Goal: Task Accomplishment & Management: Use online tool/utility

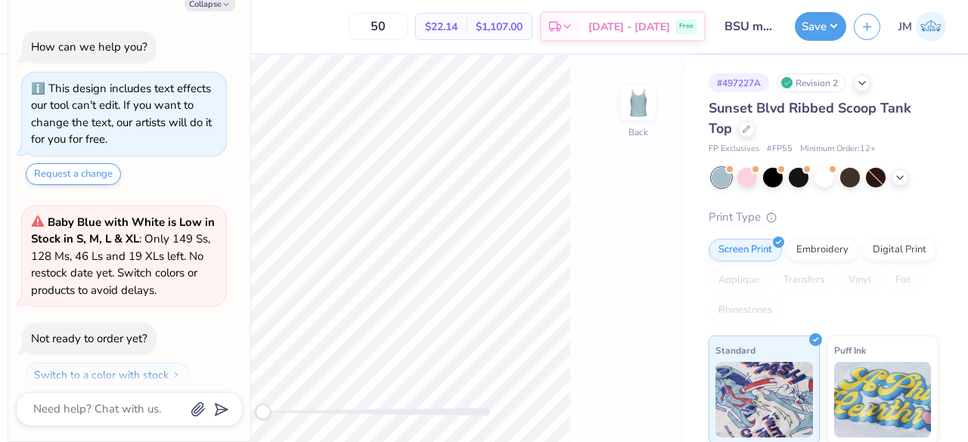
scroll to position [42, 0]
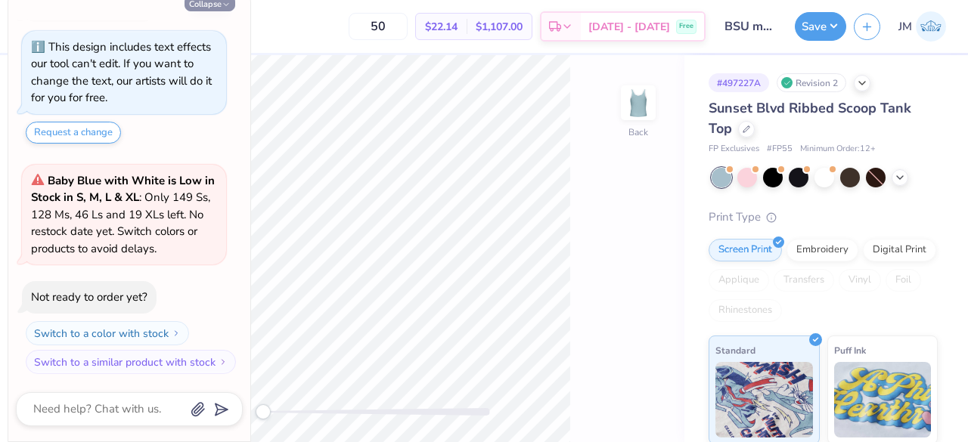
click at [219, 5] on button "Collapse" at bounding box center [210, 3] width 51 height 16
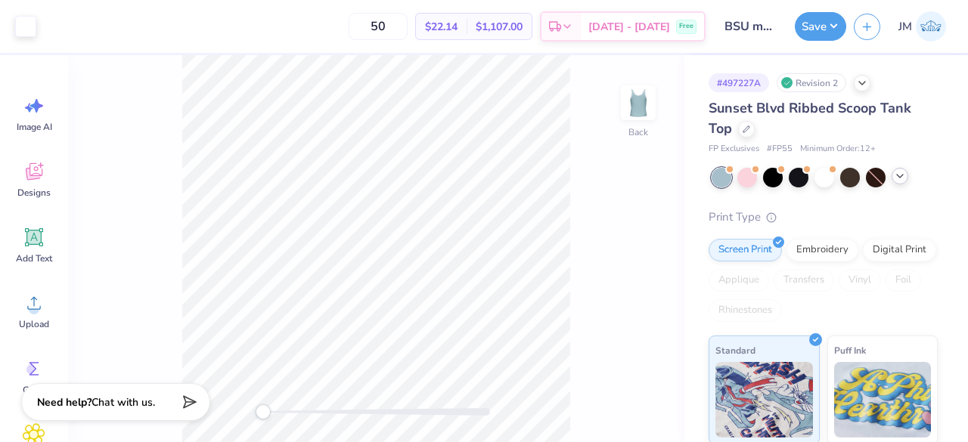
click at [900, 181] on icon at bounding box center [900, 176] width 12 height 12
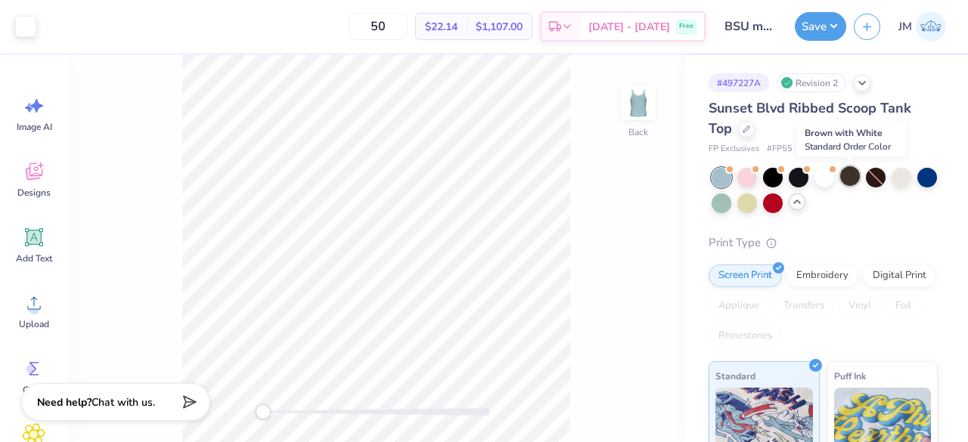
click at [852, 185] on div at bounding box center [850, 176] width 20 height 20
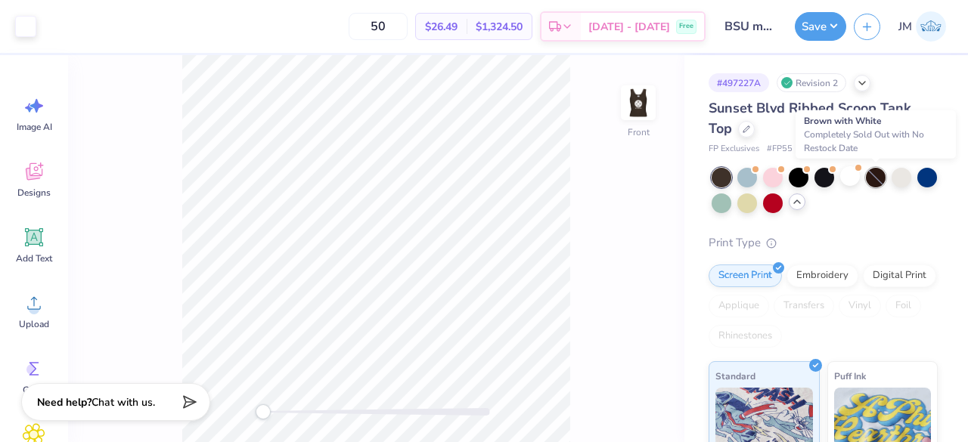
click at [874, 184] on div at bounding box center [876, 178] width 20 height 20
click at [896, 181] on div at bounding box center [902, 176] width 20 height 20
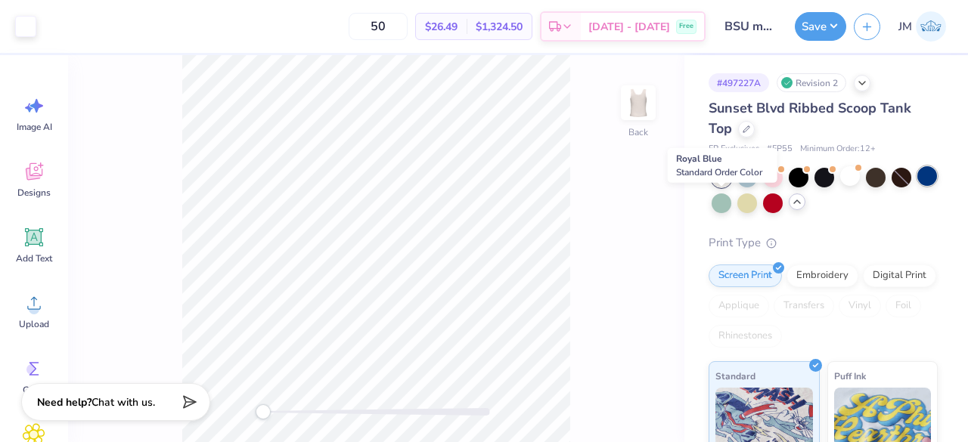
click at [917, 186] on div at bounding box center [927, 176] width 20 height 20
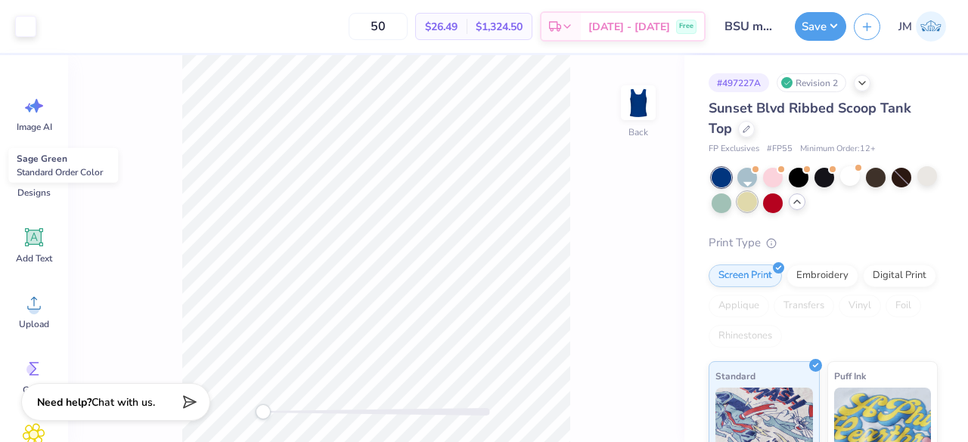
drag, startPoint x: 744, startPoint y: 203, endPoint x: 769, endPoint y: 205, distance: 25.1
click at [731, 202] on div at bounding box center [722, 204] width 20 height 20
drag, startPoint x: 776, startPoint y: 208, endPoint x: 796, endPoint y: 206, distance: 19.8
click at [757, 207] on div at bounding box center [747, 204] width 20 height 20
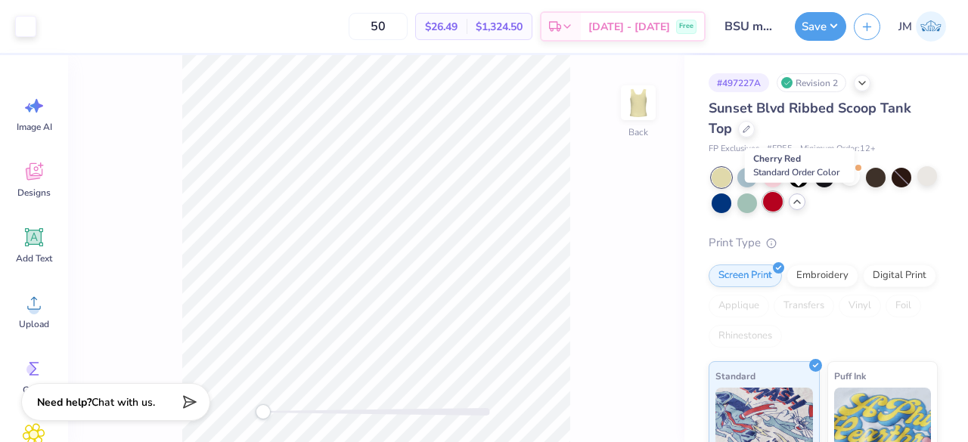
click at [783, 206] on div at bounding box center [773, 202] width 20 height 20
click at [746, 174] on div at bounding box center [747, 176] width 20 height 20
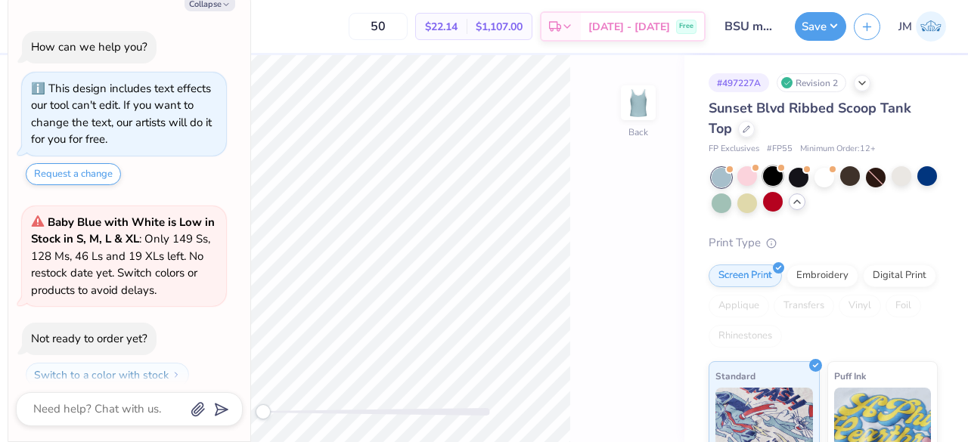
scroll to position [272, 0]
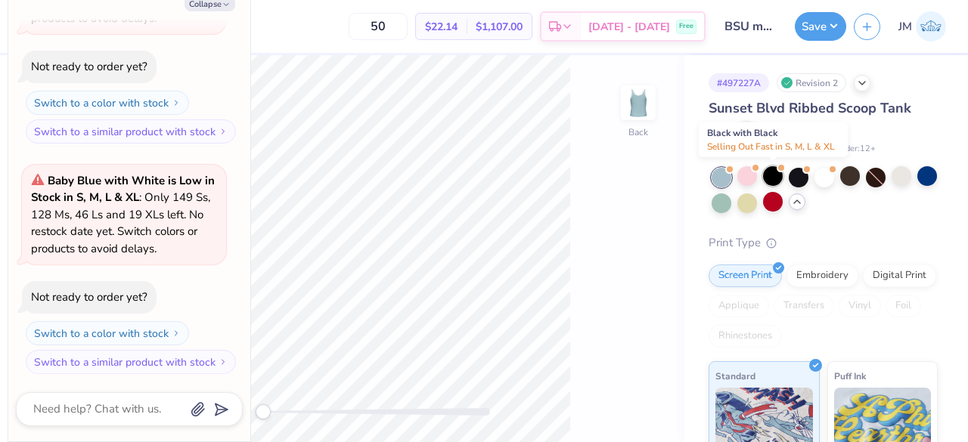
click at [775, 179] on div at bounding box center [773, 176] width 20 height 20
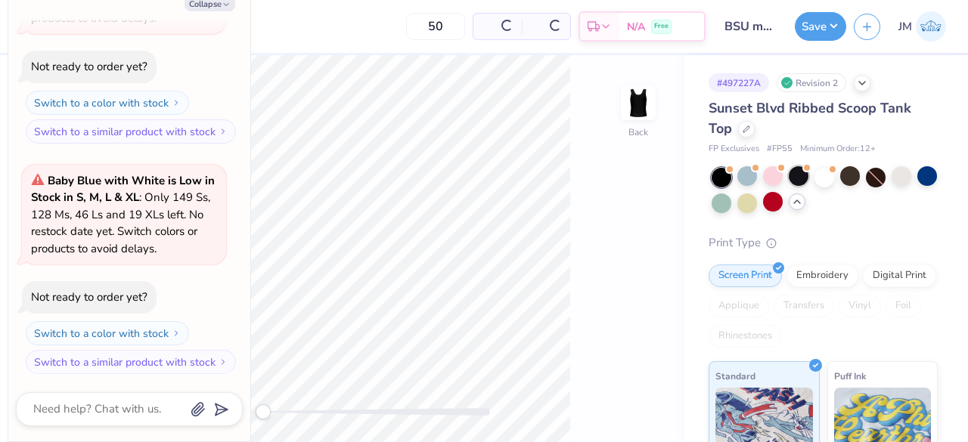
scroll to position [503, 0]
click at [798, 181] on div at bounding box center [799, 176] width 20 height 20
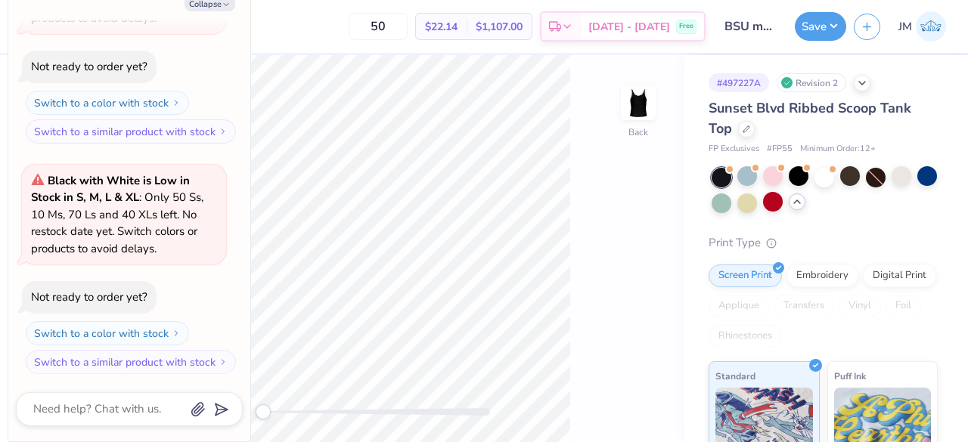
click at [839, 187] on div at bounding box center [825, 190] width 226 height 45
click at [824, 177] on div at bounding box center [825, 176] width 20 height 20
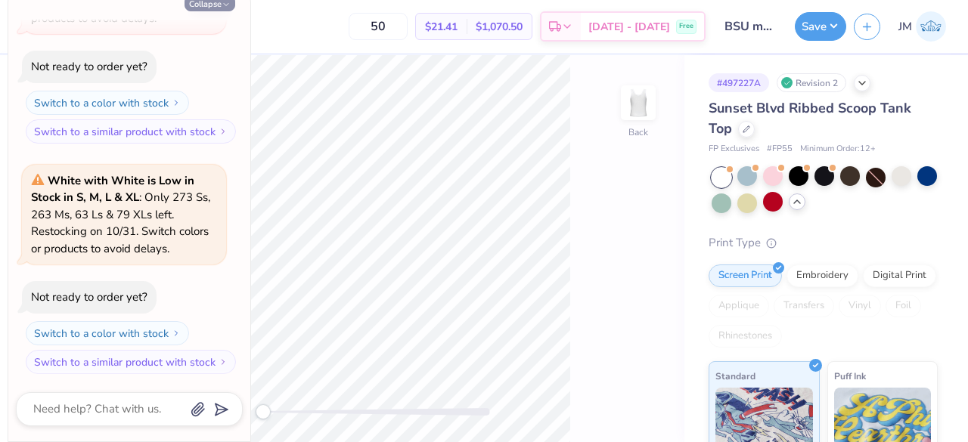
click at [212, 2] on button "Collapse" at bounding box center [210, 3] width 51 height 16
type textarea "x"
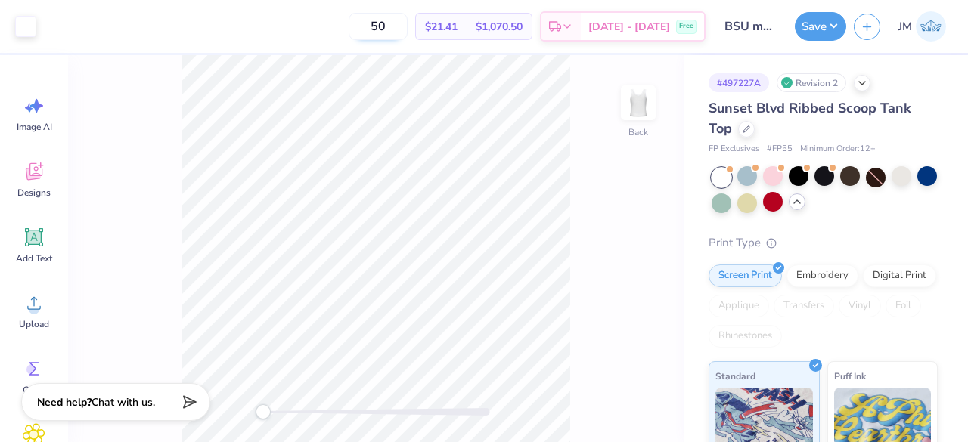
click at [399, 26] on input "50" at bounding box center [378, 26] width 59 height 27
click at [405, 26] on input "50" at bounding box center [378, 26] width 59 height 27
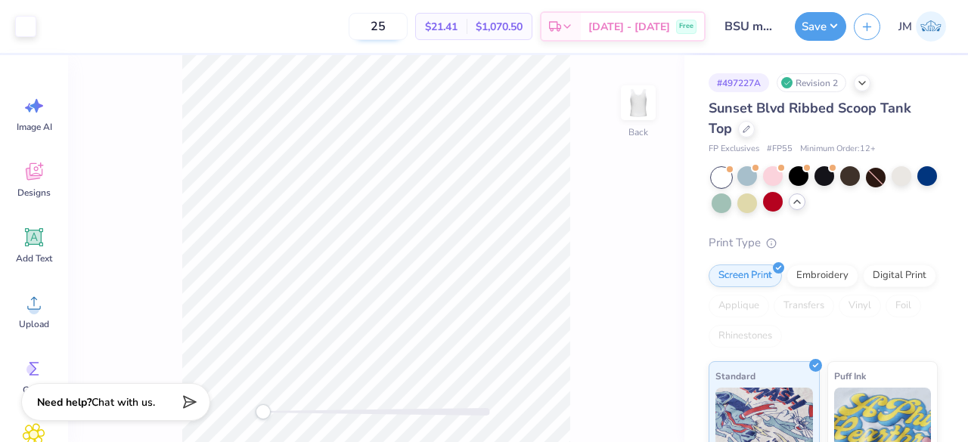
type input "25"
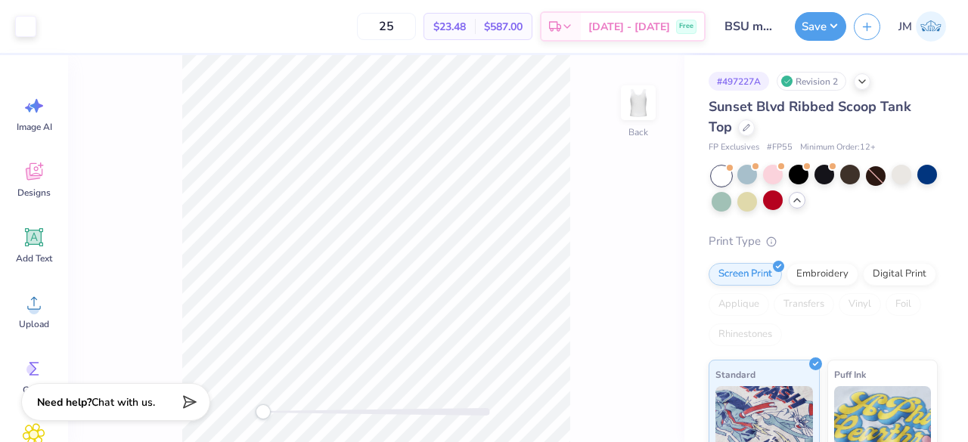
scroll to position [0, 0]
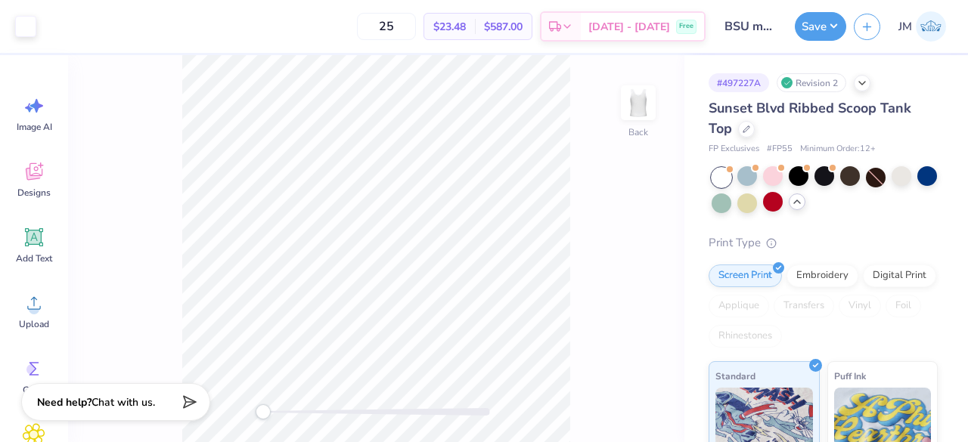
click at [967, 181] on div "# 497227A Revision 2 Sunset Blvd Ribbed Scoop Tank Top FP Exclusives # FP55 Min…" at bounding box center [827, 248] width 284 height 387
click at [856, 175] on div at bounding box center [850, 176] width 20 height 20
click at [647, 110] on img at bounding box center [638, 103] width 61 height 61
click at [641, 122] on img at bounding box center [638, 103] width 61 height 61
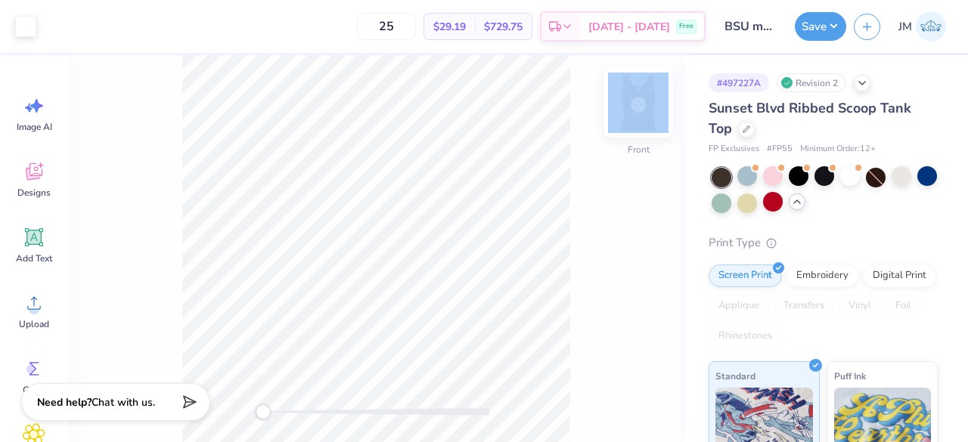
click at [640, 132] on div at bounding box center [639, 103] width 70 height 70
click at [631, 101] on img at bounding box center [638, 103] width 61 height 61
click at [803, 203] on icon at bounding box center [797, 202] width 12 height 12
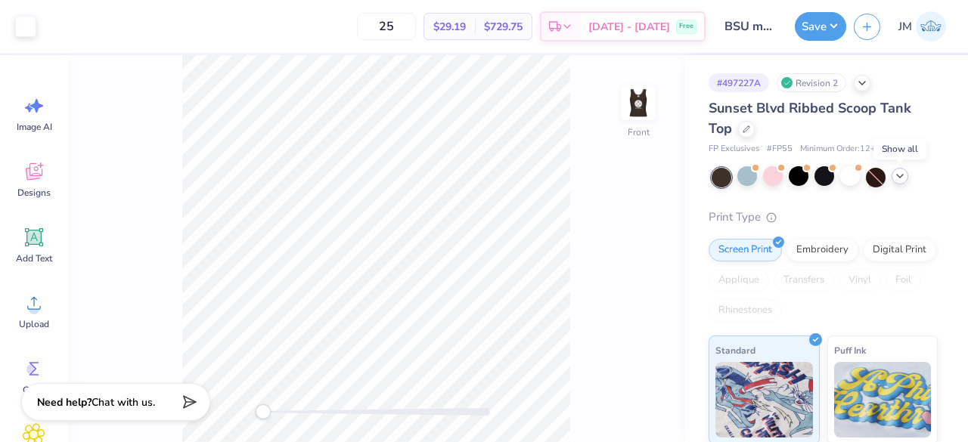
click at [901, 179] on icon at bounding box center [900, 176] width 12 height 12
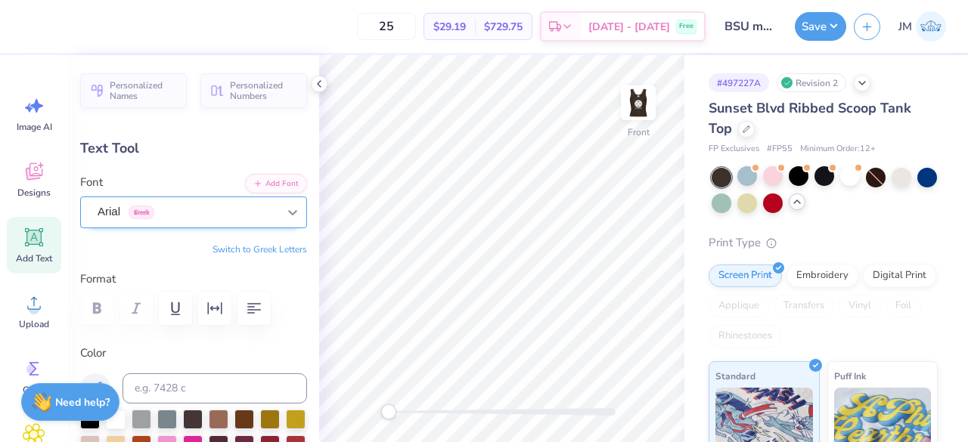
click at [286, 222] on div at bounding box center [292, 212] width 27 height 27
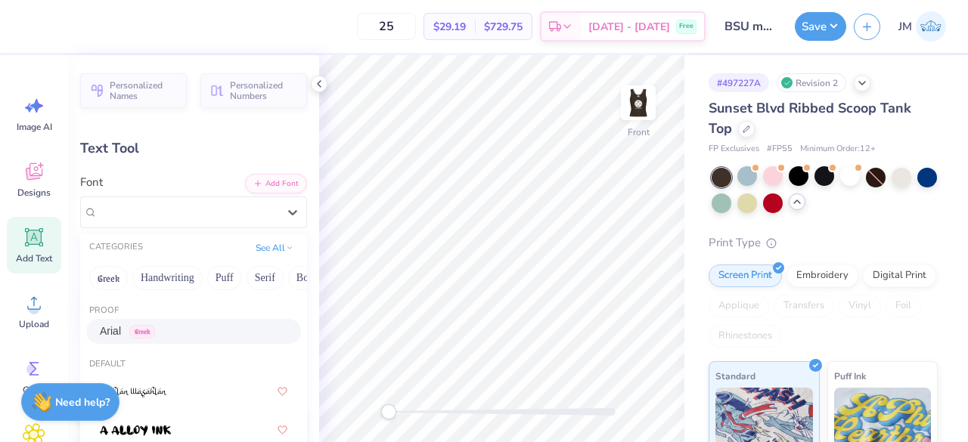
scroll to position [92, 0]
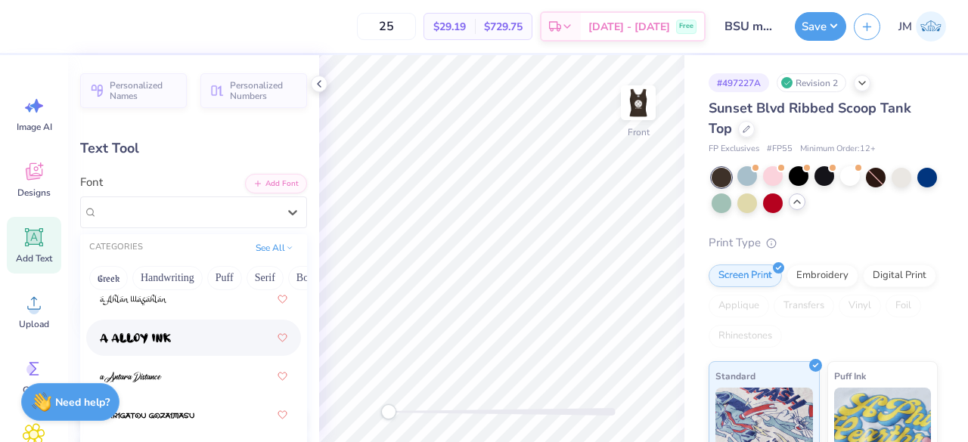
click at [203, 341] on div at bounding box center [194, 337] width 188 height 27
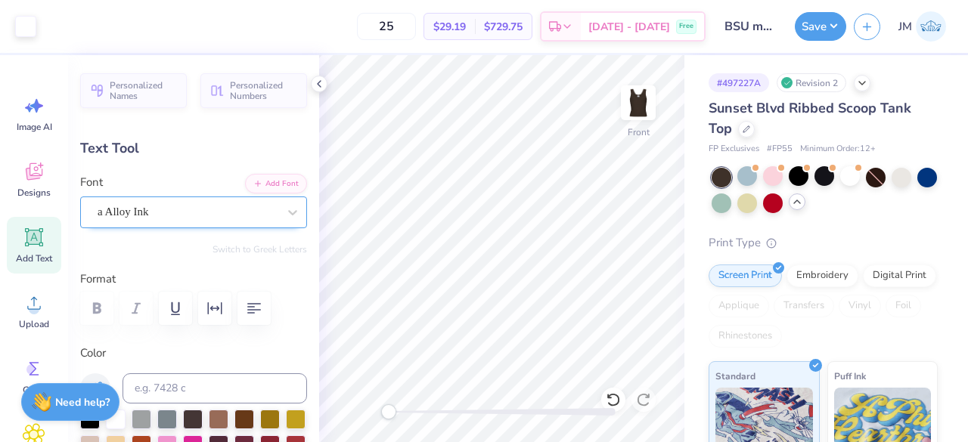
type input "5.49"
type input "0.45"
type input "6.90"
click at [285, 217] on icon at bounding box center [292, 212] width 15 height 15
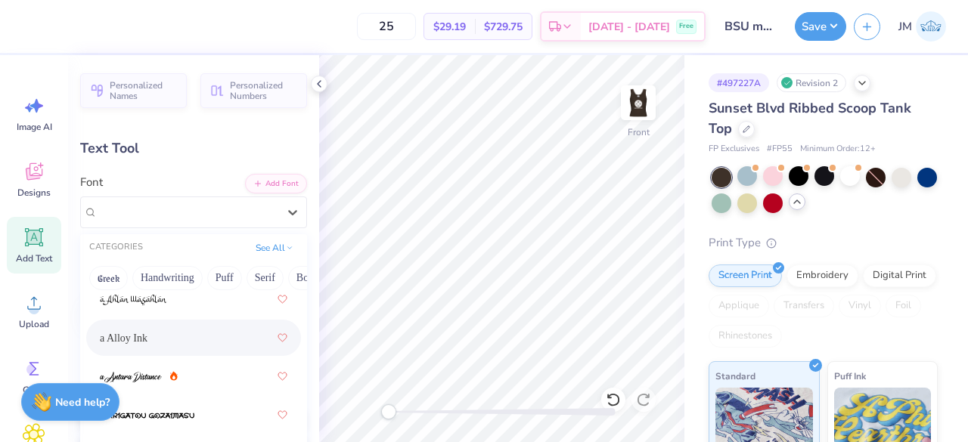
scroll to position [135, 0]
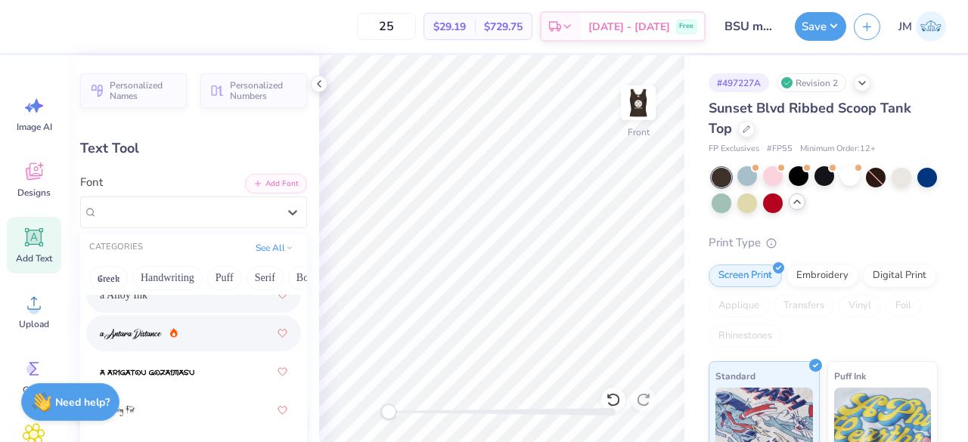
click at [154, 341] on div at bounding box center [194, 333] width 188 height 27
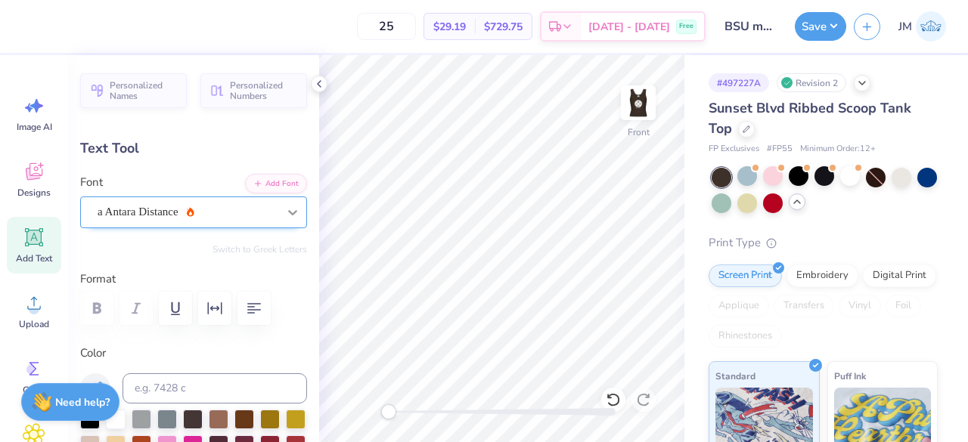
click at [279, 216] on div at bounding box center [292, 212] width 27 height 27
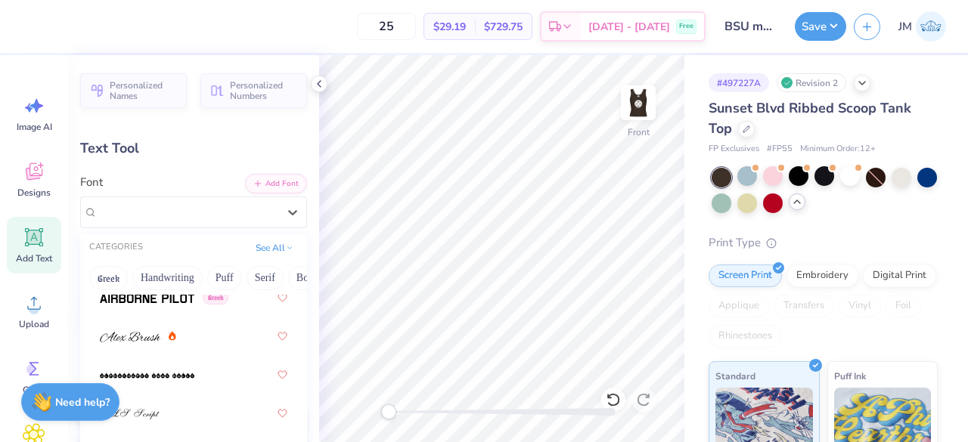
scroll to position [600, 0]
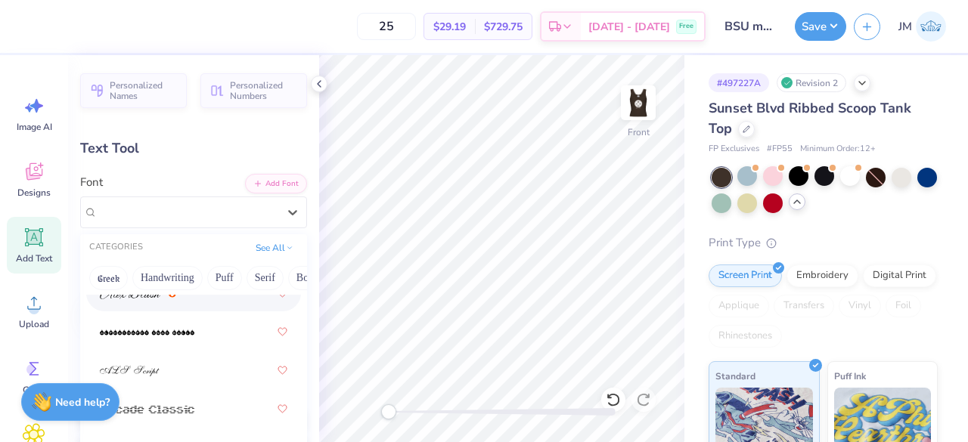
click at [163, 297] on div at bounding box center [138, 294] width 76 height 16
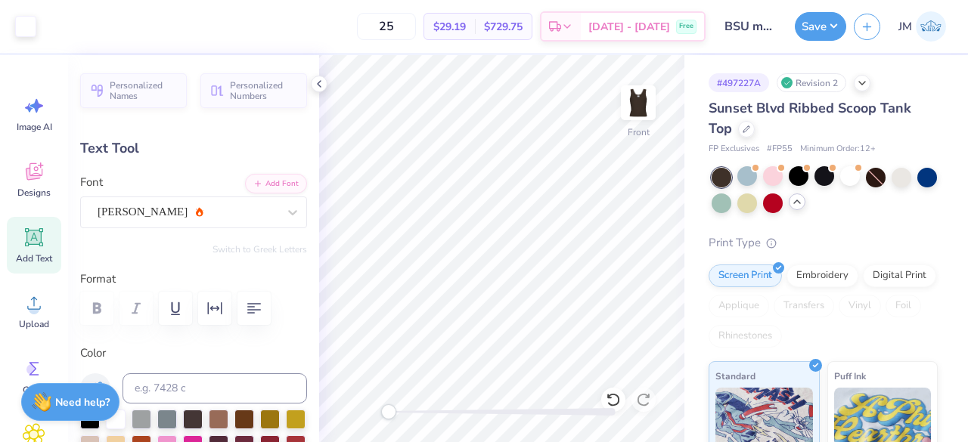
type input "3.70"
type input "0.37"
type input "6.94"
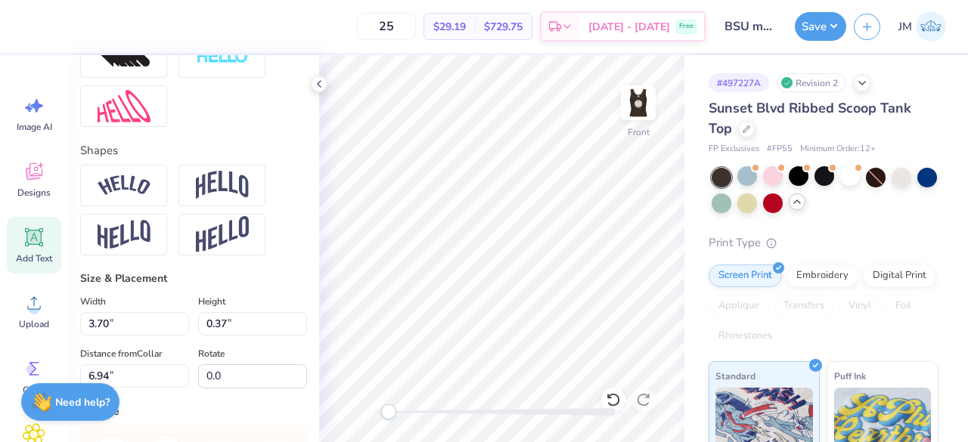
scroll to position [644, 0]
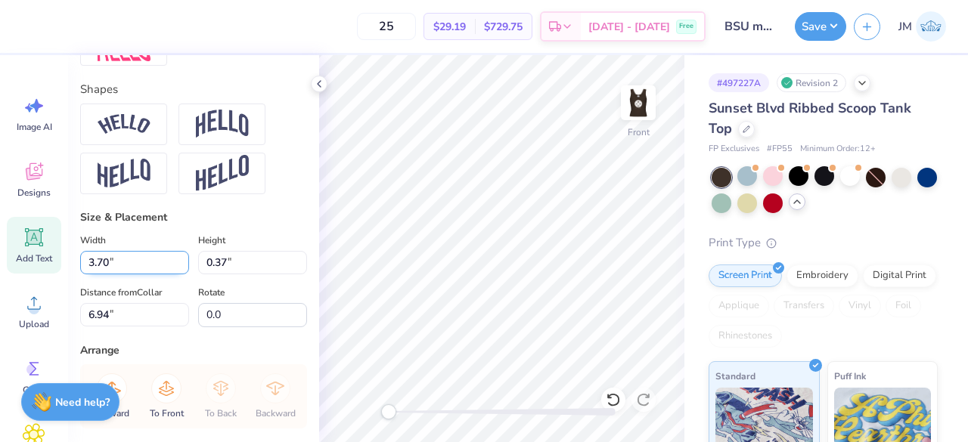
click at [144, 275] on input "3.70" at bounding box center [134, 262] width 109 height 23
click at [177, 275] on input "3.71" at bounding box center [134, 262] width 109 height 23
click at [177, 275] on input "3.72" at bounding box center [134, 262] width 109 height 23
click at [176, 275] on input "3.71" at bounding box center [134, 262] width 109 height 23
click at [176, 275] on input "3.7" at bounding box center [134, 262] width 109 height 23
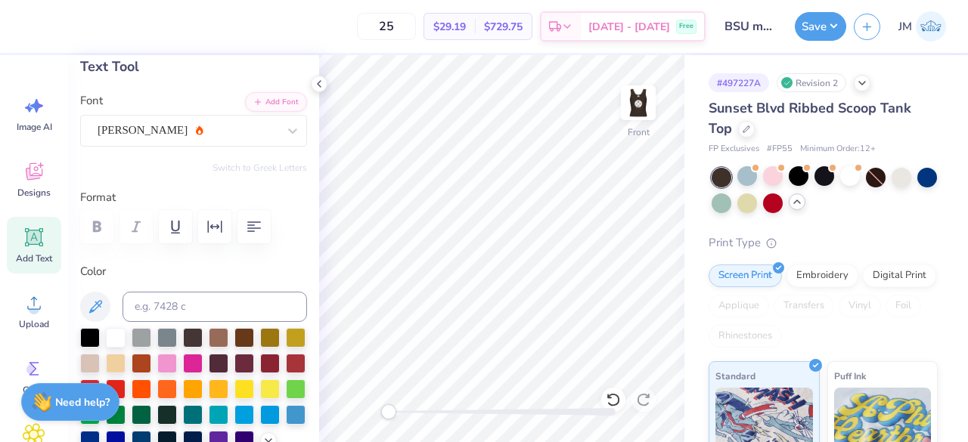
scroll to position [79, 0]
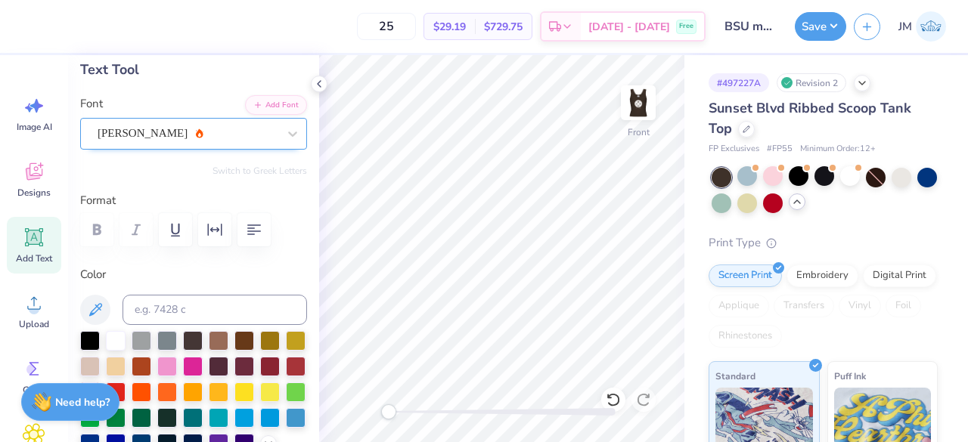
click at [259, 131] on div "[PERSON_NAME]" at bounding box center [187, 133] width 183 height 23
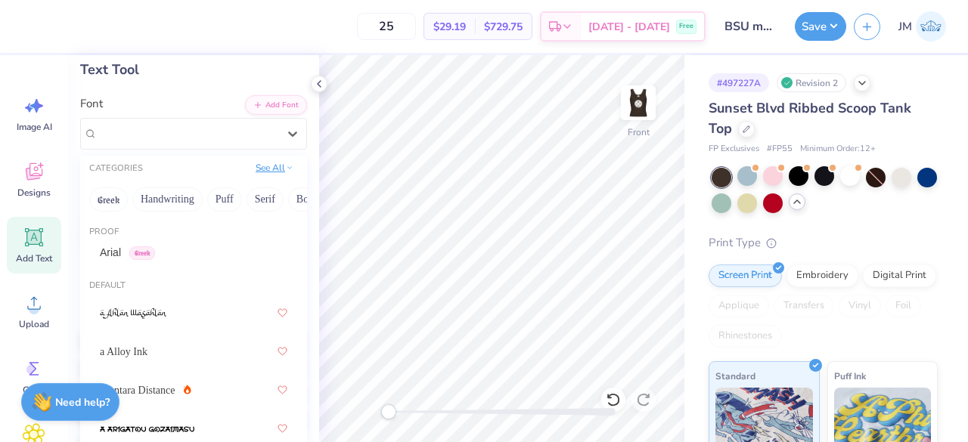
click at [286, 169] on icon at bounding box center [290, 168] width 8 height 8
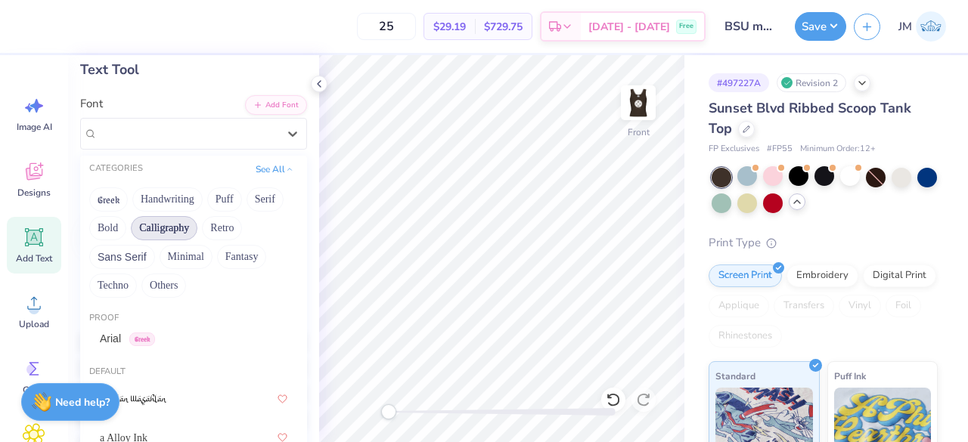
click at [166, 229] on button "Calligraphy" at bounding box center [164, 228] width 67 height 24
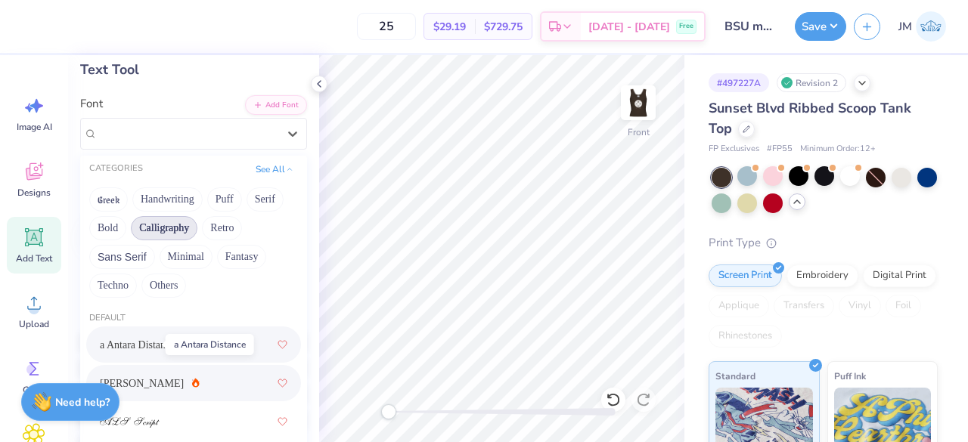
click at [149, 339] on span "a Antara Distance" at bounding box center [138, 345] width 76 height 16
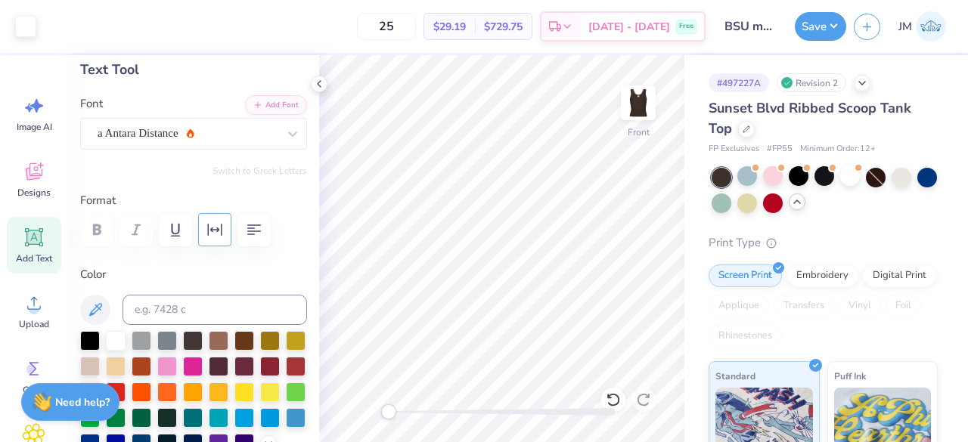
type input "3.11"
type input "0.46"
type input "6.92"
click at [228, 138] on div "a Antara Distance" at bounding box center [187, 133] width 183 height 23
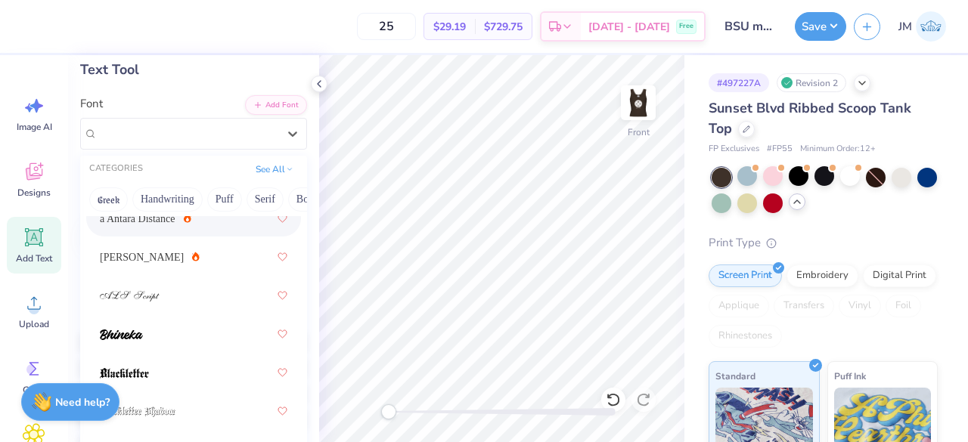
scroll to position [44, 0]
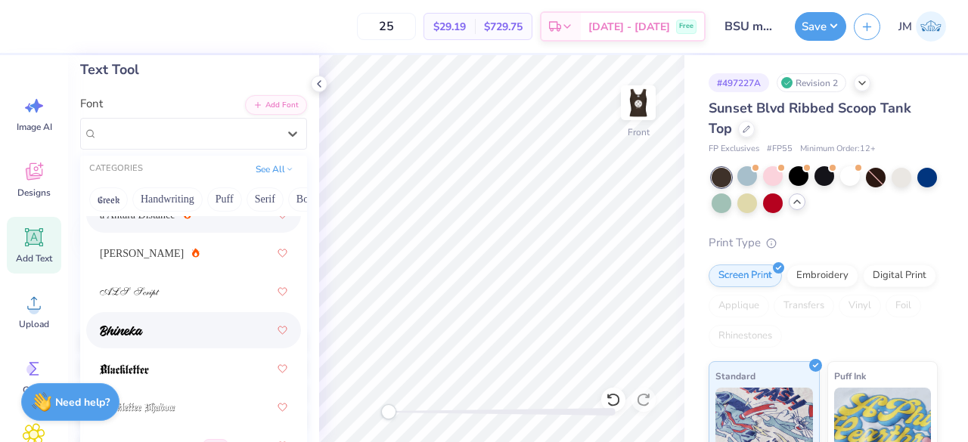
click at [213, 328] on div at bounding box center [194, 330] width 188 height 27
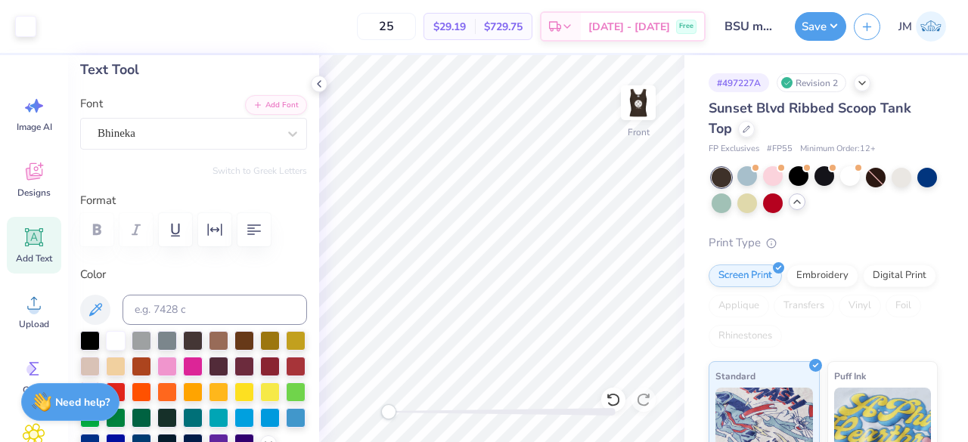
type input "3.38"
type input "0.35"
type input "6.95"
click at [213, 138] on div "Bhineka" at bounding box center [187, 133] width 183 height 23
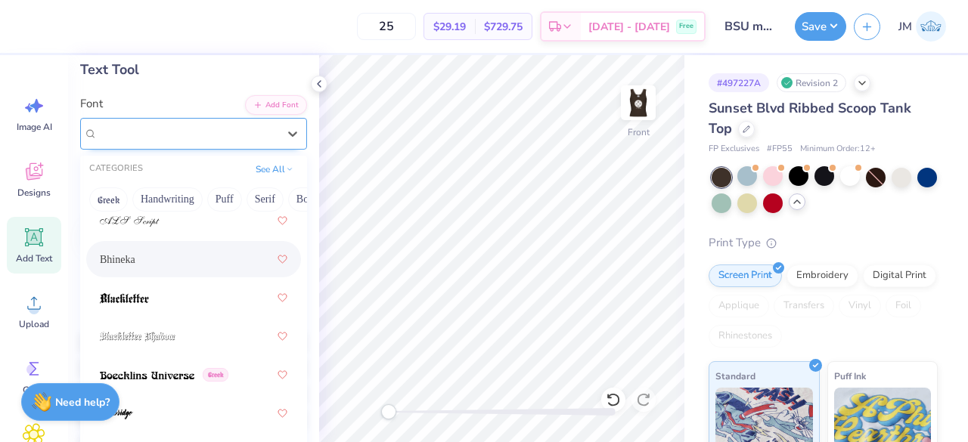
scroll to position [126, 0]
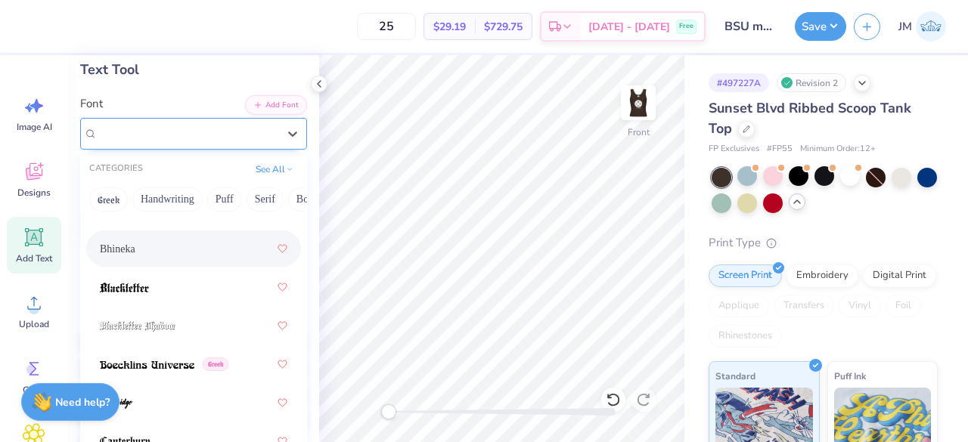
click at [116, 291] on img at bounding box center [124, 288] width 49 height 11
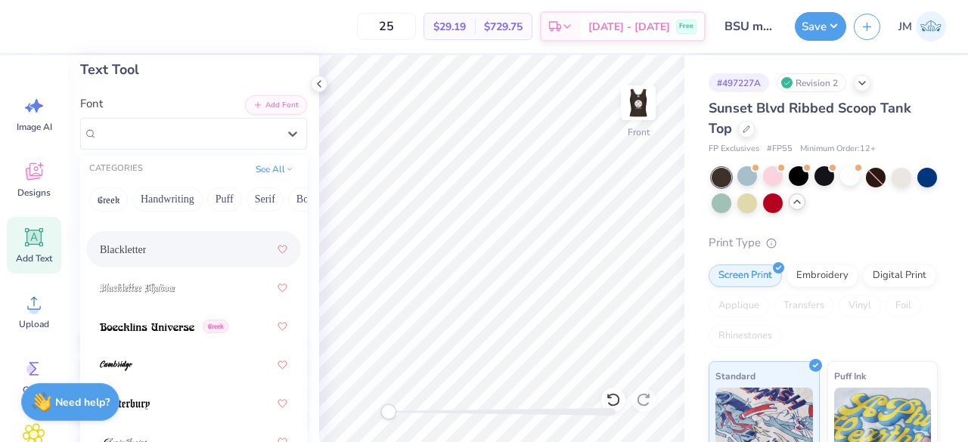
scroll to position [166, 0]
click at [116, 327] on img at bounding box center [147, 325] width 95 height 11
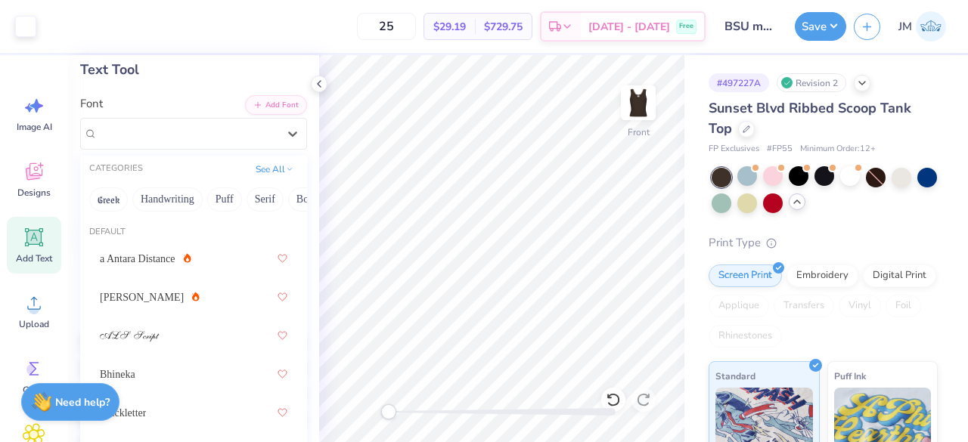
type input "4.71"
type input "0.36"
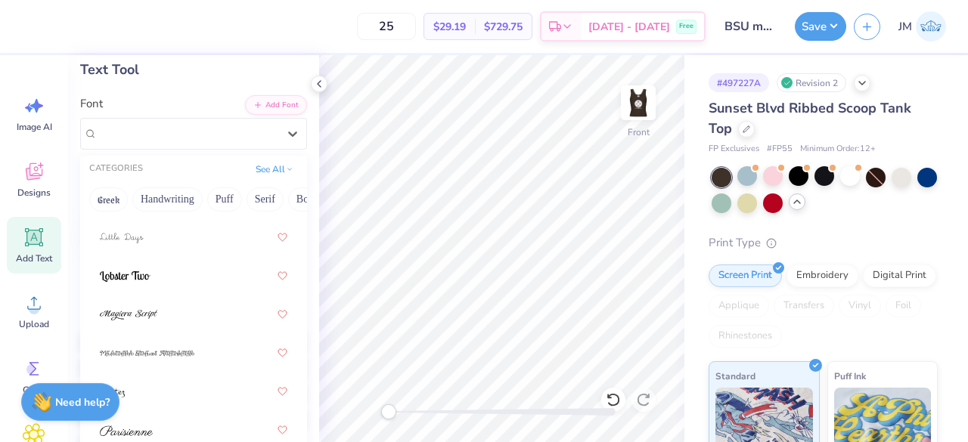
scroll to position [699, 0]
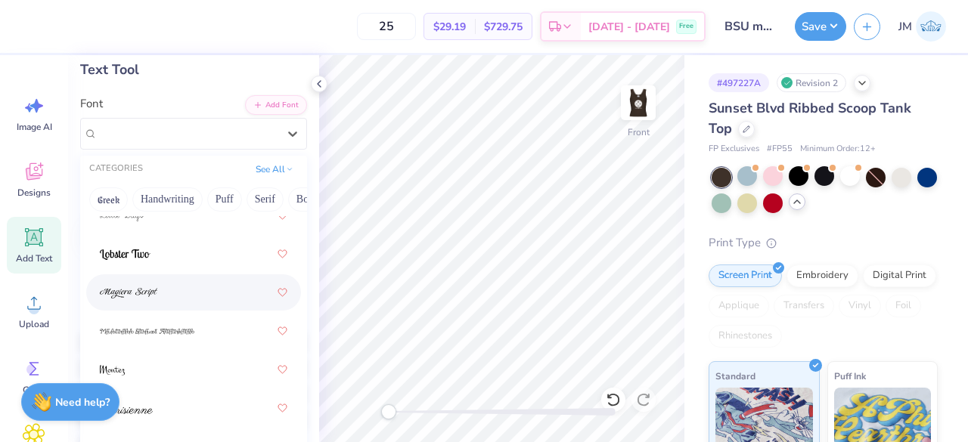
click at [115, 293] on img at bounding box center [128, 293] width 57 height 11
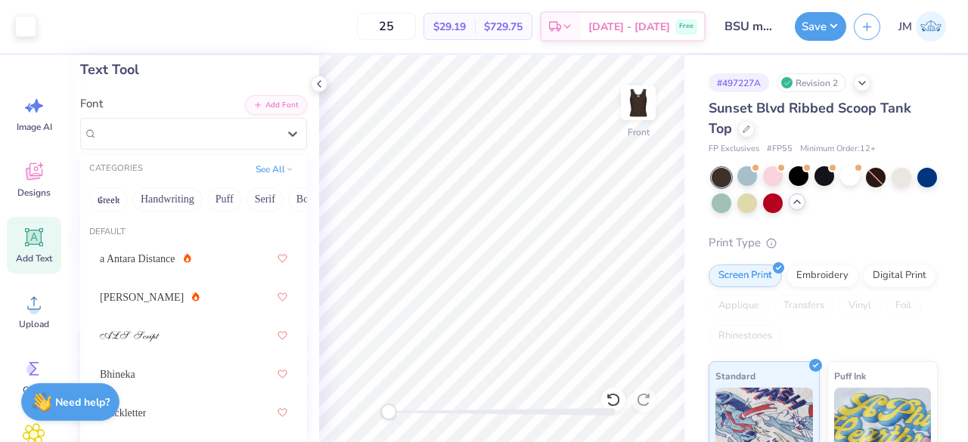
type input "5.40"
type input "0.50"
type input "6.87"
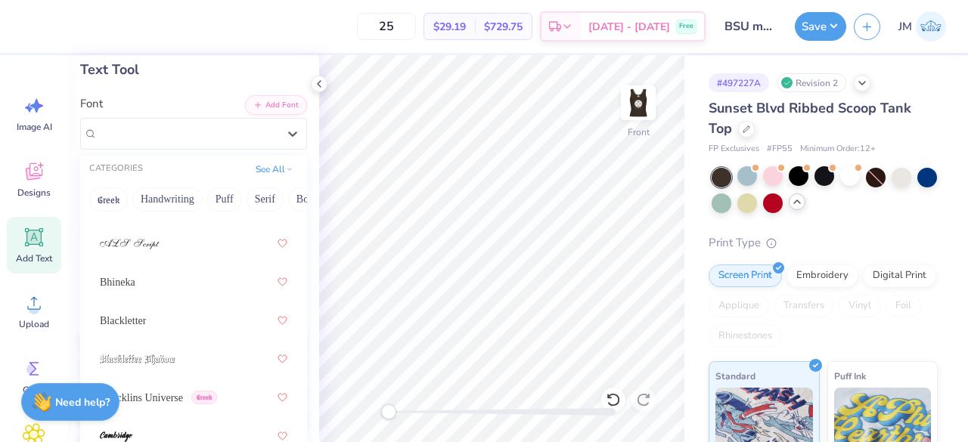
scroll to position [0, 0]
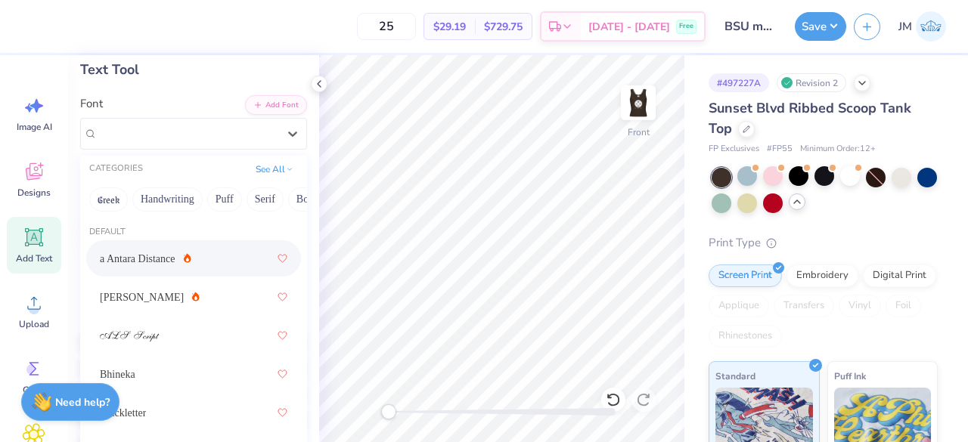
click at [116, 265] on span "a Antara Distance" at bounding box center [138, 259] width 76 height 16
type input "3.11"
type input "0.46"
type input "6.90"
click at [116, 303] on span "[PERSON_NAME]" at bounding box center [142, 298] width 84 height 16
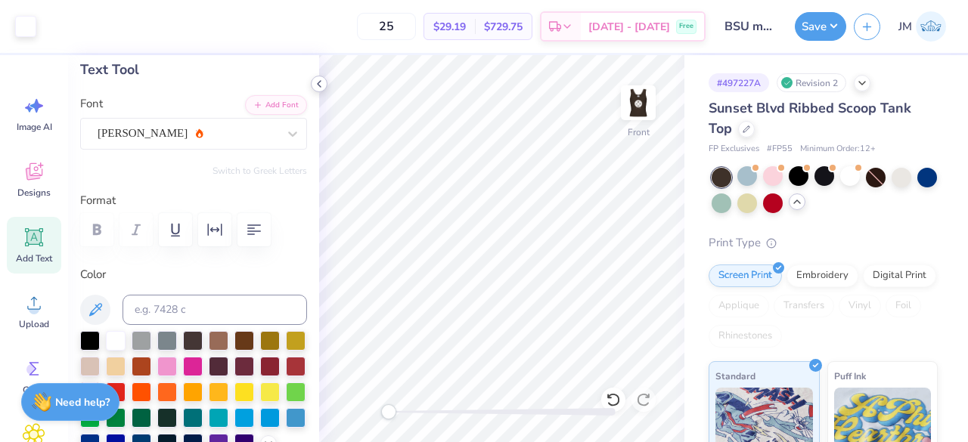
click at [317, 92] on div at bounding box center [319, 84] width 17 height 17
type input "3.70"
type input "0.37"
type input "6.94"
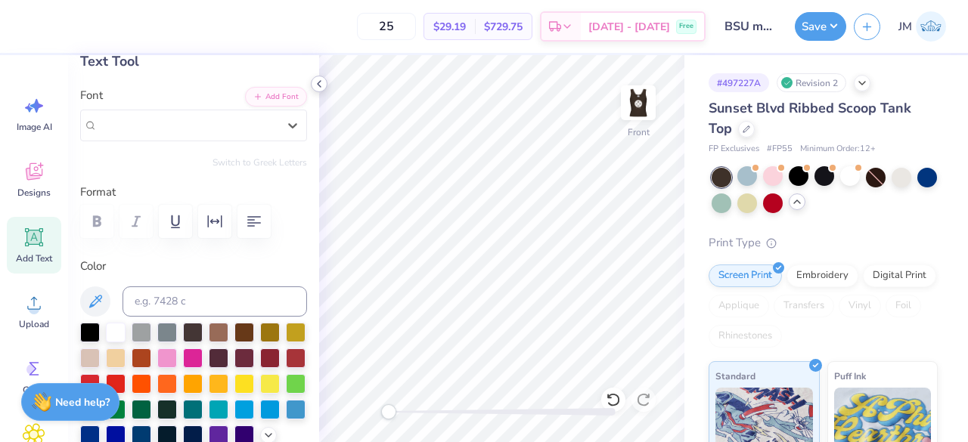
scroll to position [82, 0]
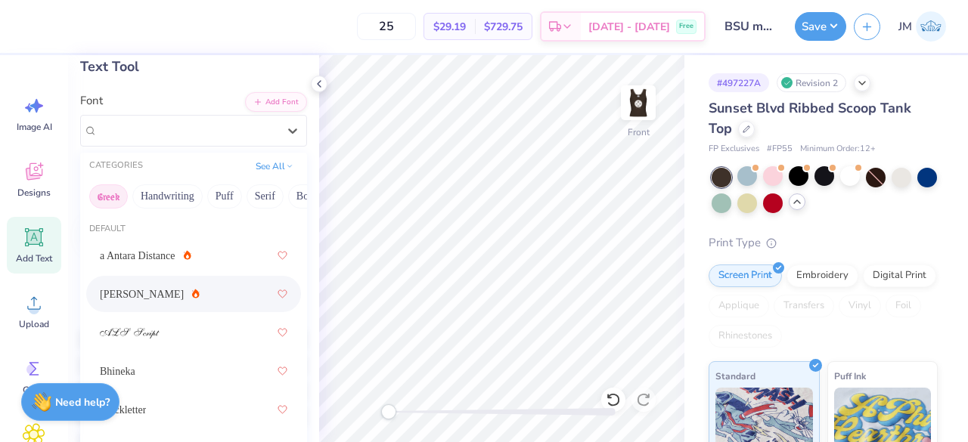
click at [100, 197] on button "Greek" at bounding box center [108, 197] width 39 height 24
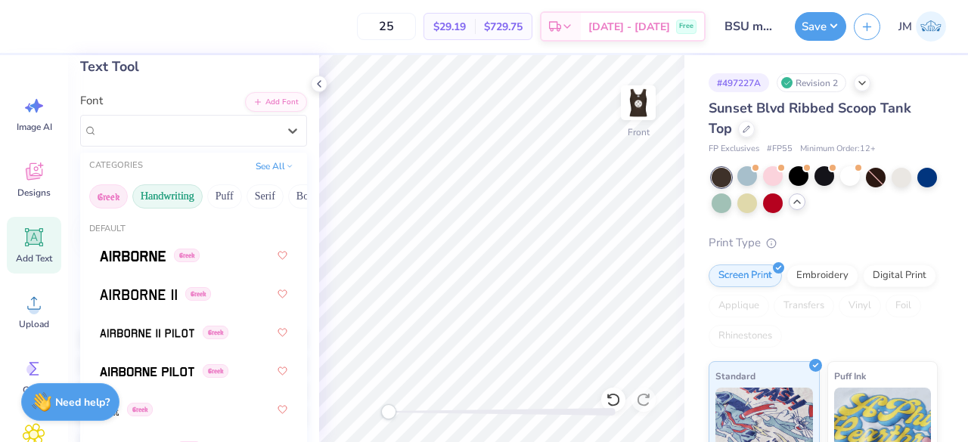
click at [142, 200] on button "Handwriting" at bounding box center [167, 197] width 70 height 24
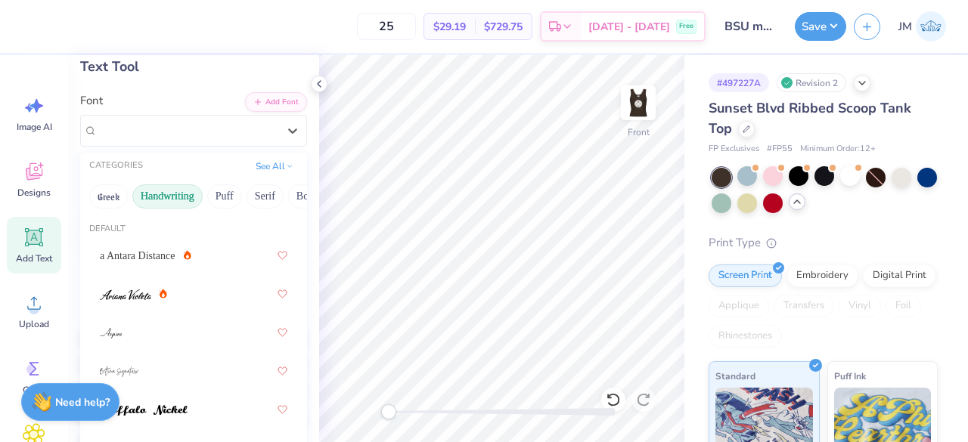
click at [112, 194] on button "Greek" at bounding box center [108, 197] width 39 height 24
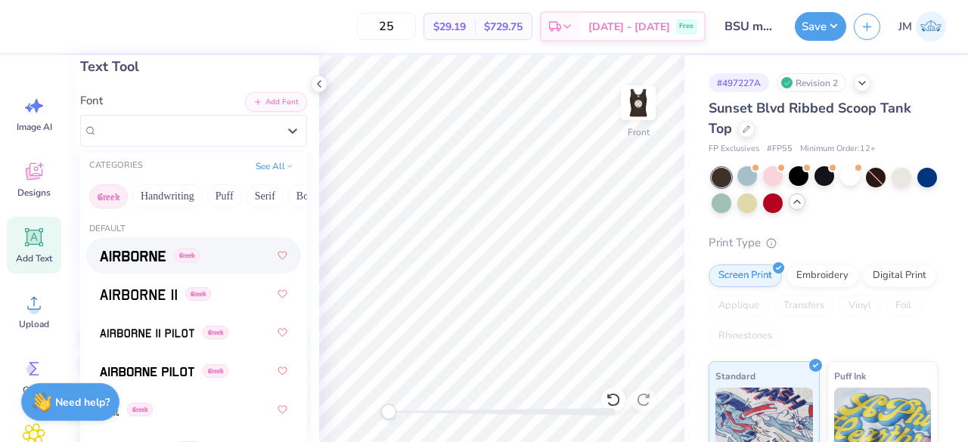
click at [116, 261] on span at bounding box center [133, 256] width 66 height 16
type input "5.25"
type input "0.36"
type input "6.95"
click at [158, 194] on button "Handwriting" at bounding box center [167, 197] width 70 height 24
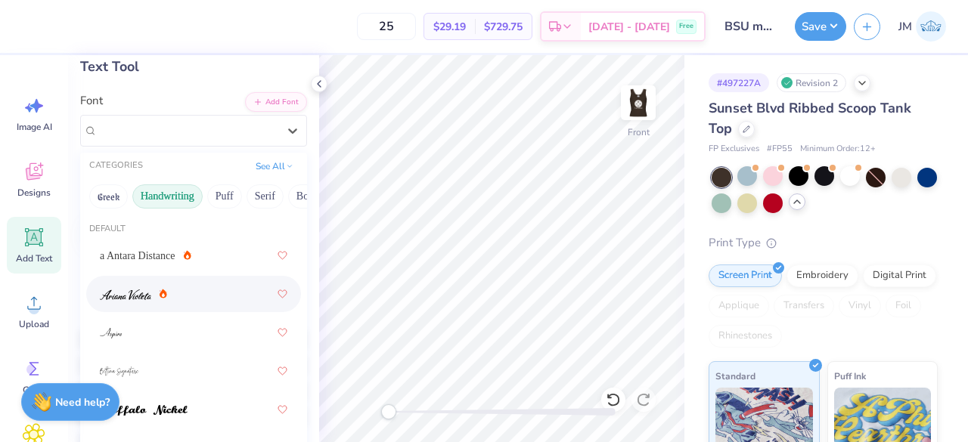
click at [110, 290] on img at bounding box center [125, 295] width 51 height 11
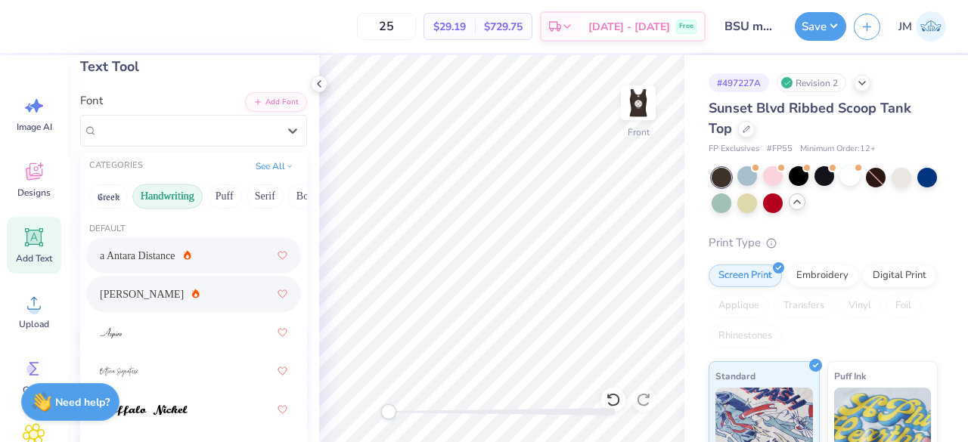
click at [128, 266] on div "a Antara Distance" at bounding box center [194, 255] width 188 height 27
type input "3.11"
type input "0.46"
type input "6.90"
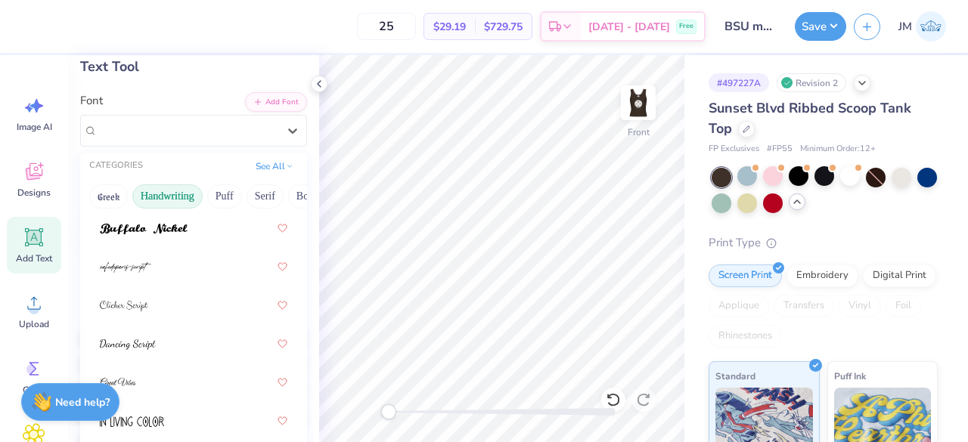
scroll to position [186, 0]
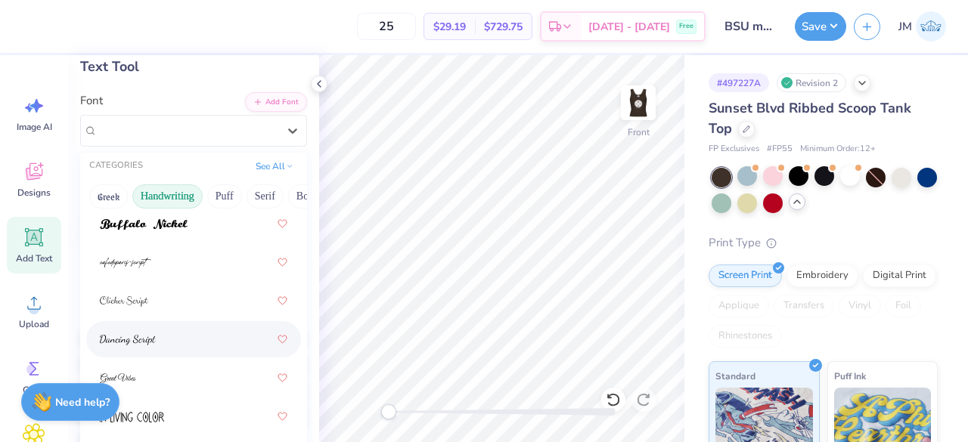
click at [120, 336] on img at bounding box center [128, 340] width 56 height 11
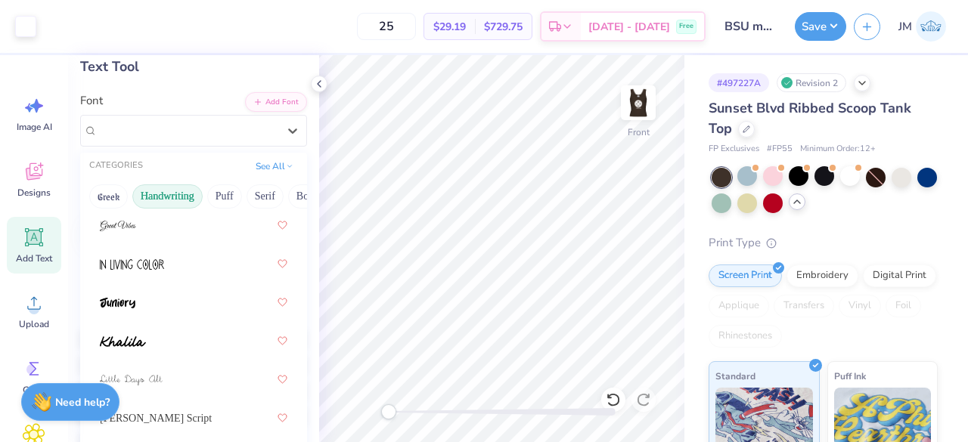
scroll to position [339, 0]
click at [110, 265] on img at bounding box center [132, 264] width 64 height 11
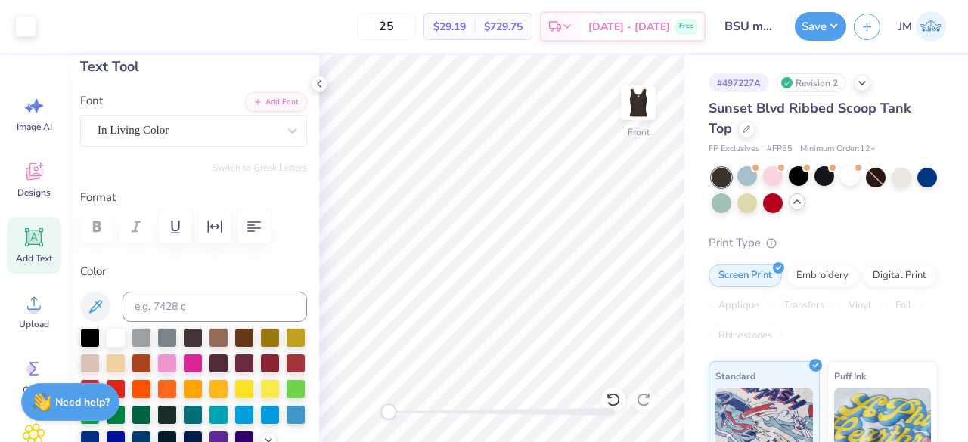
type input "3.02"
type input "0.36"
type input "6.95"
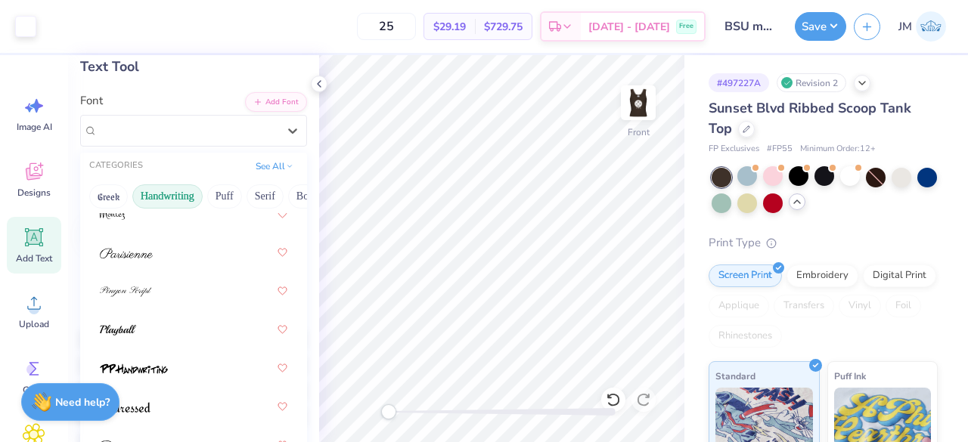
scroll to position [658, 0]
click at [175, 327] on div at bounding box center [194, 330] width 188 height 27
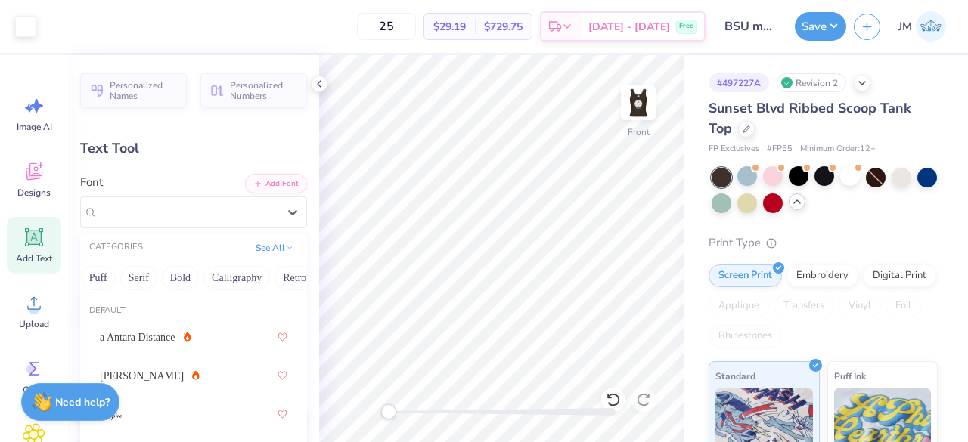
scroll to position [0, 132]
click at [221, 287] on button "Calligraphy" at bounding box center [230, 278] width 67 height 24
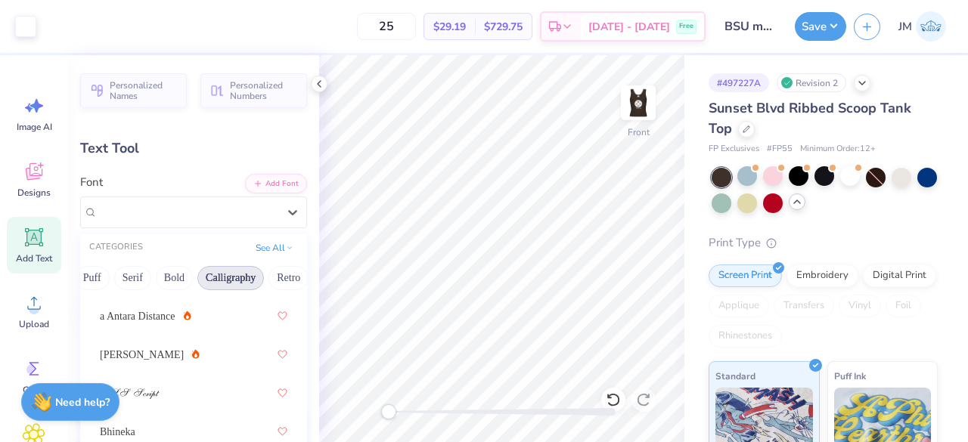
scroll to position [24, 0]
click at [118, 351] on span "[PERSON_NAME]" at bounding box center [142, 352] width 84 height 16
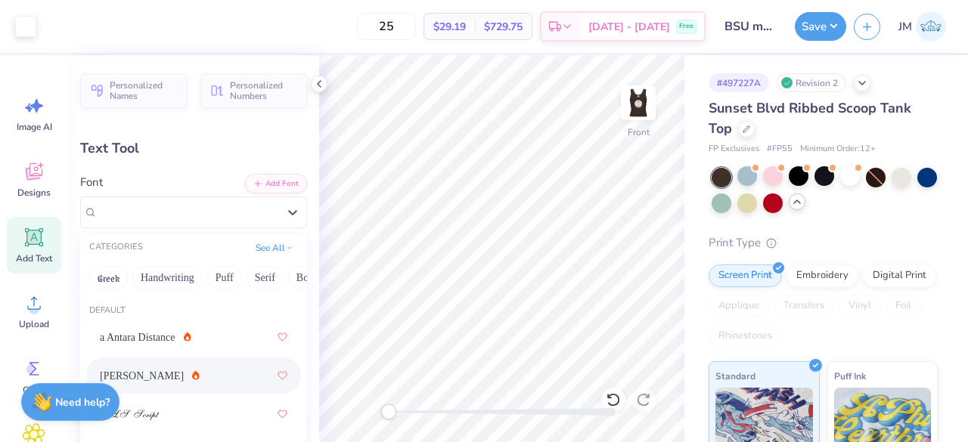
click at [110, 330] on span "a Antara Distance" at bounding box center [138, 338] width 76 height 16
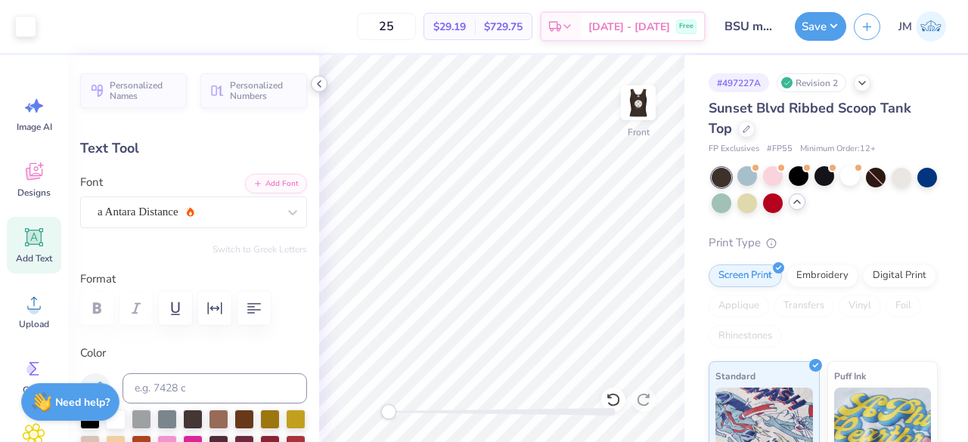
click at [325, 84] on div at bounding box center [319, 84] width 17 height 17
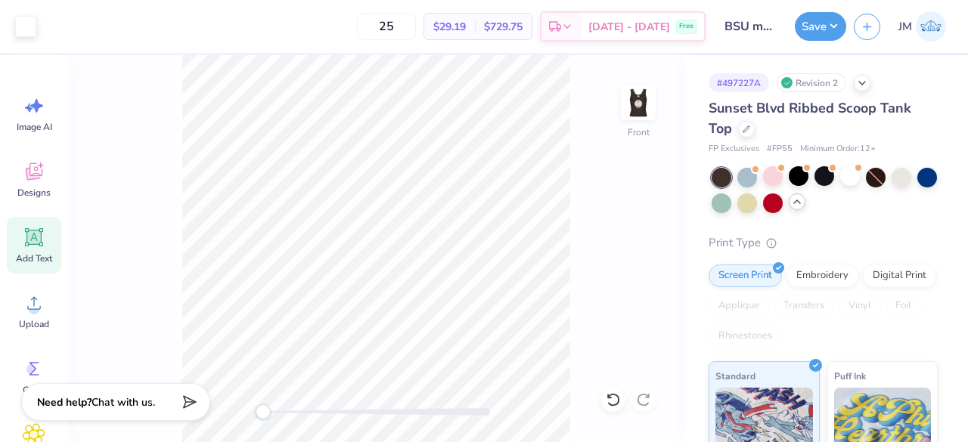
drag, startPoint x: 746, startPoint y: 168, endPoint x: 789, endPoint y: 187, distance: 47.1
click at [746, 169] on div at bounding box center [747, 178] width 20 height 20
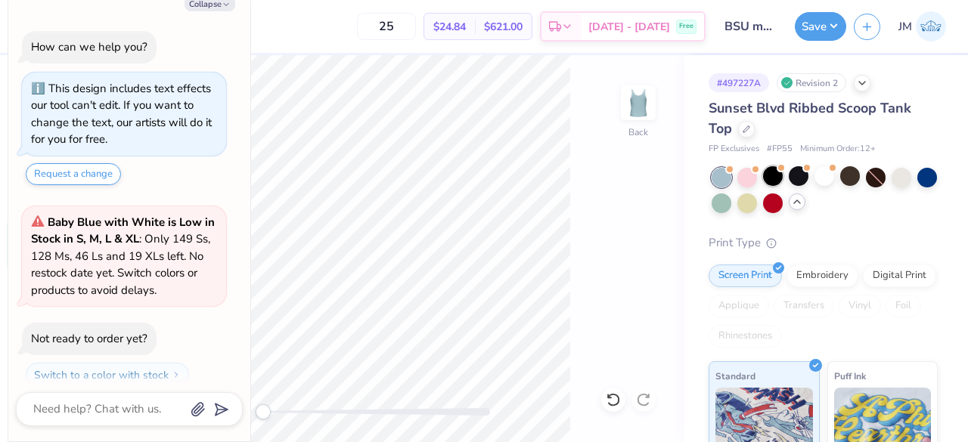
scroll to position [1195, 0]
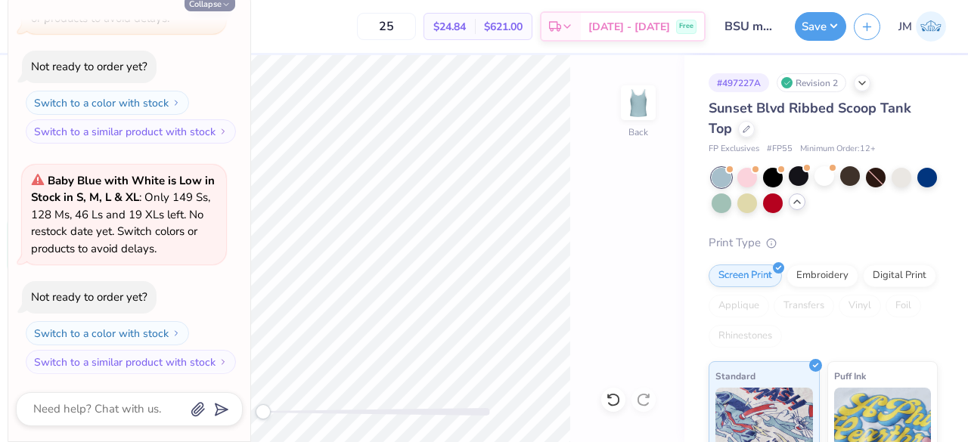
click at [224, 7] on icon "button" at bounding box center [226, 4] width 9 height 9
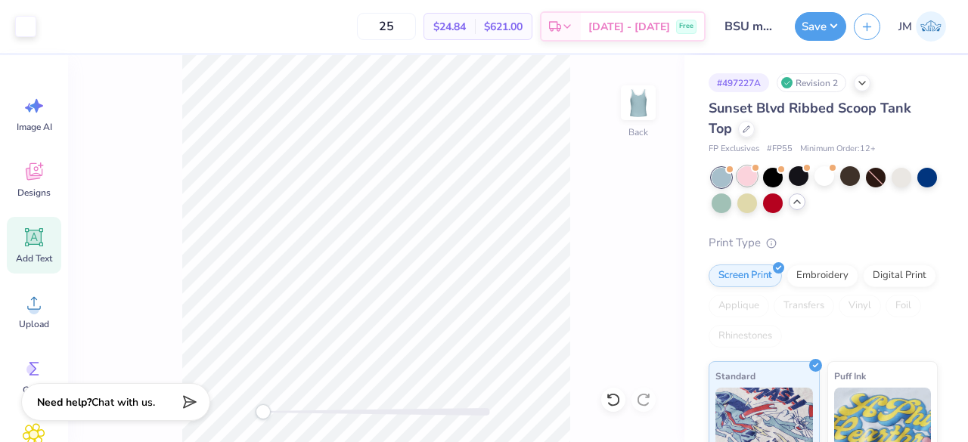
click at [747, 181] on div at bounding box center [747, 176] width 20 height 20
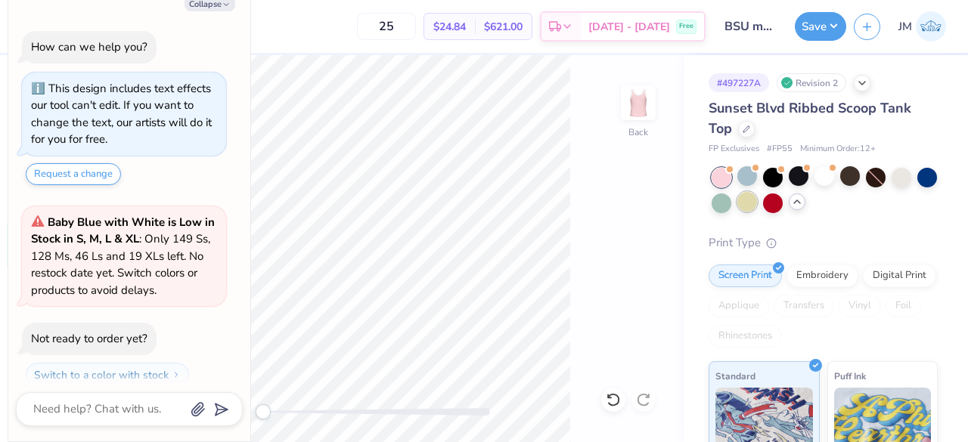
scroll to position [1426, 0]
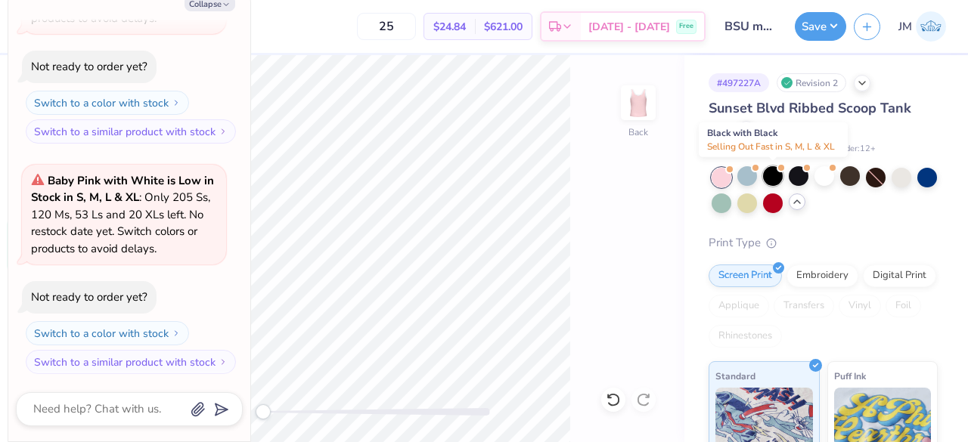
click at [774, 179] on div at bounding box center [773, 176] width 20 height 20
click at [216, 2] on button "Collapse" at bounding box center [210, 3] width 51 height 16
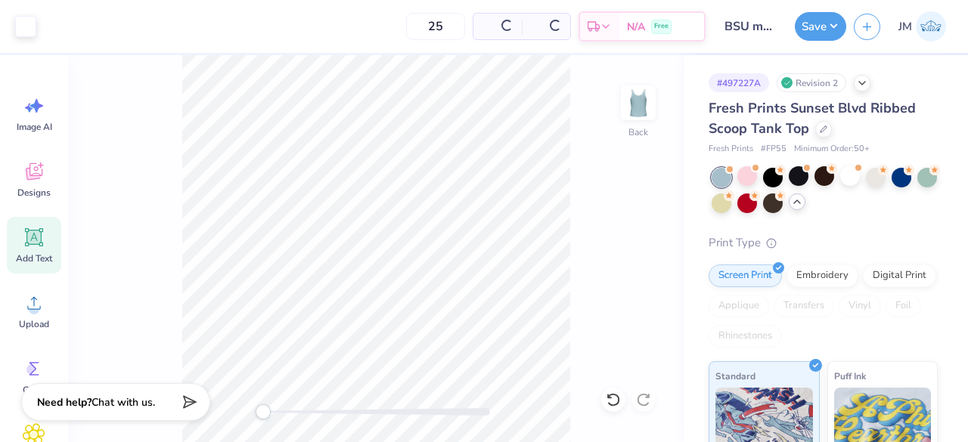
click at [216, 5] on button "Collapse" at bounding box center [210, 3] width 51 height 16
type textarea "x"
type input "50"
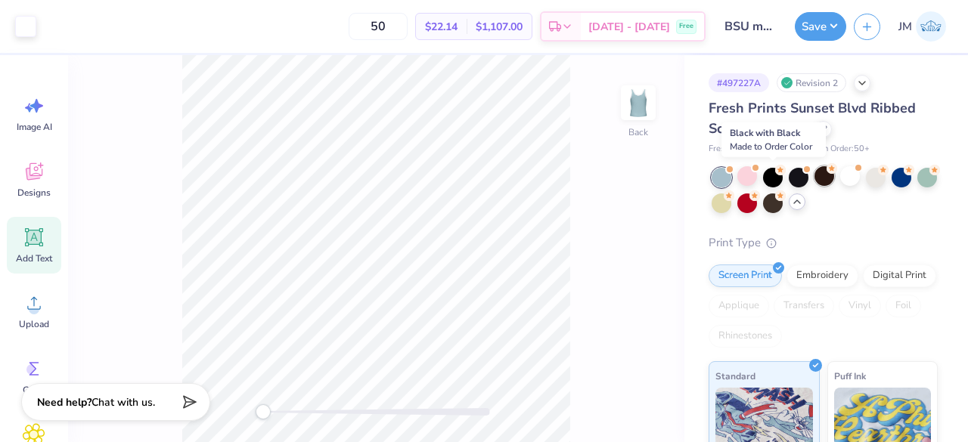
drag, startPoint x: 778, startPoint y: 176, endPoint x: 819, endPoint y: 185, distance: 42.6
click at [778, 176] on div at bounding box center [773, 178] width 20 height 20
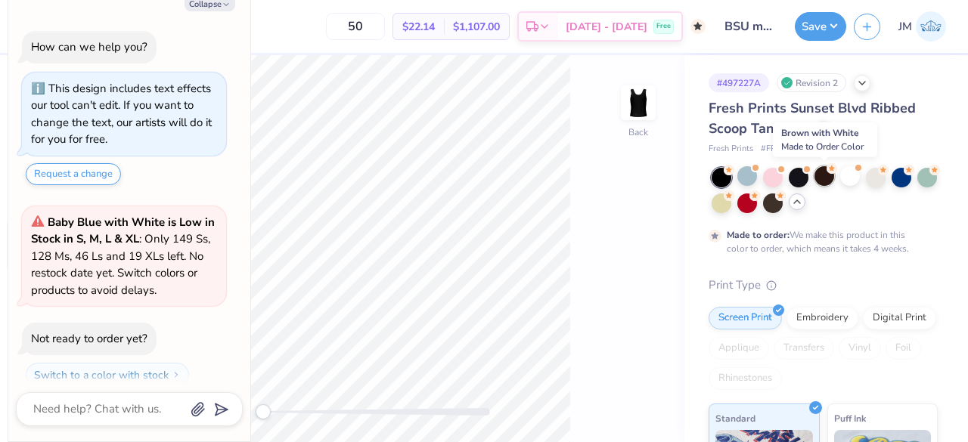
scroll to position [1798, 0]
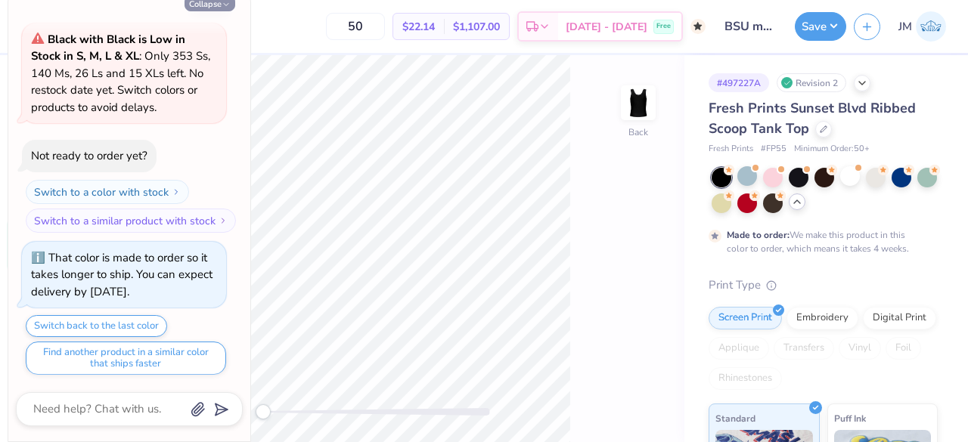
click at [216, 9] on button "Collapse" at bounding box center [210, 3] width 51 height 16
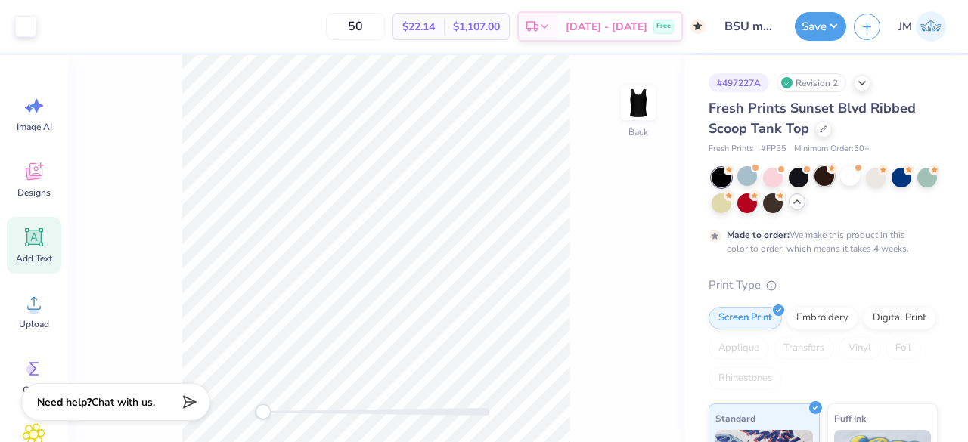
click at [820, 179] on div at bounding box center [825, 176] width 20 height 20
click at [854, 185] on div at bounding box center [850, 176] width 20 height 20
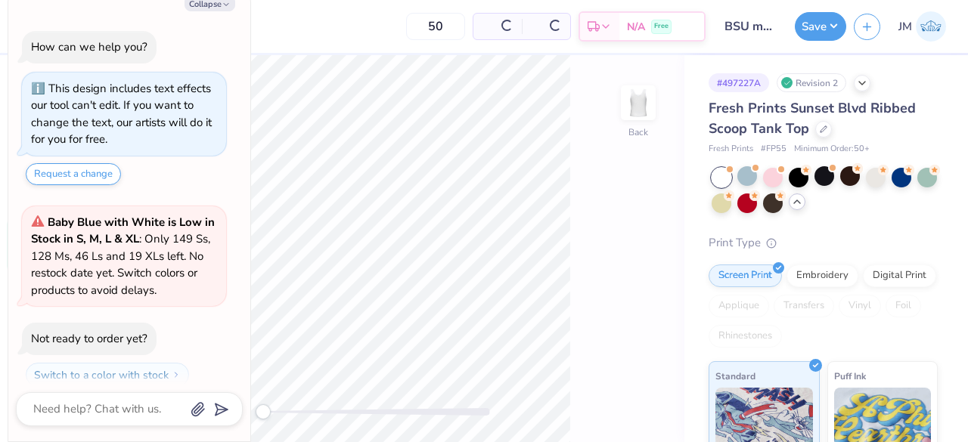
scroll to position [2121, 0]
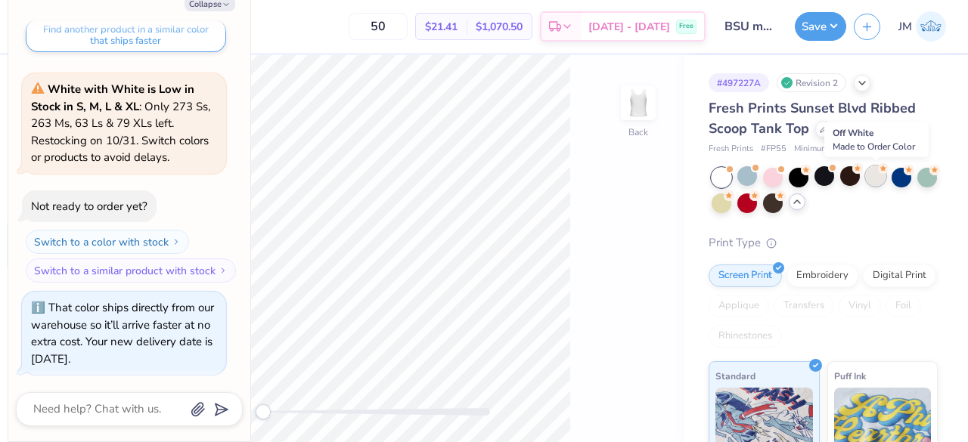
click at [876, 184] on div at bounding box center [876, 176] width 20 height 20
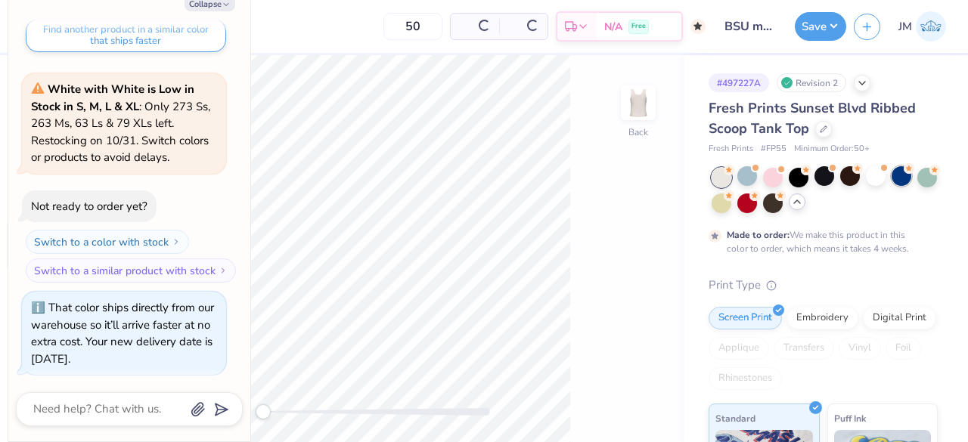
scroll to position [2262, 0]
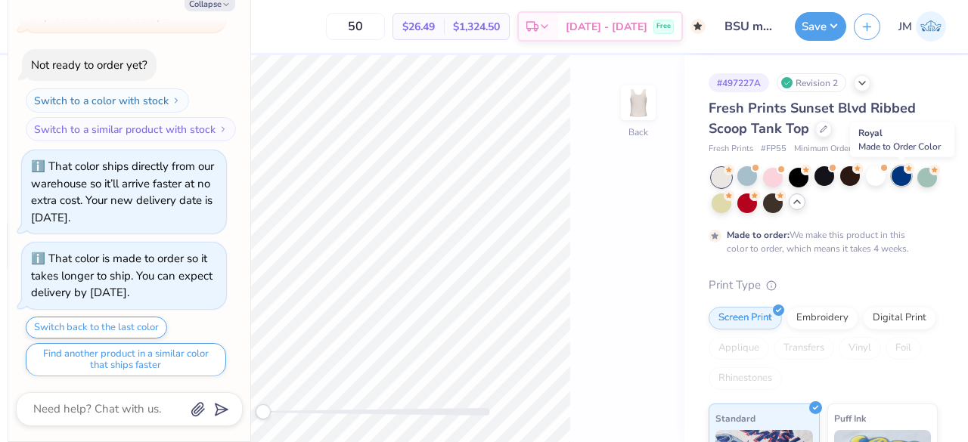
click at [897, 179] on div at bounding box center [902, 176] width 20 height 20
click at [917, 186] on div at bounding box center [927, 176] width 20 height 20
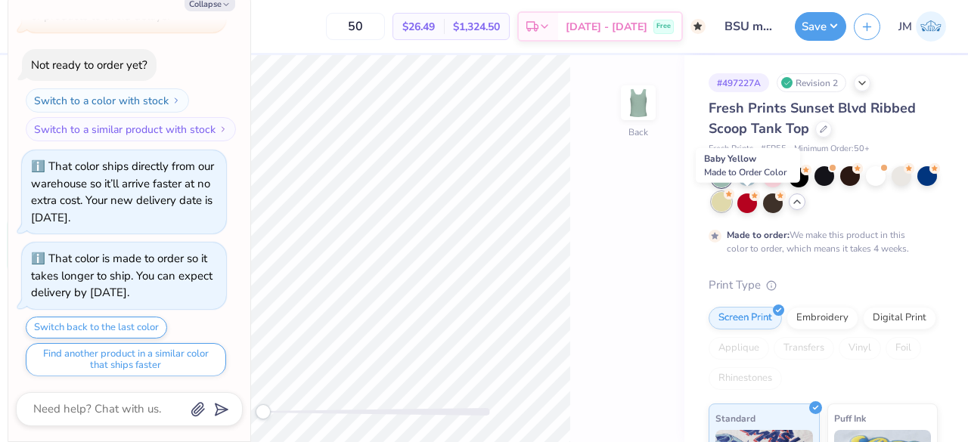
click at [731, 202] on div at bounding box center [722, 202] width 20 height 20
click at [757, 201] on div at bounding box center [747, 202] width 20 height 20
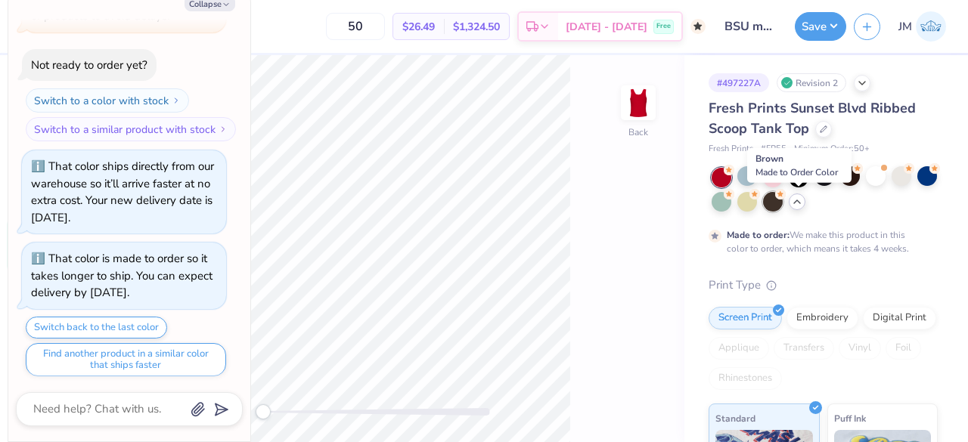
click at [783, 209] on div at bounding box center [773, 202] width 20 height 20
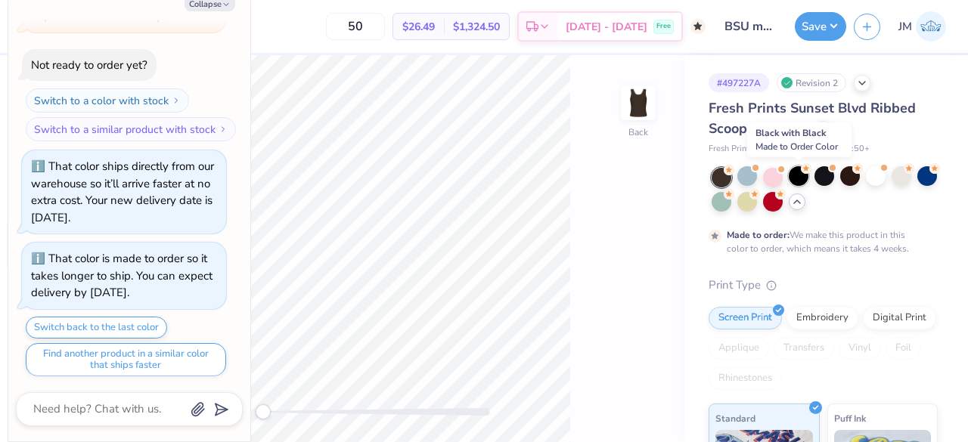
click at [799, 179] on div at bounding box center [799, 176] width 20 height 20
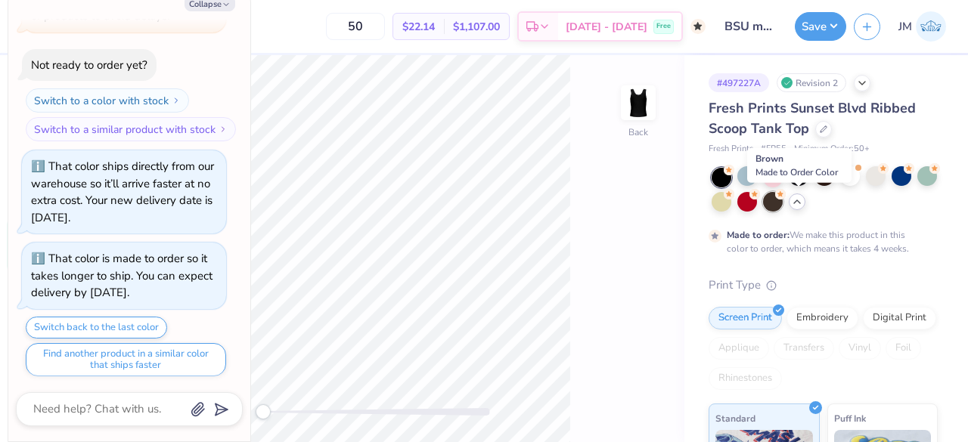
click at [783, 204] on div at bounding box center [773, 202] width 20 height 20
click at [215, 2] on button "Collapse" at bounding box center [210, 3] width 51 height 16
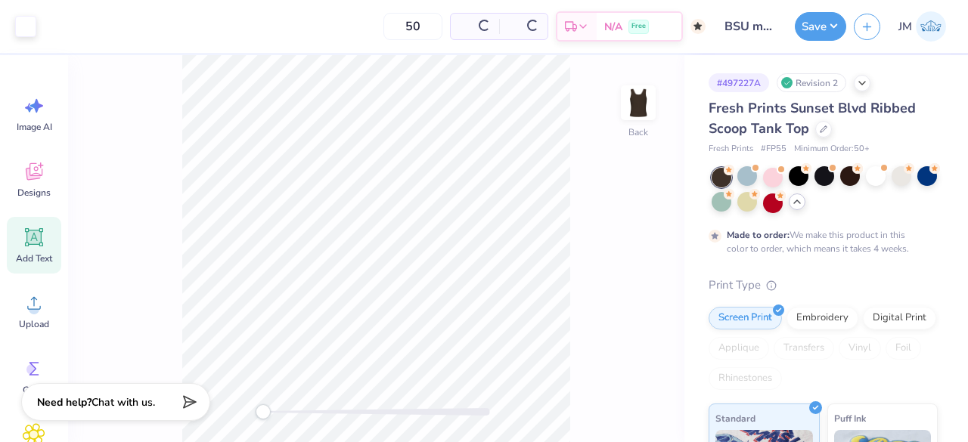
type textarea "x"
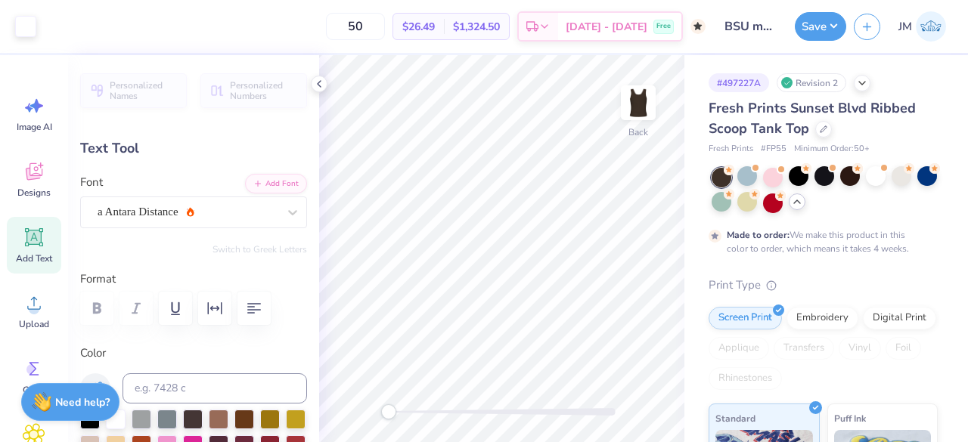
type input "3.11"
type input "0.46"
type input "6.84"
click at [239, 214] on div "a Antara Distance" at bounding box center [187, 211] width 183 height 23
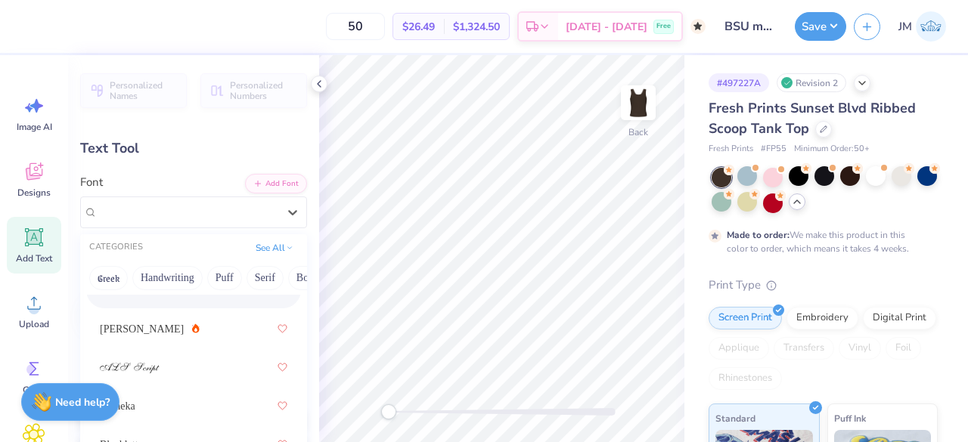
scroll to position [45, 0]
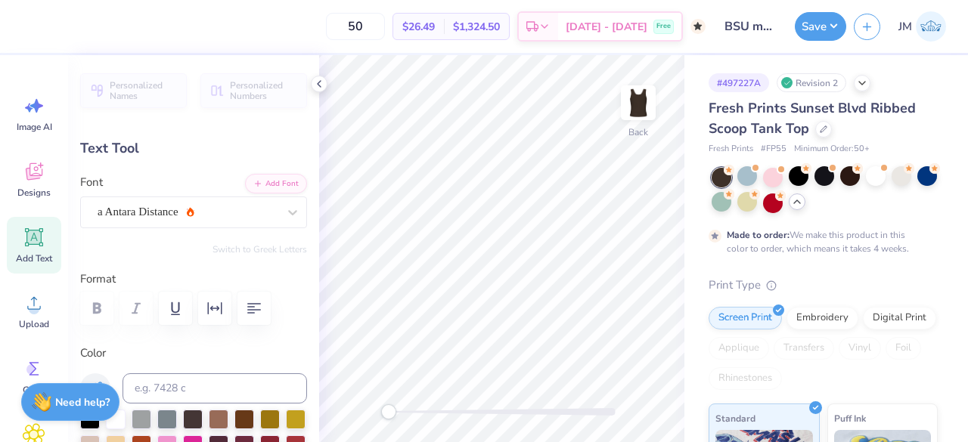
drag, startPoint x: 296, startPoint y: 349, endPoint x: 296, endPoint y: 337, distance: 12.1
click at [296, 337] on div "Personalized Names Personalized Numbers Text Tool Add Font Font a Antara Distan…" at bounding box center [193, 248] width 251 height 387
click at [285, 210] on icon at bounding box center [292, 212] width 15 height 15
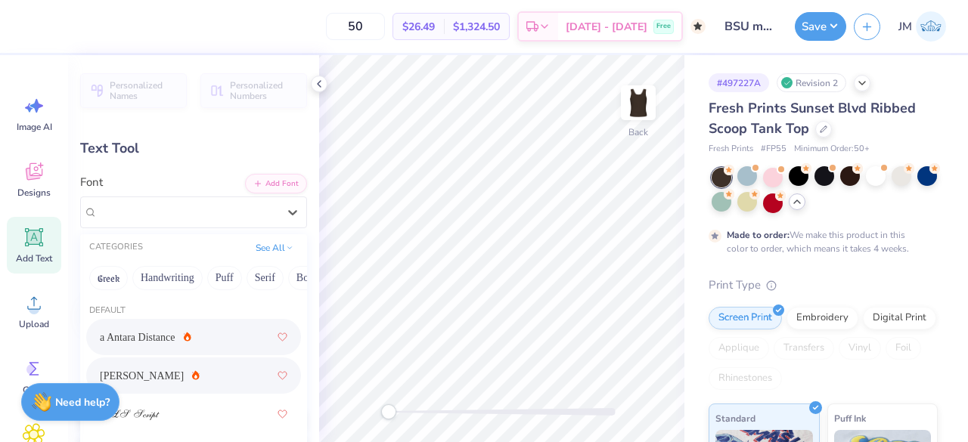
click at [175, 365] on div "[PERSON_NAME]" at bounding box center [194, 375] width 188 height 27
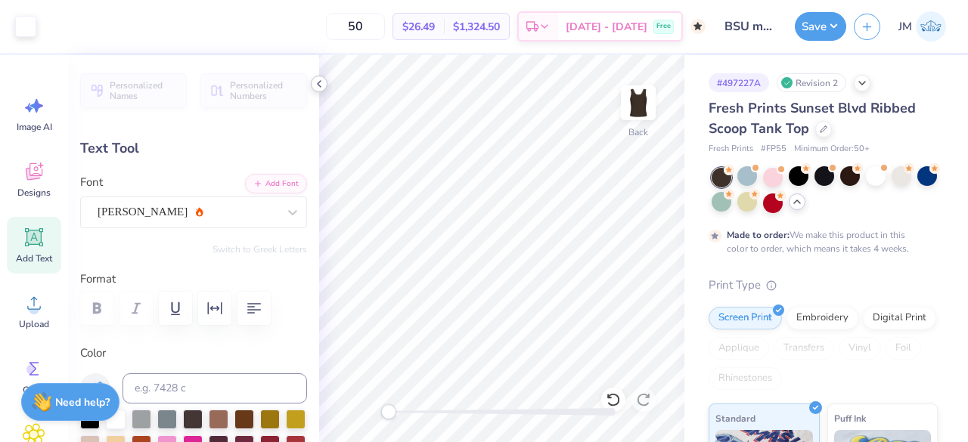
click at [322, 84] on icon at bounding box center [319, 84] width 12 height 12
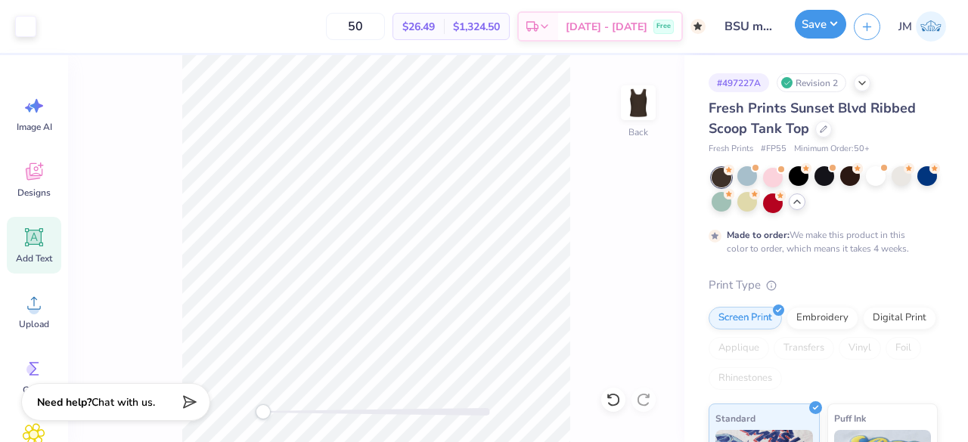
click at [816, 36] on button "Save" at bounding box center [820, 24] width 51 height 29
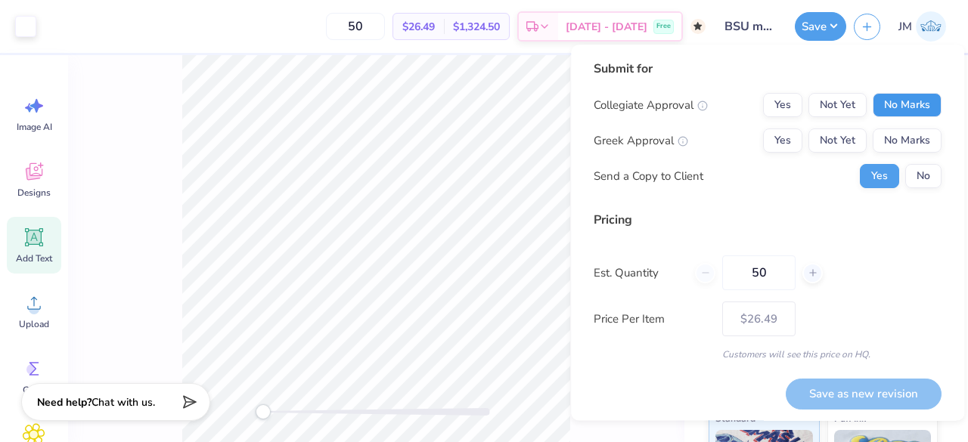
click at [873, 107] on button "No Marks" at bounding box center [907, 105] width 69 height 24
click at [888, 135] on button "No Marks" at bounding box center [907, 141] width 69 height 24
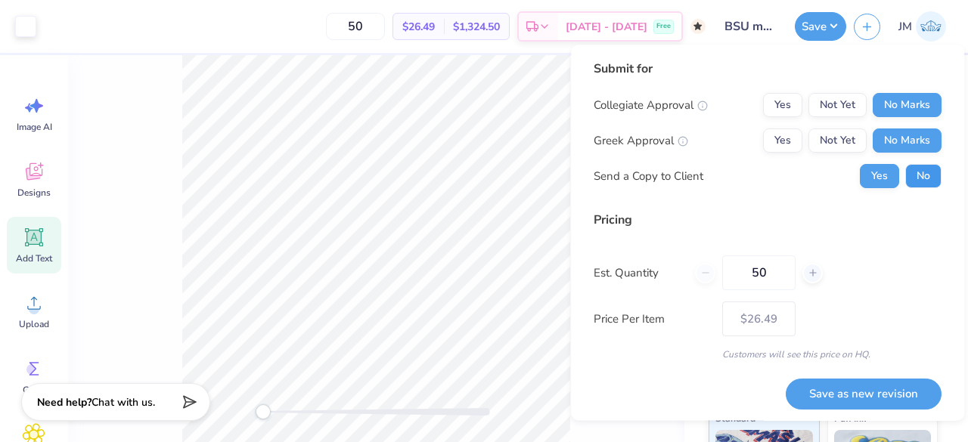
click at [911, 180] on button "No" at bounding box center [923, 176] width 36 height 24
click at [764, 276] on input "50" at bounding box center [758, 273] width 73 height 35
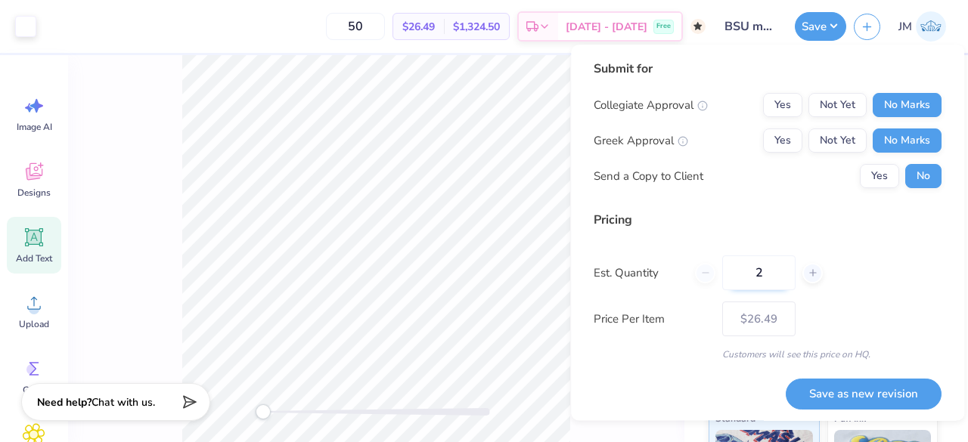
type input "25"
type input "50"
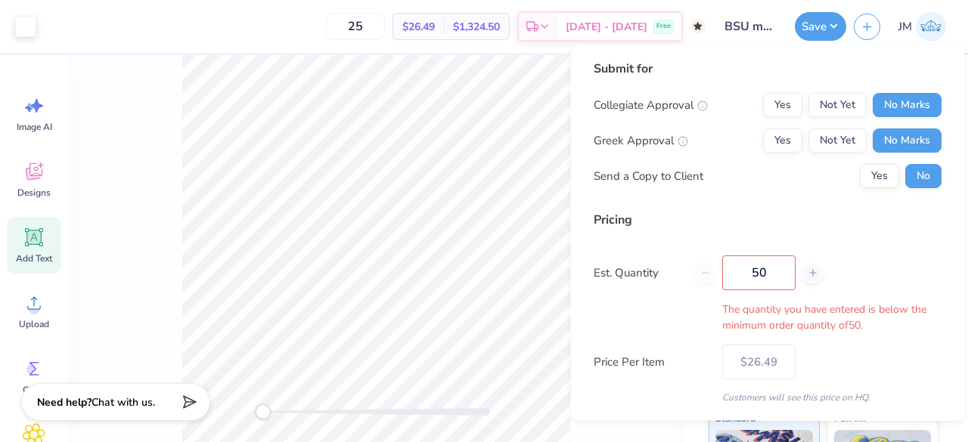
type input "50"
type input "$26.49"
click at [775, 276] on input "50" at bounding box center [758, 273] width 73 height 35
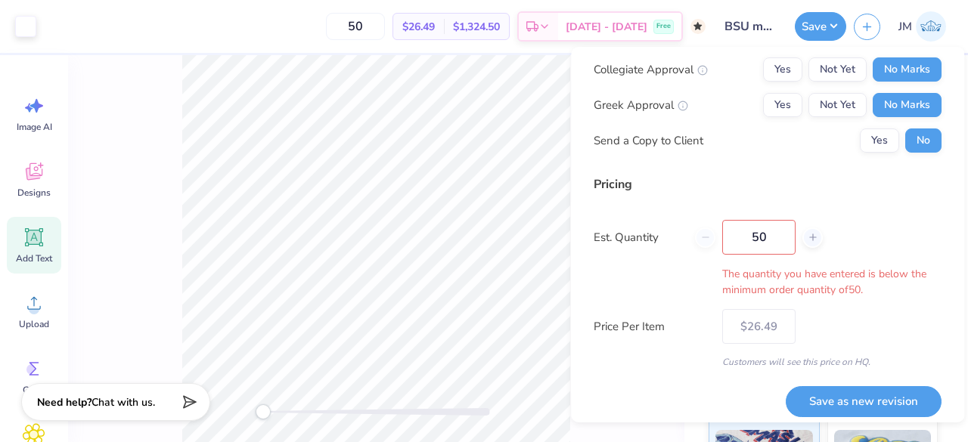
scroll to position [3, 0]
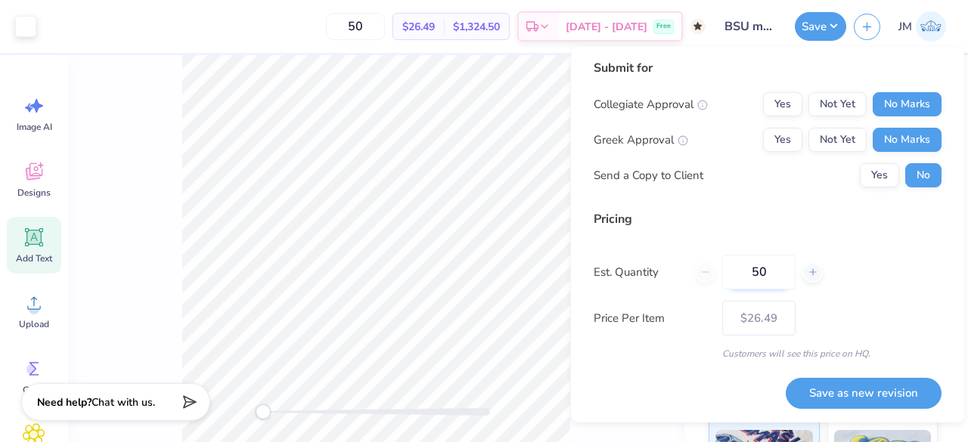
type input "5"
type input "0"
type input "050"
type input "50"
type input "$26.49"
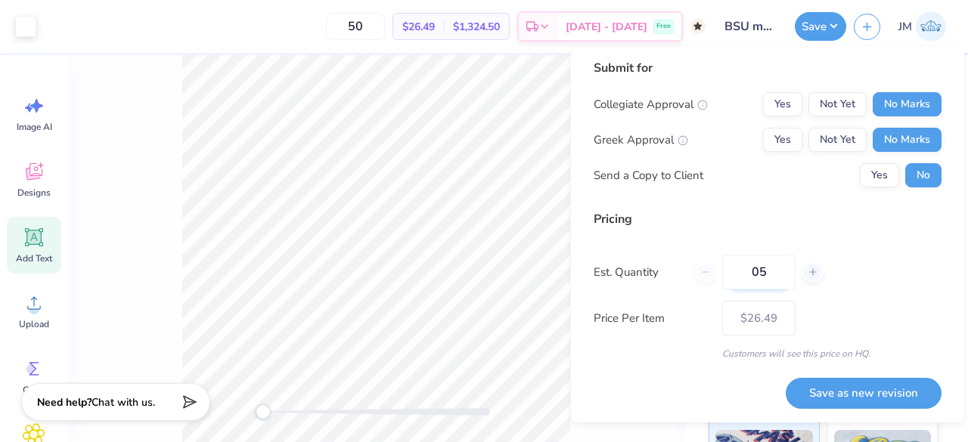
type input "0"
type input "050"
type input "50"
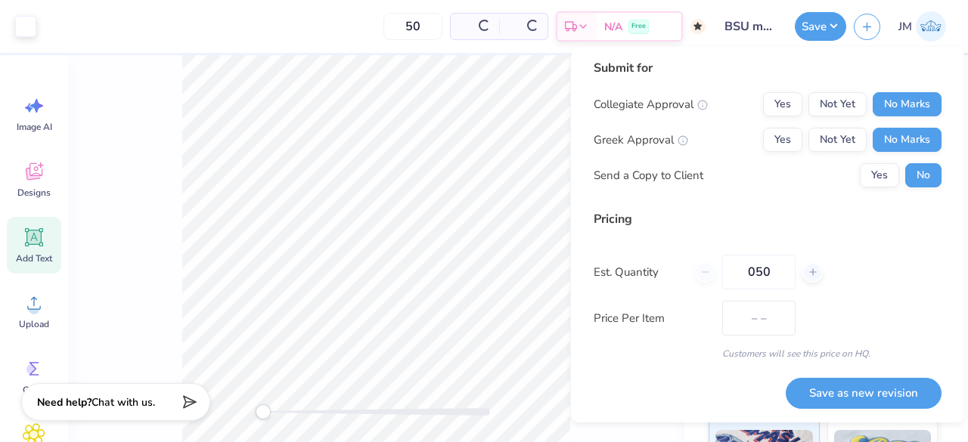
type input "$26.49"
click at [784, 282] on input "050" at bounding box center [758, 272] width 73 height 35
type input "04"
type input "4"
type input "045"
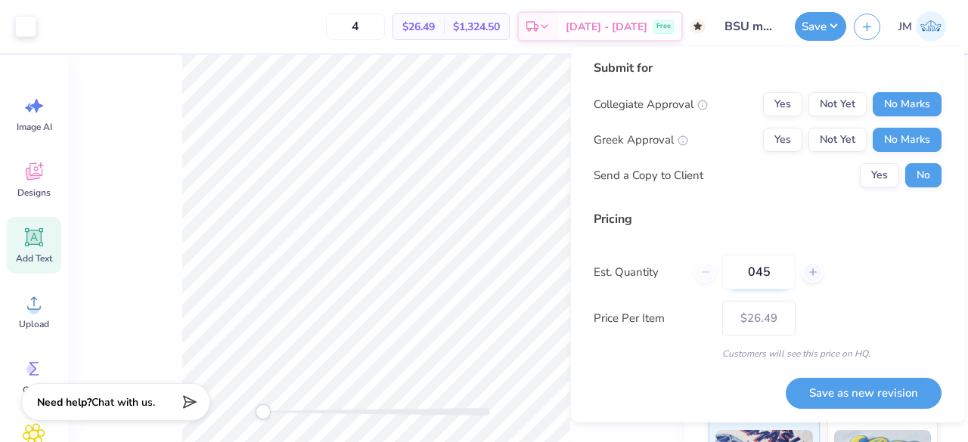
type input "45"
type input "04"
type input "4"
type input "0"
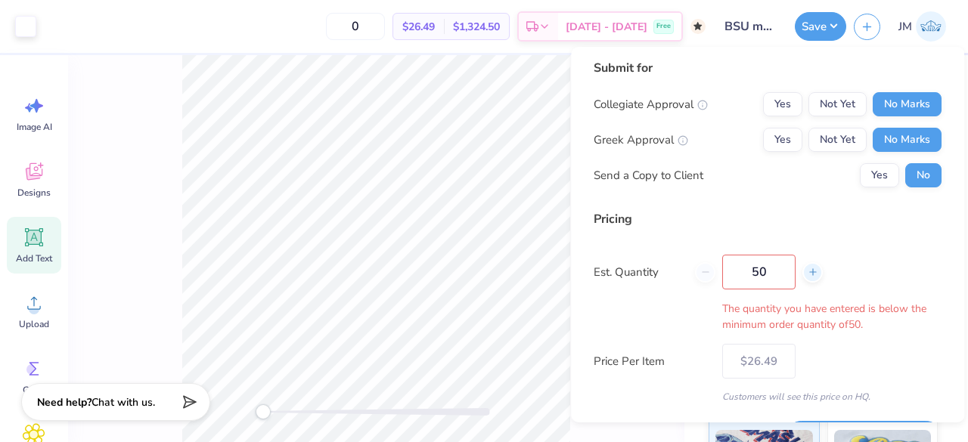
click at [806, 273] on div at bounding box center [813, 272] width 20 height 20
type input "51"
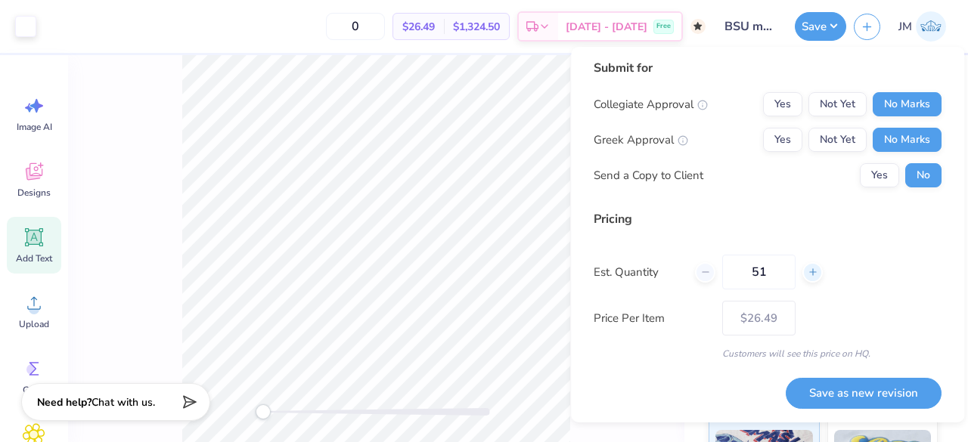
click at [808, 273] on icon at bounding box center [813, 272] width 11 height 11
type input "51"
type input "52"
type input "$26.47"
type input "52"
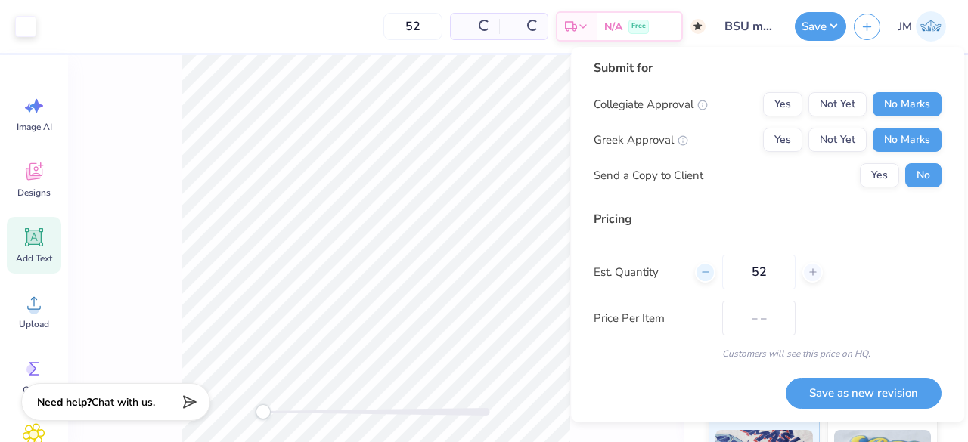
type input "$26.44"
click at [709, 270] on icon at bounding box center [705, 272] width 11 height 11
type input "50"
click at [709, 270] on div "50" at bounding box center [759, 272] width 128 height 35
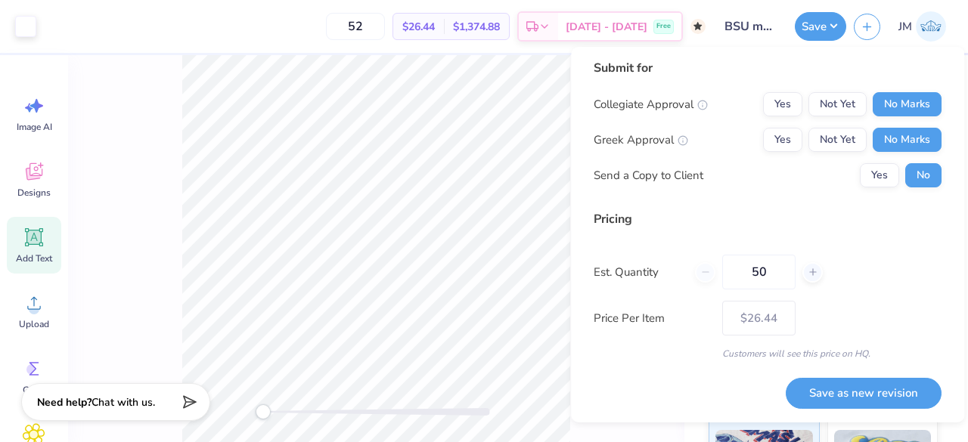
click at [709, 270] on div "50" at bounding box center [759, 272] width 128 height 35
type input "50"
click at [765, 280] on input "50" at bounding box center [758, 272] width 73 height 35
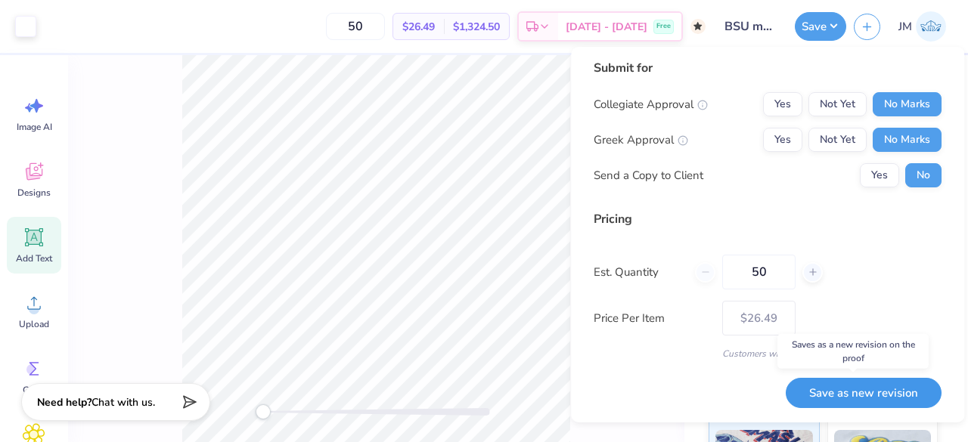
click at [849, 396] on button "Save as new revision" at bounding box center [864, 393] width 156 height 31
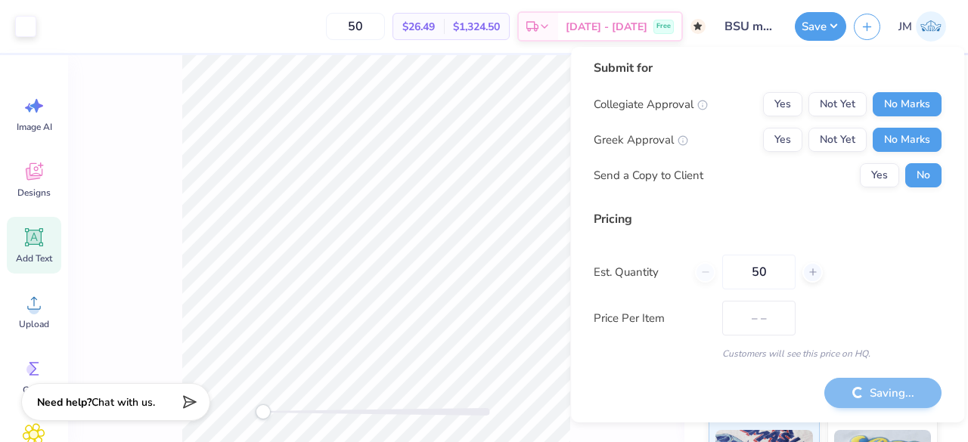
type input "$26.49"
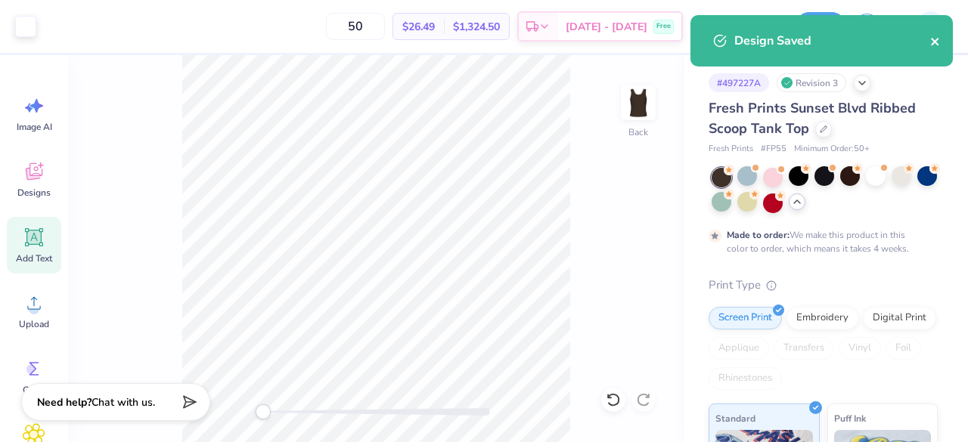
click at [935, 37] on icon "close" at bounding box center [935, 42] width 11 height 12
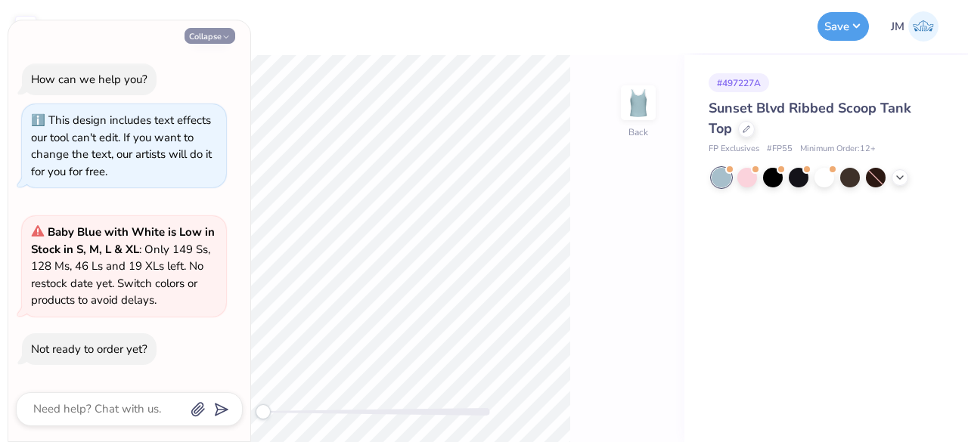
click at [206, 41] on button "Collapse" at bounding box center [210, 36] width 51 height 16
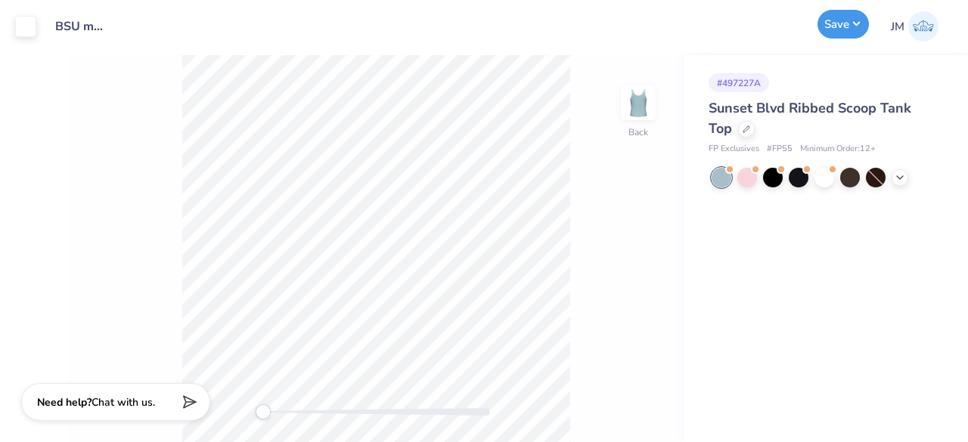
click at [858, 27] on button "Save" at bounding box center [843, 24] width 51 height 29
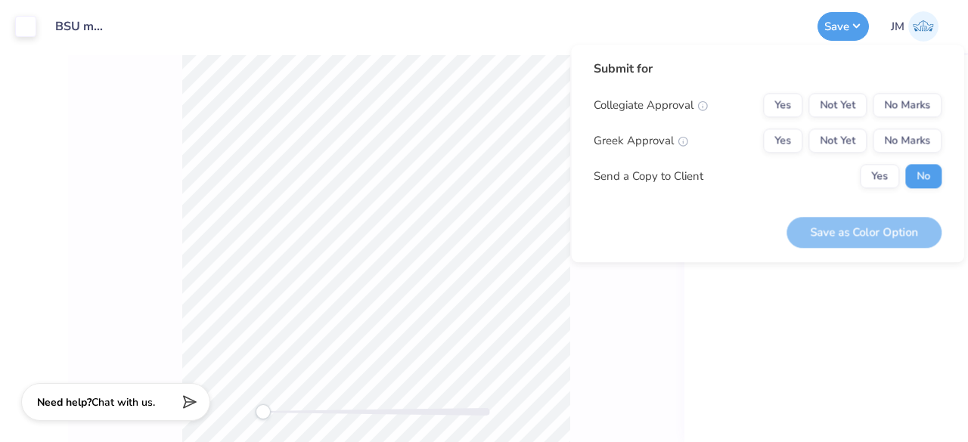
click at [764, 293] on div "# 497227A Sunset Blvd Ribbed Scoop Tank Top FP Exclusives # FP55 Minimum Order:…" at bounding box center [827, 248] width 284 height 387
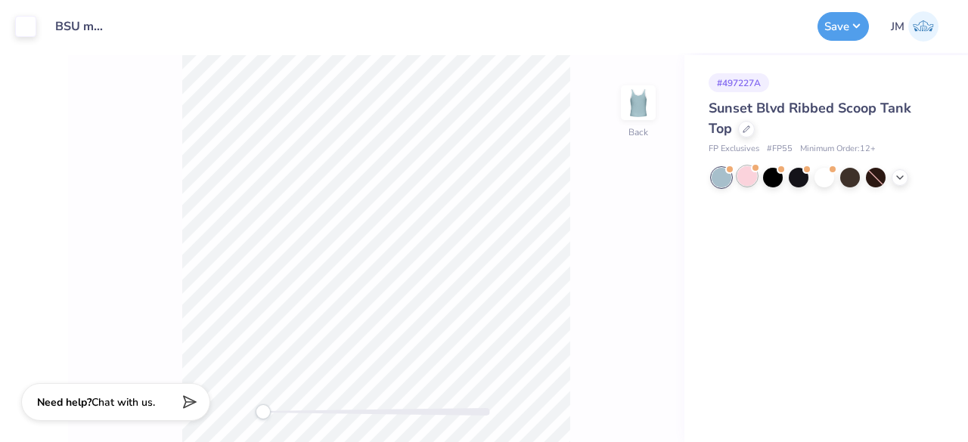
click at [743, 175] on div at bounding box center [747, 176] width 20 height 20
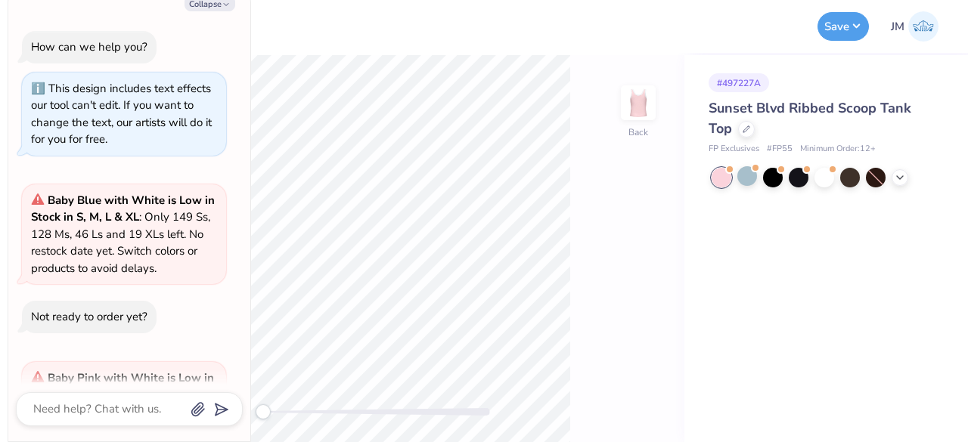
scroll to position [145, 0]
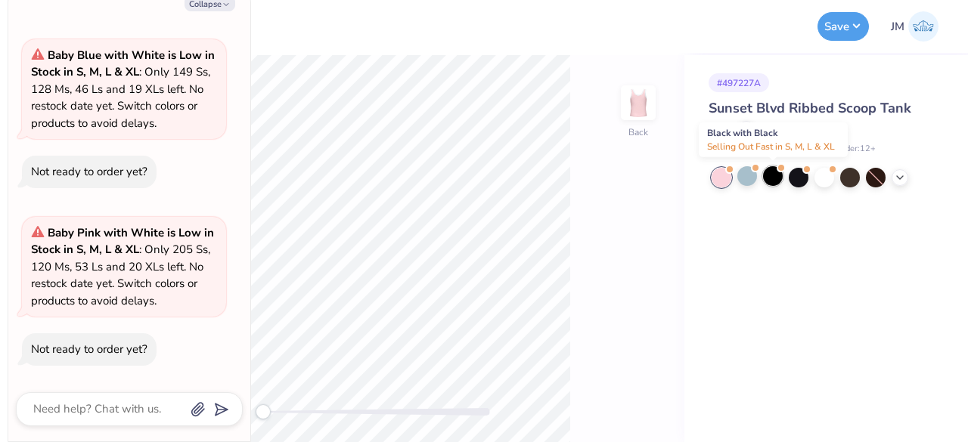
click at [776, 179] on div at bounding box center [773, 176] width 20 height 20
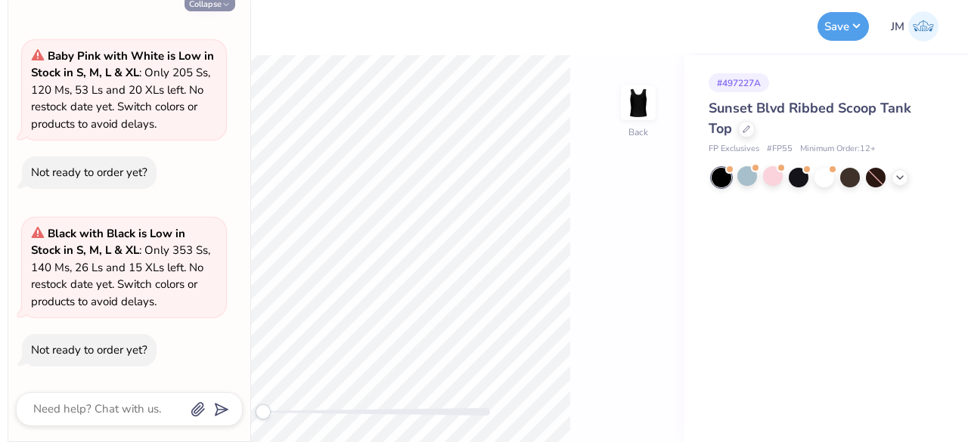
click at [213, 7] on button "Collapse" at bounding box center [210, 3] width 51 height 16
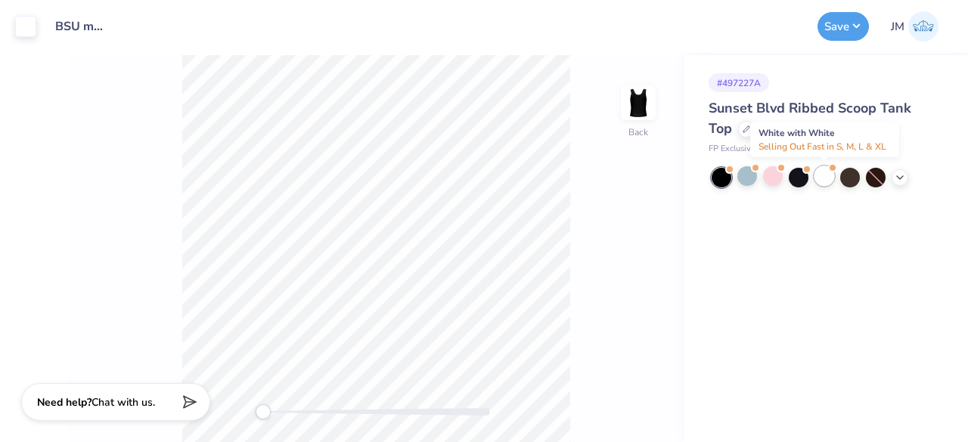
click at [830, 181] on div at bounding box center [825, 176] width 20 height 20
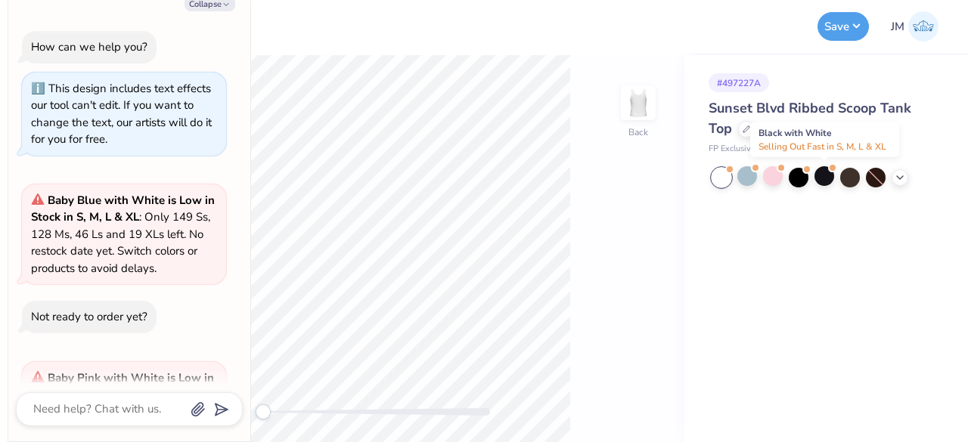
scroll to position [501, 0]
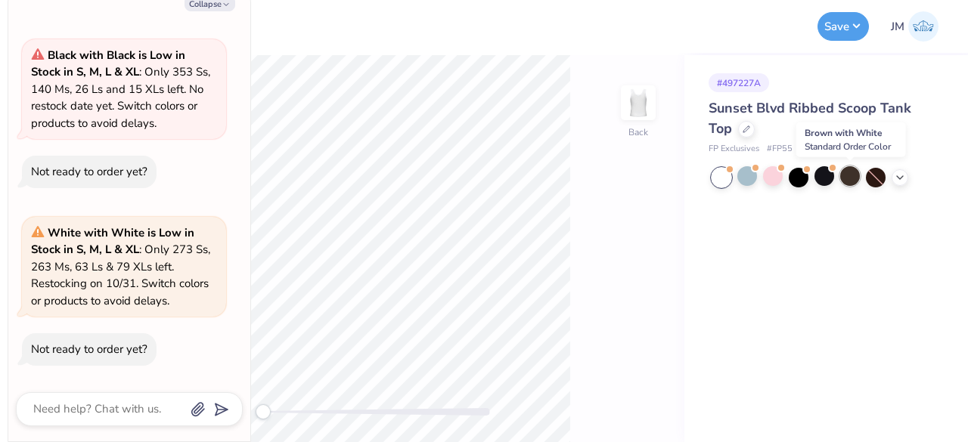
click at [850, 182] on div at bounding box center [850, 176] width 20 height 20
click at [899, 175] on icon at bounding box center [900, 176] width 12 height 12
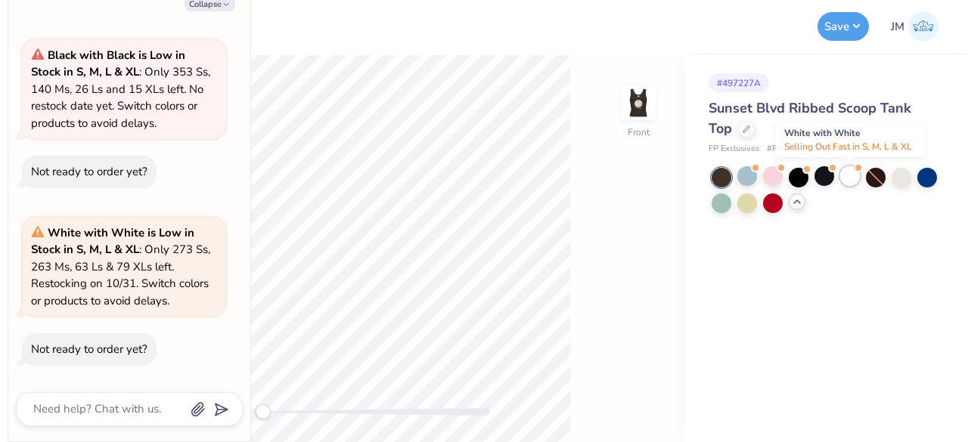
click at [852, 175] on div at bounding box center [850, 176] width 20 height 20
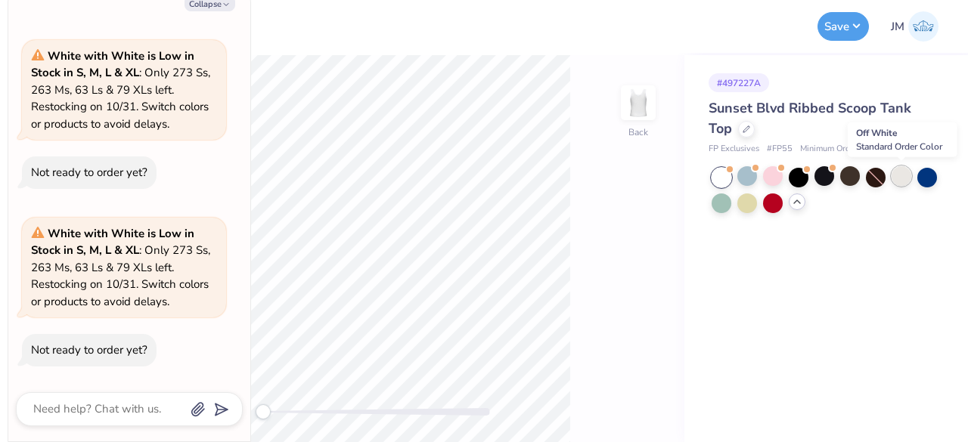
click at [904, 181] on div at bounding box center [902, 176] width 20 height 20
click at [217, 8] on button "Collapse" at bounding box center [210, 3] width 51 height 16
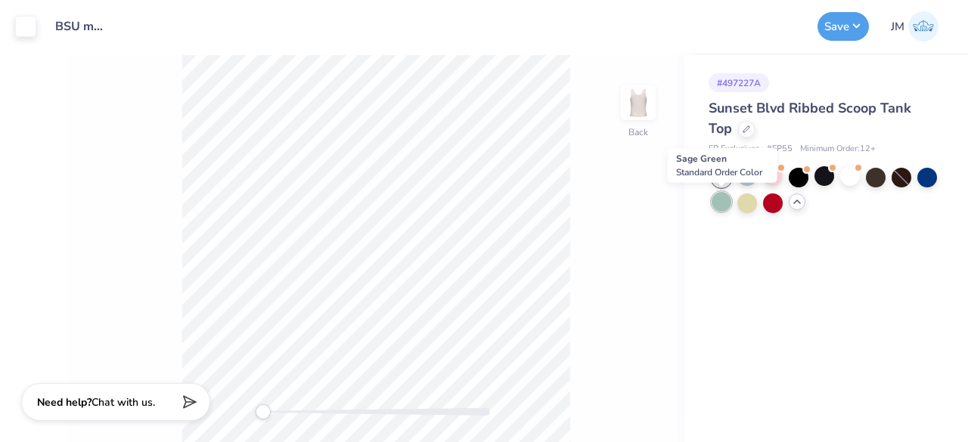
click at [728, 205] on div at bounding box center [722, 202] width 20 height 20
click at [747, 197] on div at bounding box center [747, 202] width 20 height 20
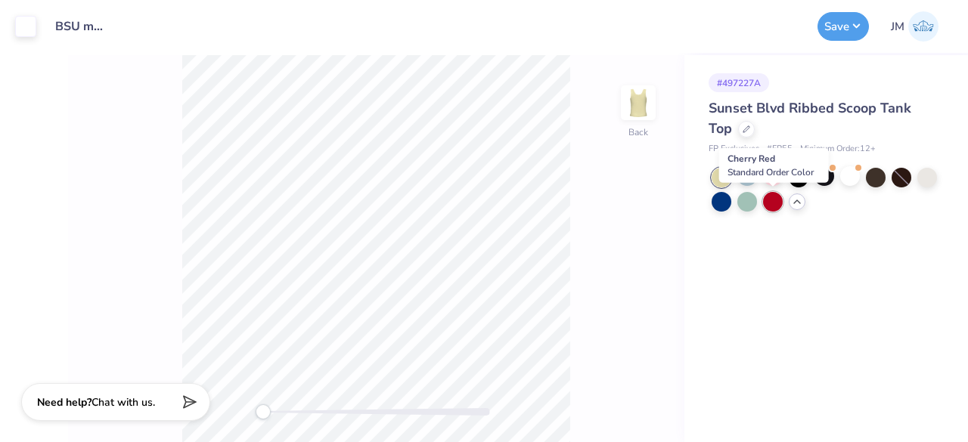
click at [778, 208] on div at bounding box center [773, 202] width 20 height 20
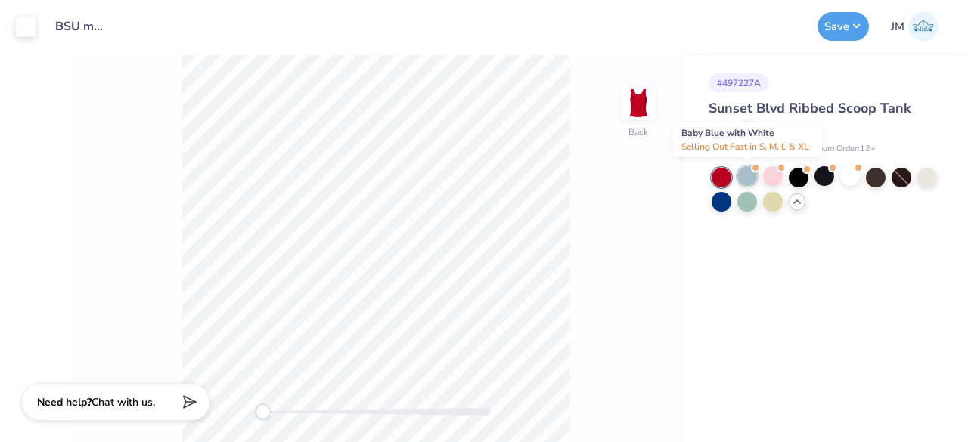
click at [752, 175] on div at bounding box center [747, 176] width 20 height 20
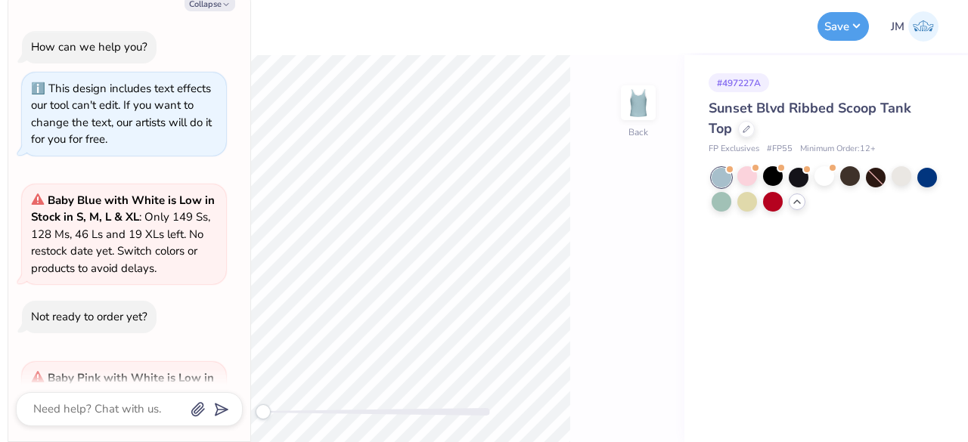
scroll to position [856, 0]
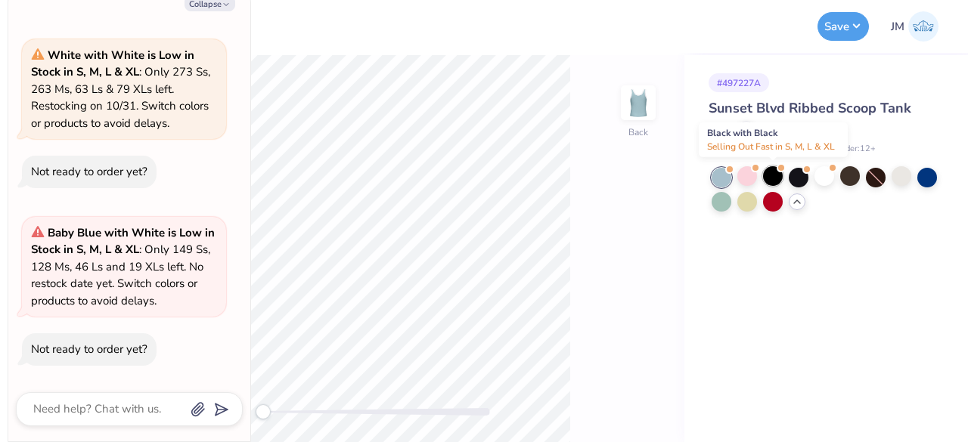
click at [778, 181] on div at bounding box center [773, 176] width 20 height 20
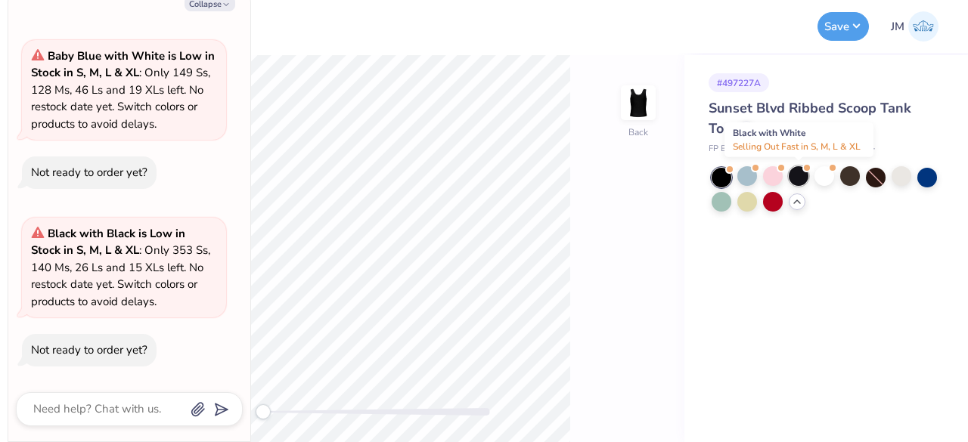
click at [803, 179] on div at bounding box center [799, 176] width 20 height 20
click at [828, 178] on div at bounding box center [825, 176] width 20 height 20
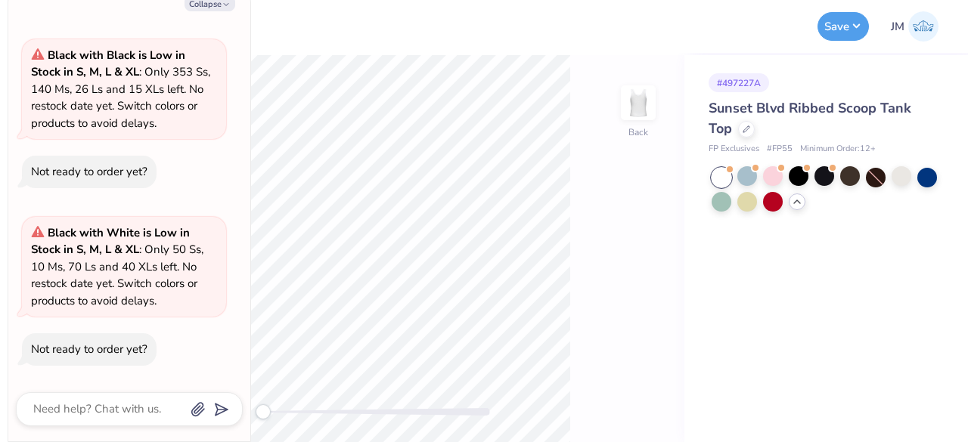
scroll to position [1389, 0]
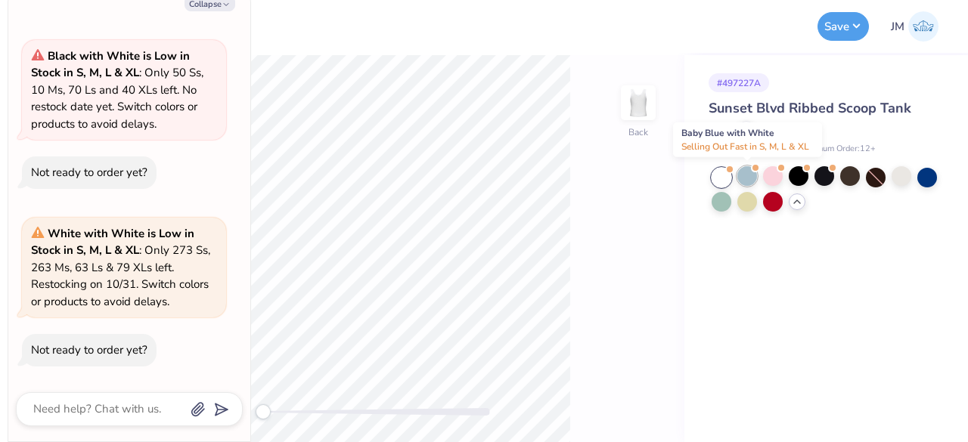
click at [742, 176] on div at bounding box center [747, 176] width 20 height 20
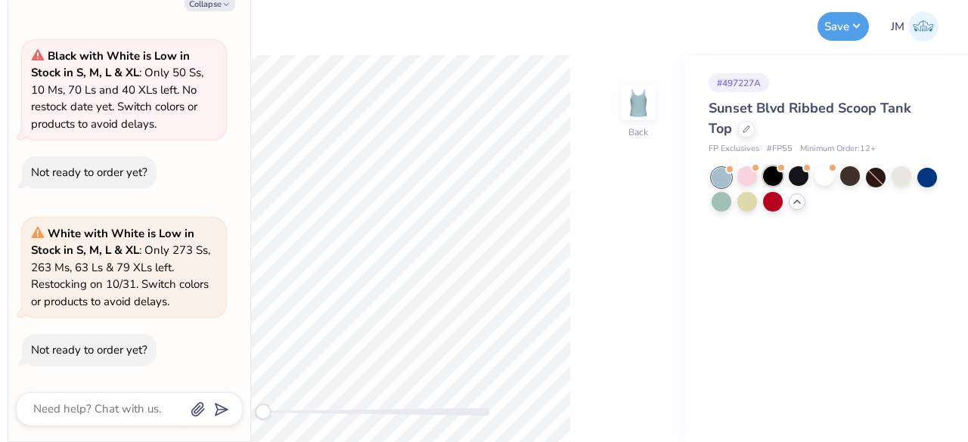
scroll to position [1567, 0]
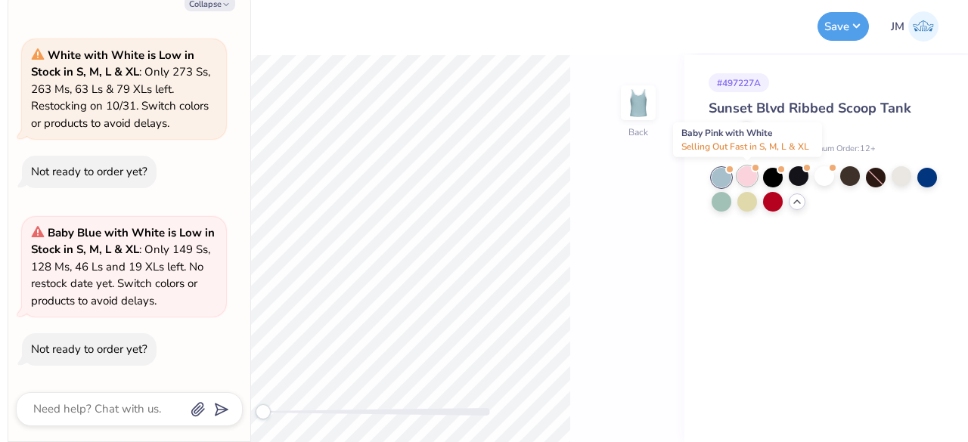
click at [753, 179] on div at bounding box center [747, 176] width 20 height 20
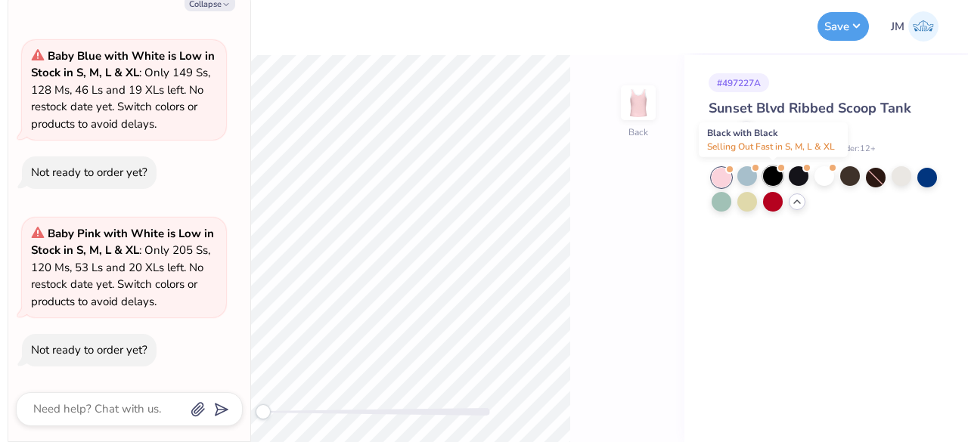
click at [771, 181] on div at bounding box center [773, 176] width 20 height 20
click at [796, 182] on div at bounding box center [799, 176] width 20 height 20
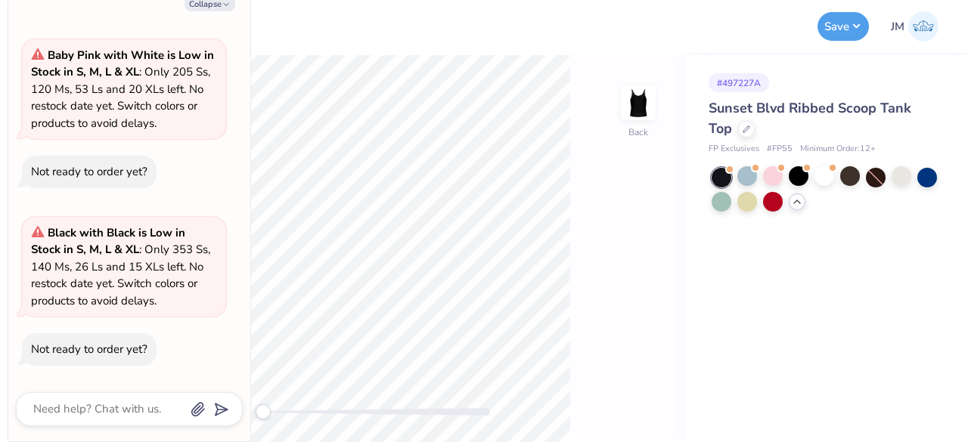
scroll to position [2100, 0]
click at [231, 3] on button "Collapse" at bounding box center [210, 3] width 51 height 16
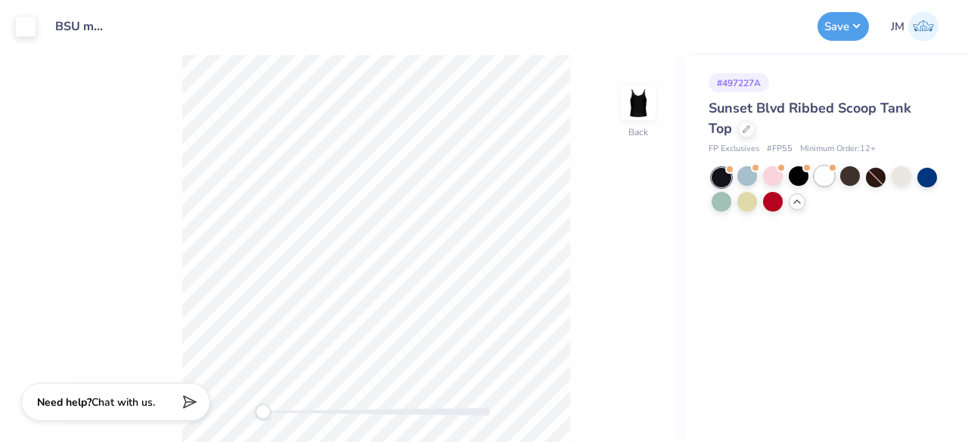
click at [829, 184] on div at bounding box center [825, 176] width 20 height 20
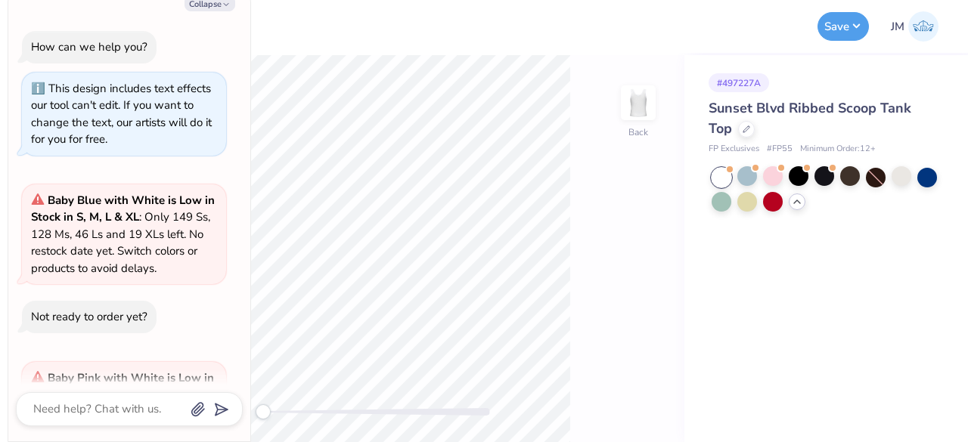
scroll to position [2278, 0]
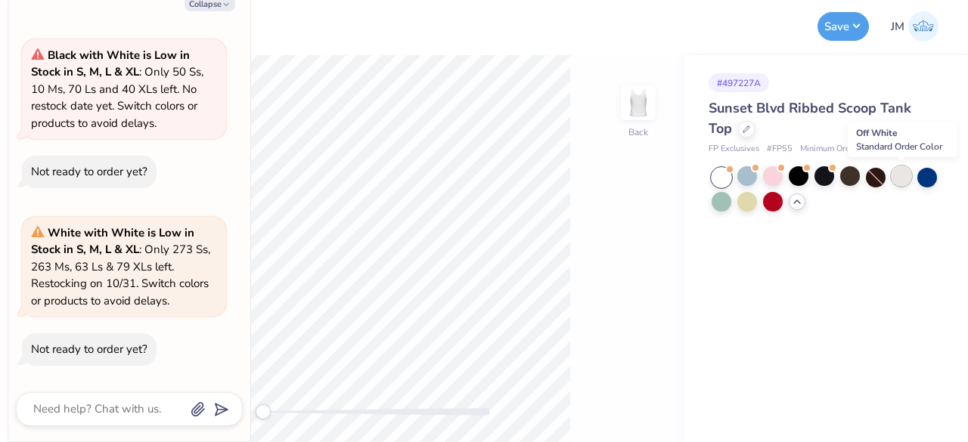
click at [906, 181] on div at bounding box center [902, 176] width 20 height 20
click at [202, 2] on button "Collapse" at bounding box center [210, 3] width 51 height 16
type textarea "x"
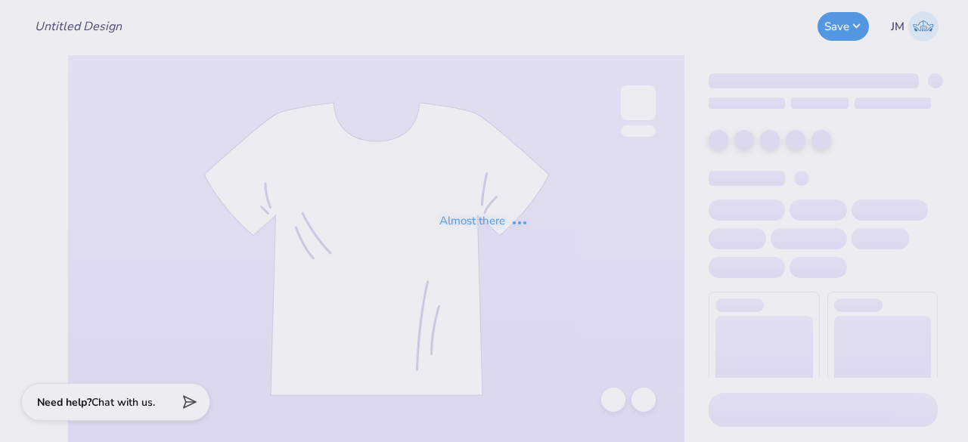
type input "BSU mockup"
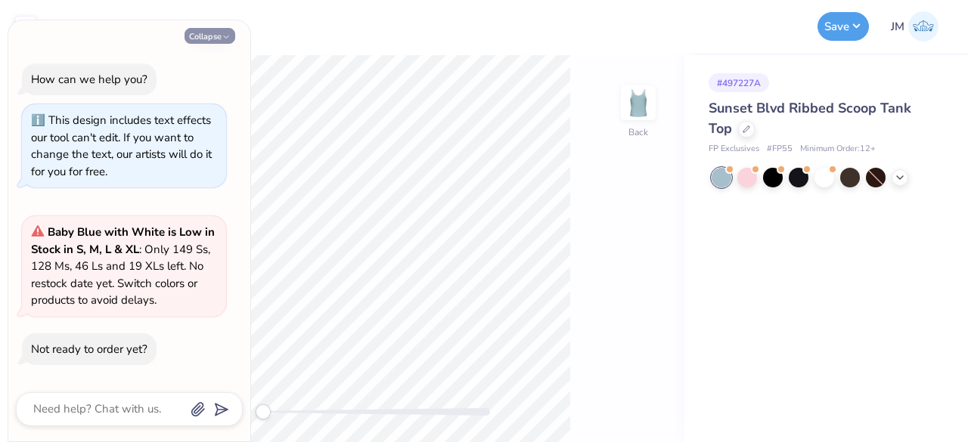
click at [232, 38] on button "Collapse" at bounding box center [210, 36] width 51 height 16
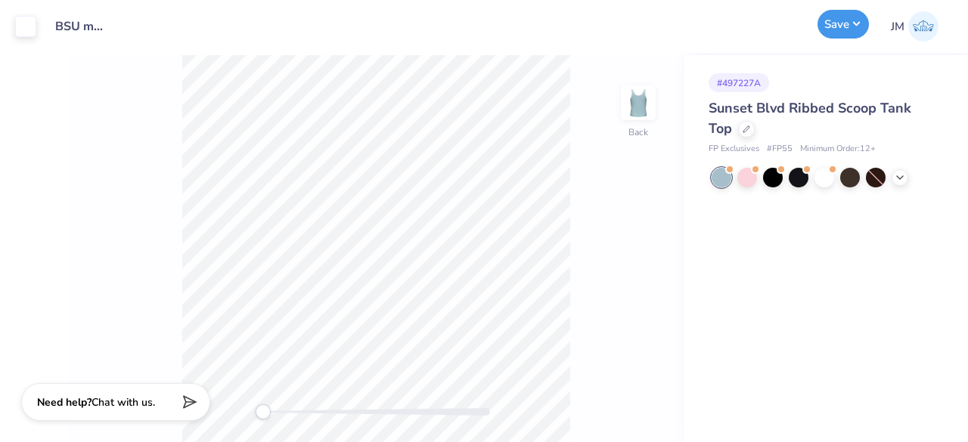
click at [823, 29] on button "Save" at bounding box center [843, 24] width 51 height 29
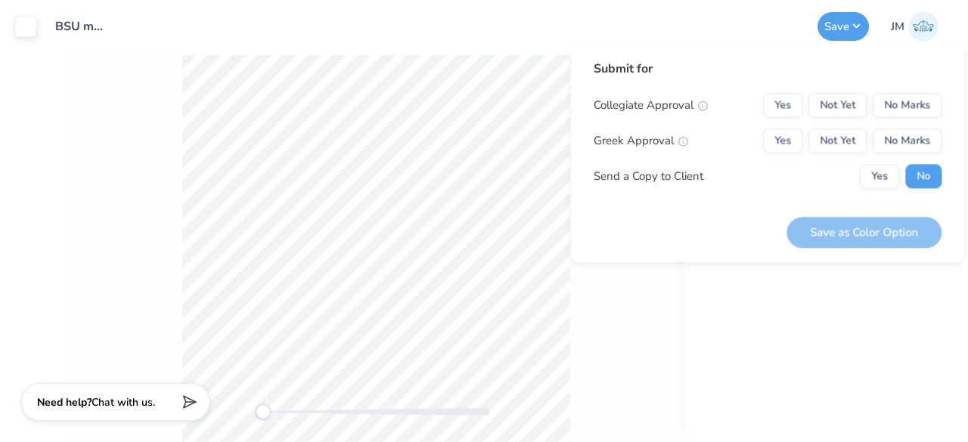
click at [888, 222] on div "Save as Color Option" at bounding box center [864, 232] width 155 height 31
click at [883, 231] on div "Save as Color Option" at bounding box center [864, 232] width 155 height 31
click at [921, 147] on button "No Marks" at bounding box center [907, 141] width 69 height 24
click at [917, 114] on button "No Marks" at bounding box center [907, 105] width 69 height 24
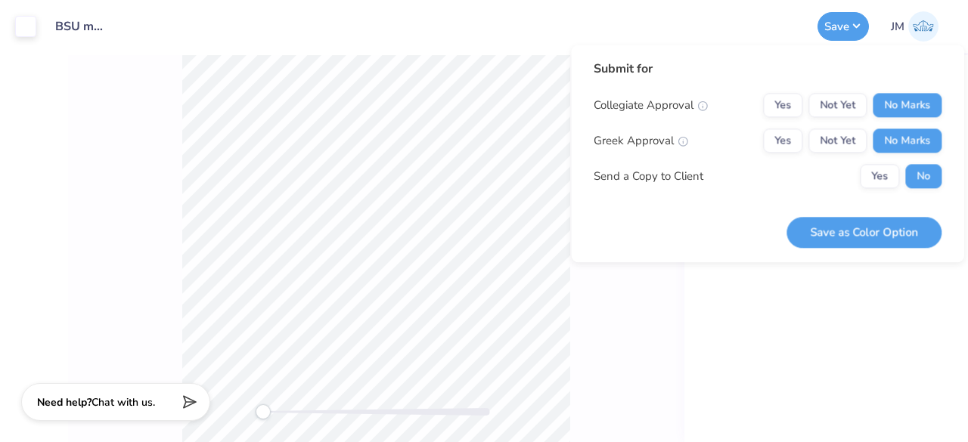
click at [864, 268] on div "# 497227A Sunset Blvd Ribbed Scoop Tank Top FP Exclusives # FP55 Minimum Order:…" at bounding box center [827, 248] width 284 height 387
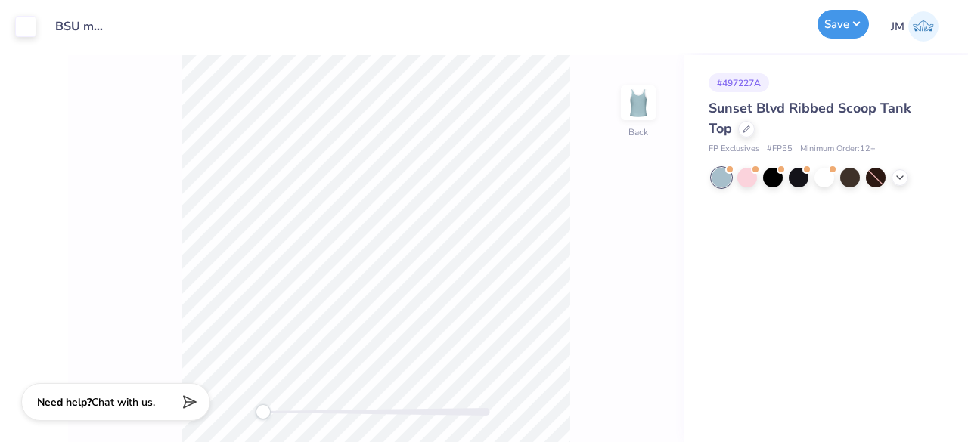
click at [849, 29] on button "Save" at bounding box center [843, 24] width 51 height 29
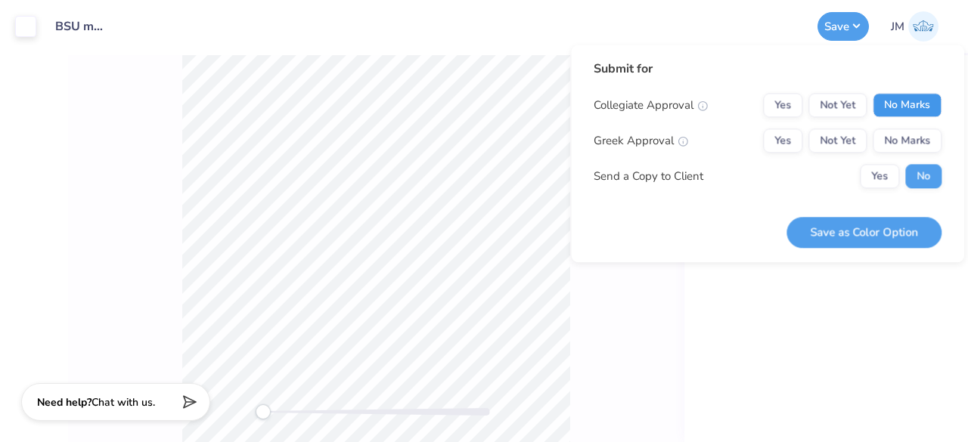
click at [906, 111] on button "No Marks" at bounding box center [907, 105] width 69 height 24
click at [906, 134] on button "No Marks" at bounding box center [907, 141] width 69 height 24
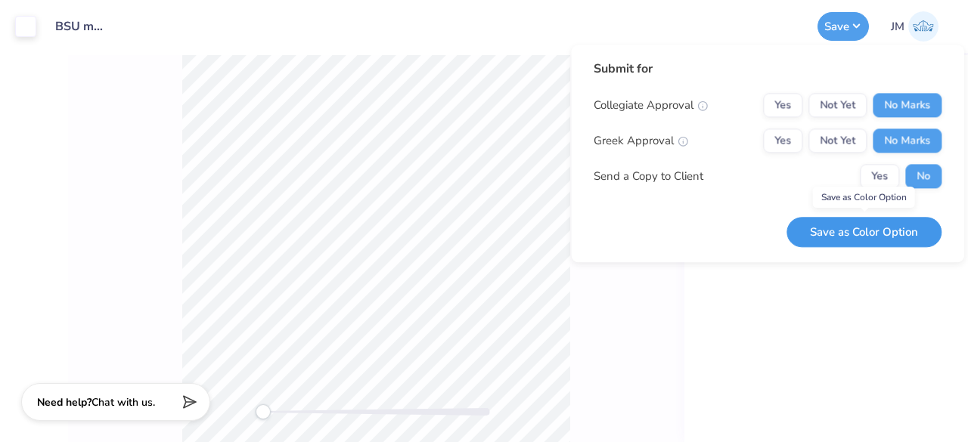
click at [886, 232] on button "Save as Color Option" at bounding box center [864, 232] width 155 height 31
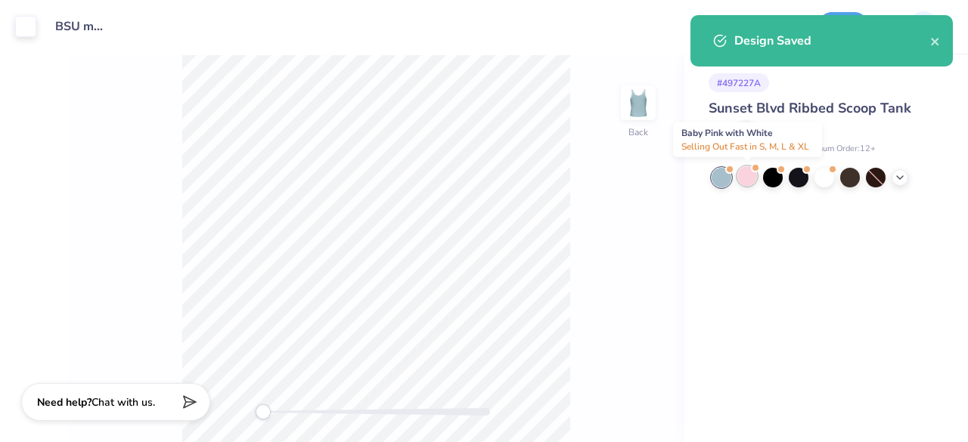
click at [747, 172] on div at bounding box center [747, 176] width 20 height 20
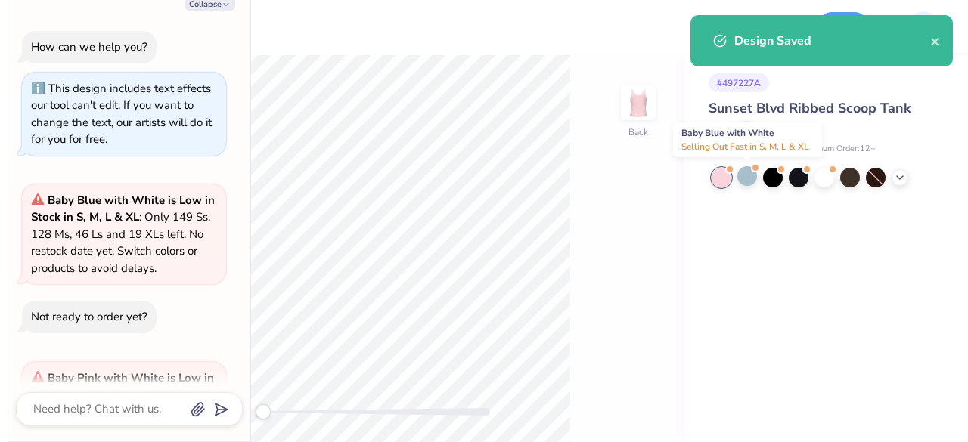
scroll to position [145, 0]
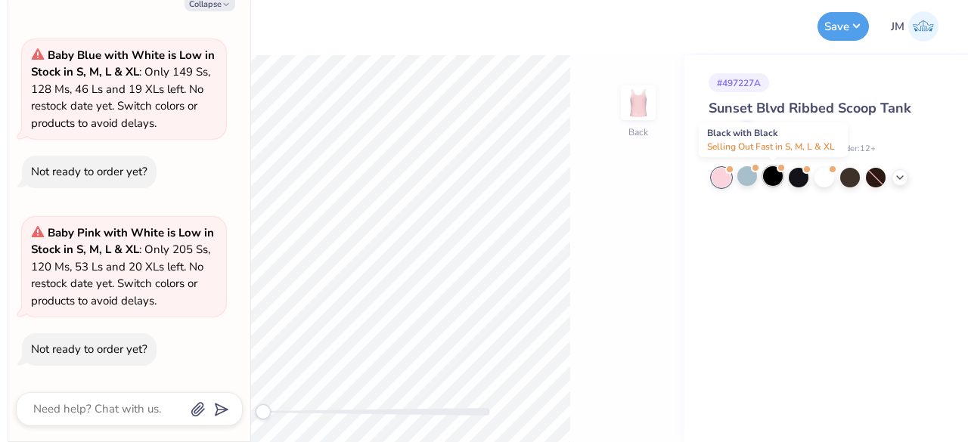
click at [771, 178] on div at bounding box center [773, 176] width 20 height 20
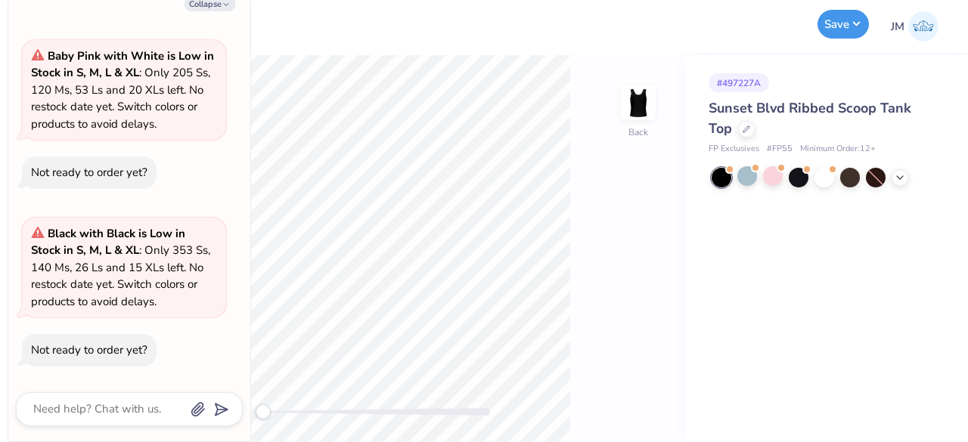
click at [849, 20] on button "Save" at bounding box center [843, 24] width 51 height 29
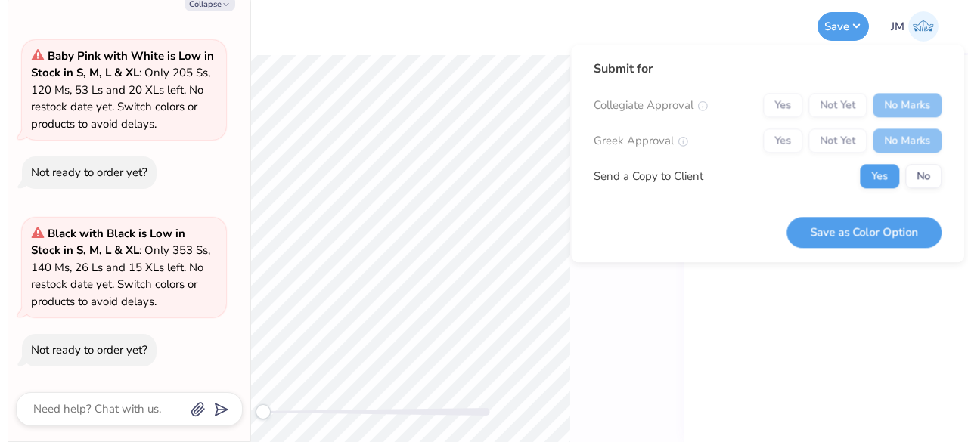
click at [911, 110] on div "Yes Not Yet No Marks" at bounding box center [852, 105] width 179 height 24
click at [920, 145] on div "Yes Not Yet No Marks" at bounding box center [852, 141] width 179 height 24
click at [903, 229] on button "Save as Color Option" at bounding box center [864, 232] width 155 height 31
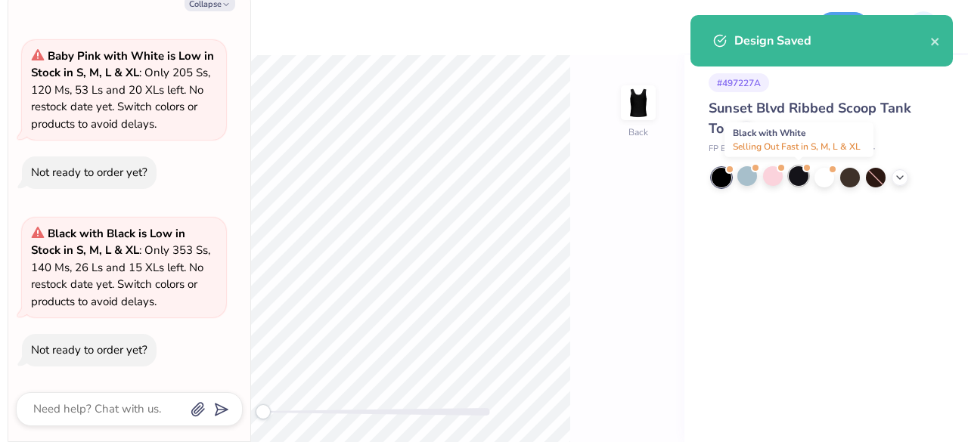
click at [799, 182] on div at bounding box center [799, 176] width 20 height 20
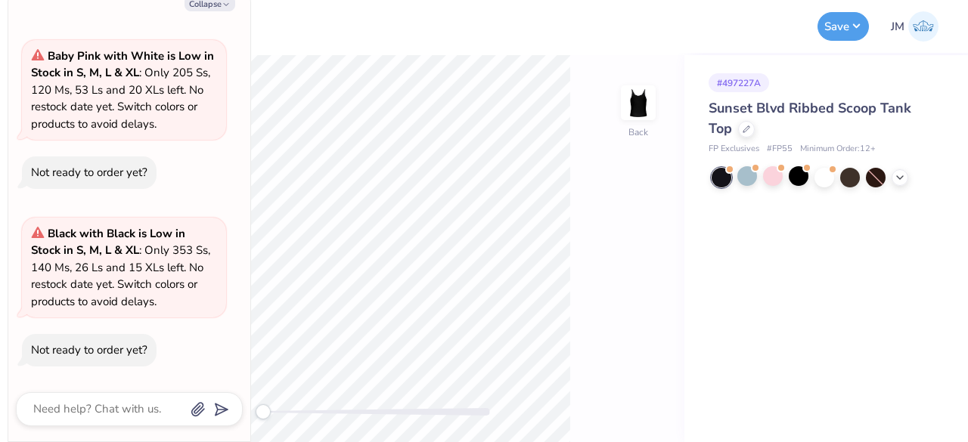
scroll to position [501, 0]
click at [849, 31] on button "Save" at bounding box center [843, 24] width 51 height 29
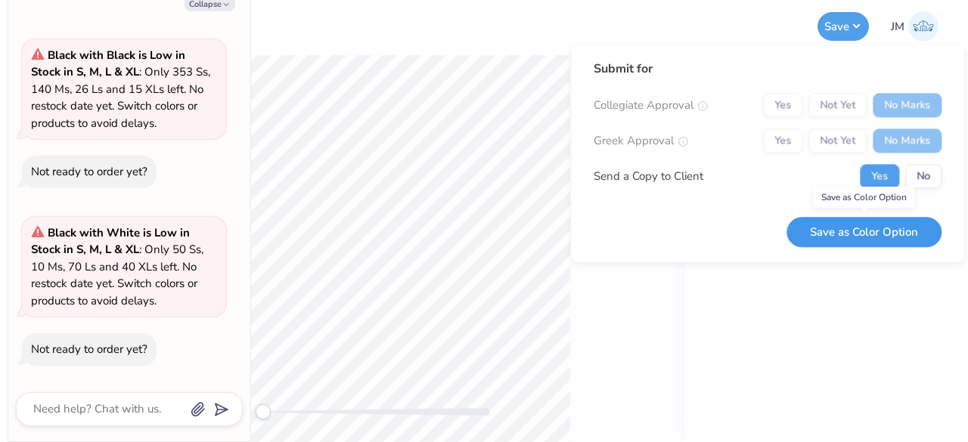
click at [888, 217] on button "Save as Color Option" at bounding box center [864, 232] width 155 height 31
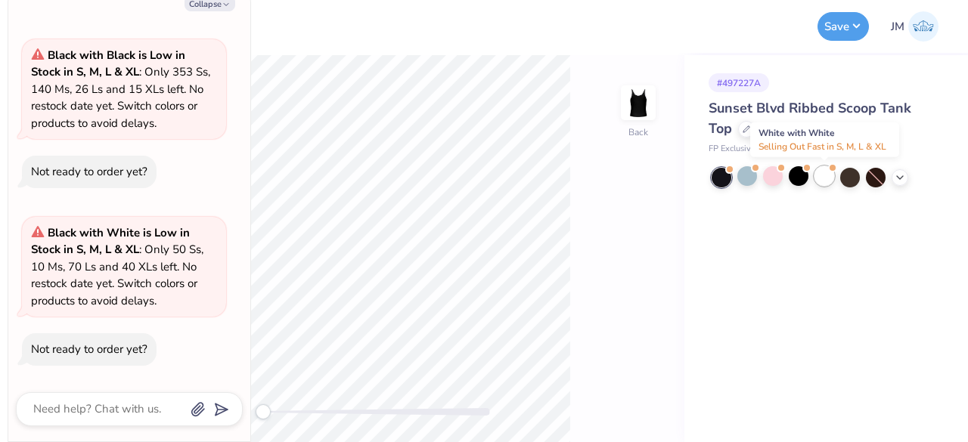
click at [823, 179] on div at bounding box center [825, 176] width 20 height 20
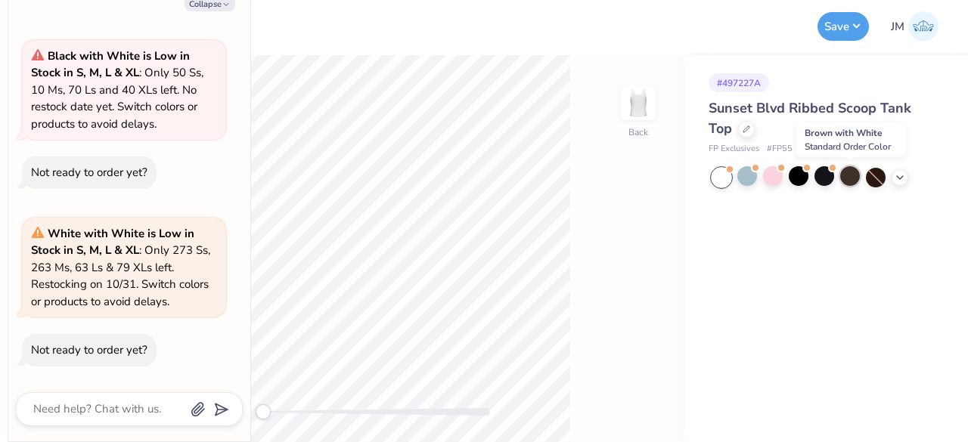
click at [846, 181] on div at bounding box center [850, 176] width 20 height 20
click at [899, 180] on icon at bounding box center [900, 176] width 12 height 12
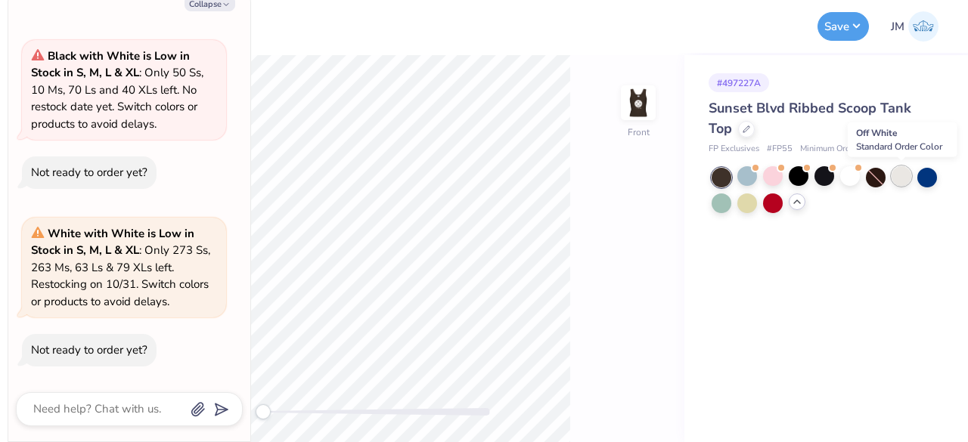
click at [903, 179] on div at bounding box center [902, 176] width 20 height 20
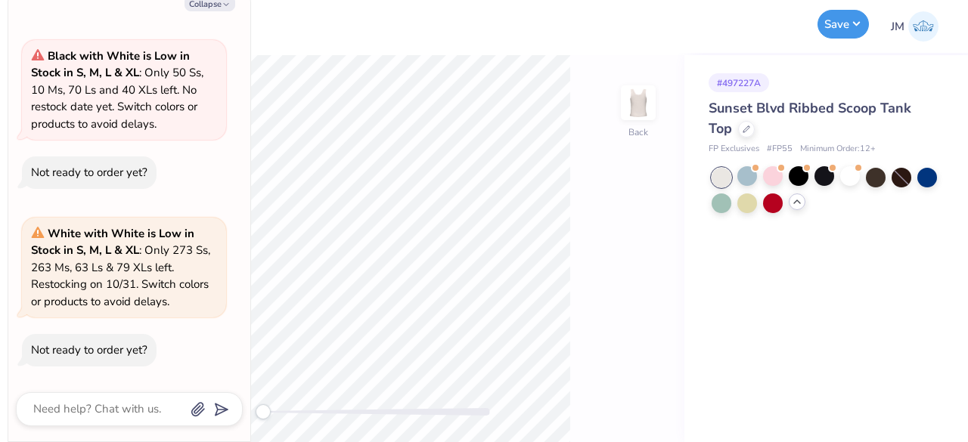
click at [849, 30] on button "Save" at bounding box center [843, 24] width 51 height 29
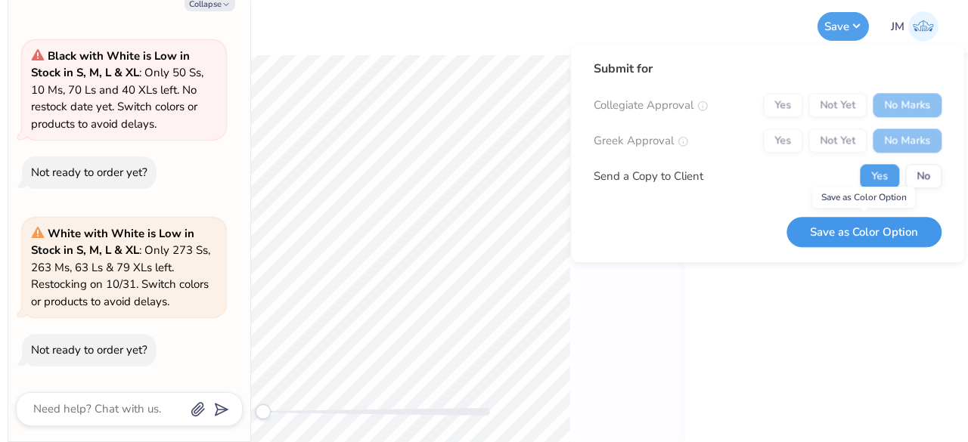
click at [875, 221] on button "Save as Color Option" at bounding box center [864, 232] width 155 height 31
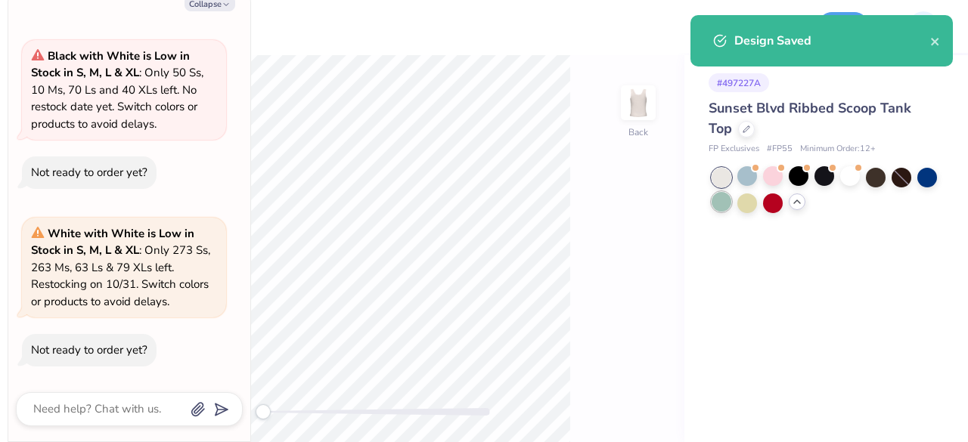
click at [729, 200] on div at bounding box center [722, 202] width 20 height 20
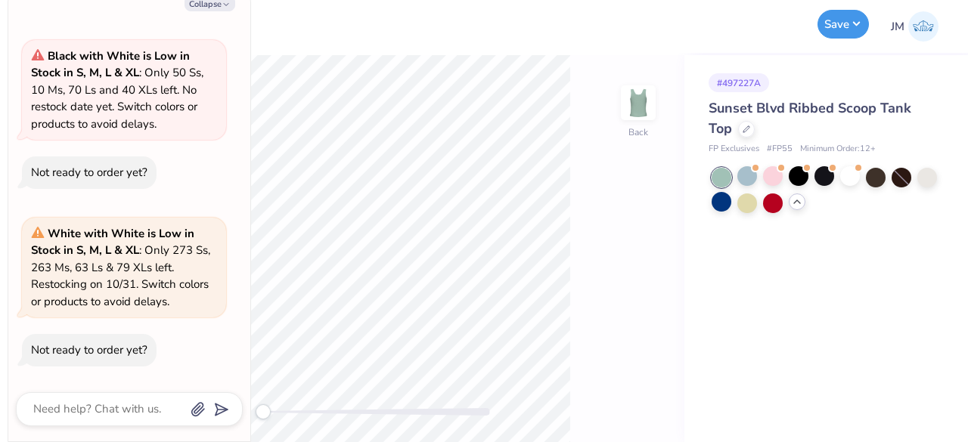
click at [839, 28] on button "Save" at bounding box center [843, 24] width 51 height 29
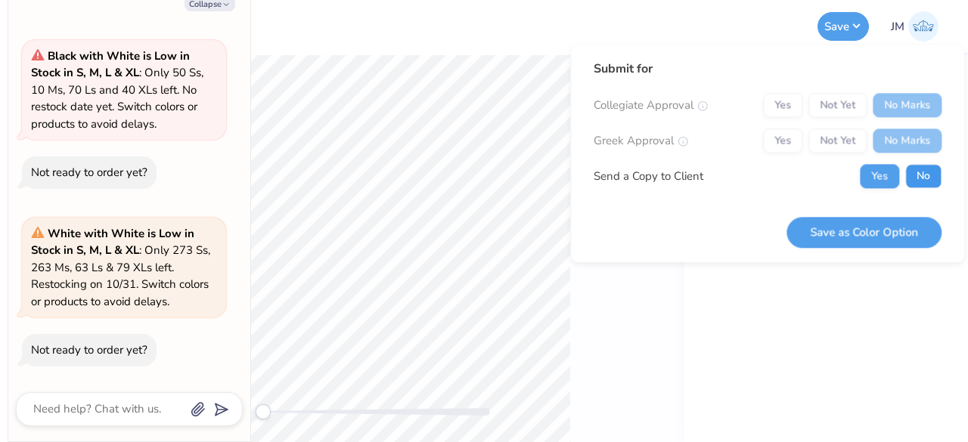
click at [933, 170] on button "No" at bounding box center [923, 176] width 36 height 24
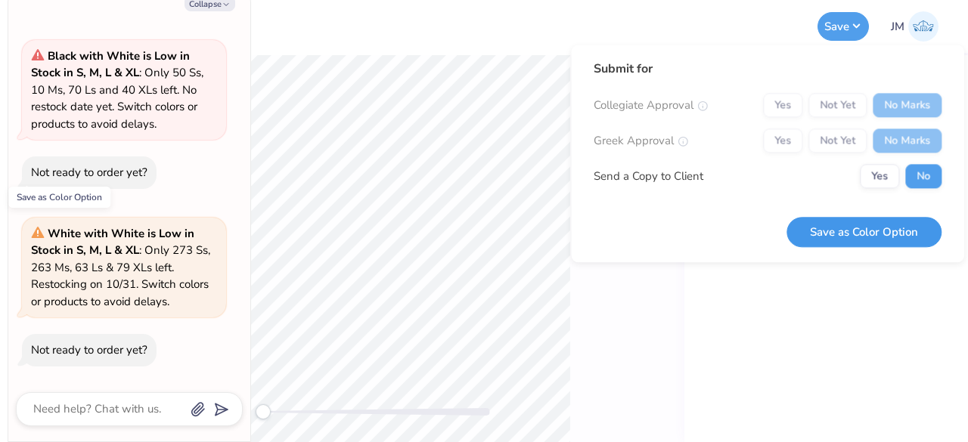
click at [908, 223] on button "Save as Color Option" at bounding box center [864, 232] width 155 height 31
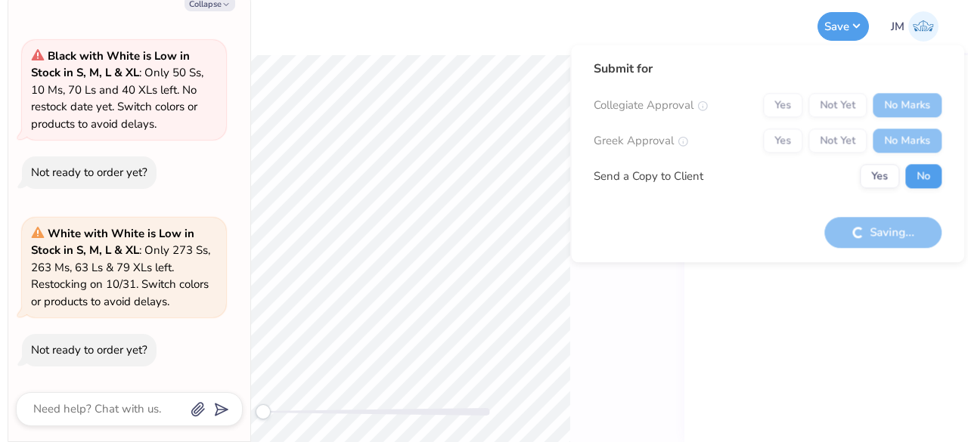
type textarea "x"
